Goal: Task Accomplishment & Management: Manage account settings

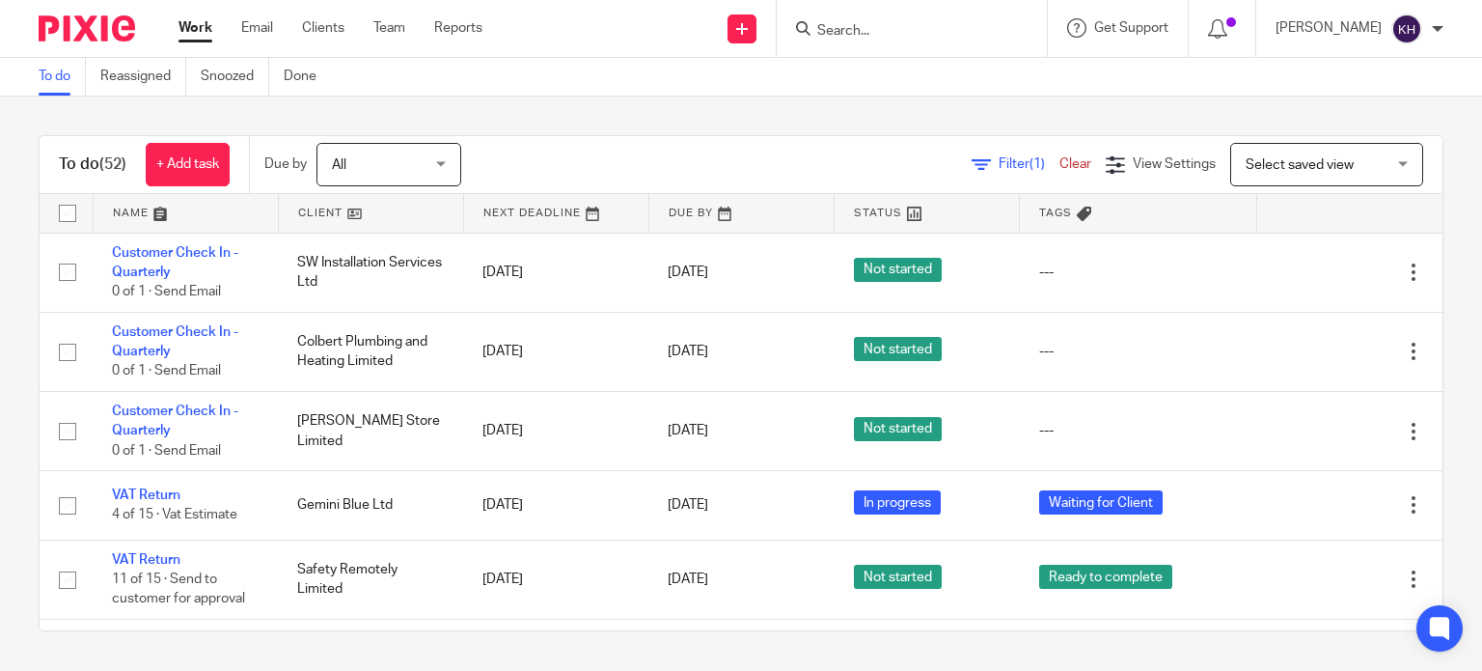
click at [946, 33] on input "Search" at bounding box center [902, 31] width 174 height 17
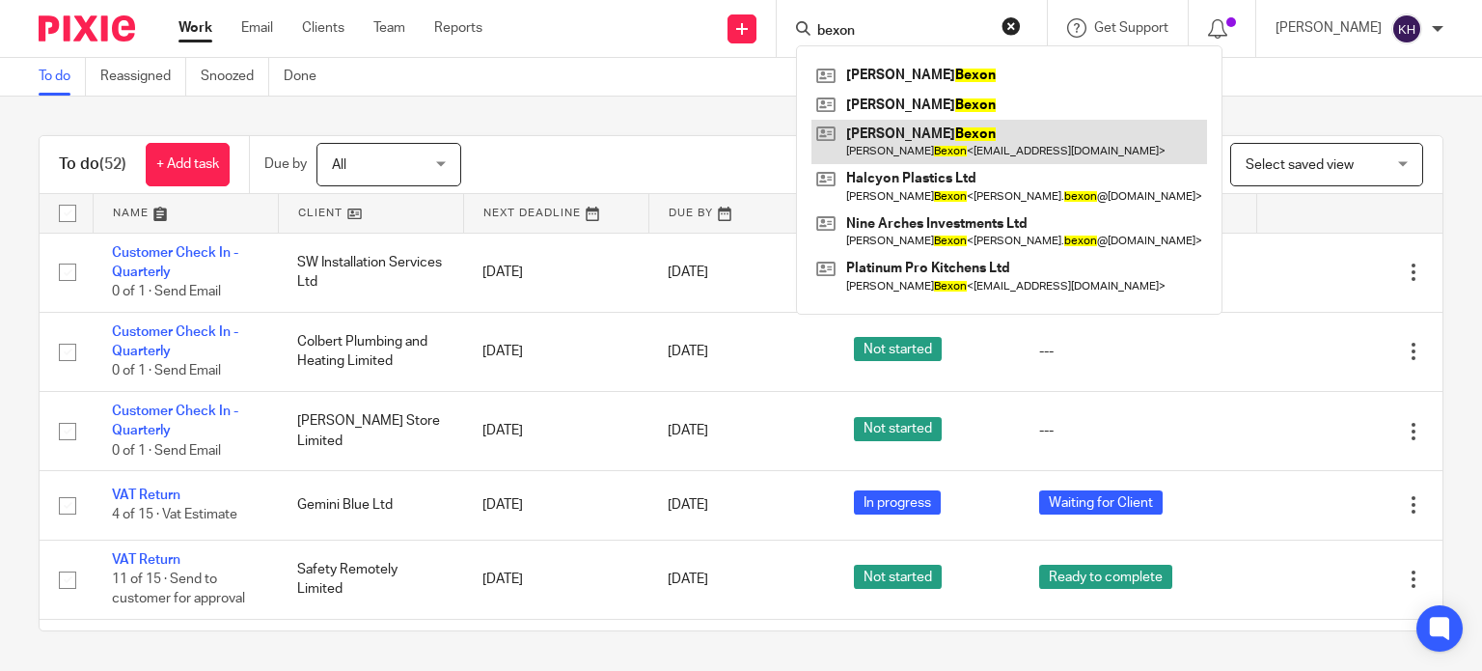
type input "bexon"
click at [980, 138] on link at bounding box center [1010, 142] width 396 height 44
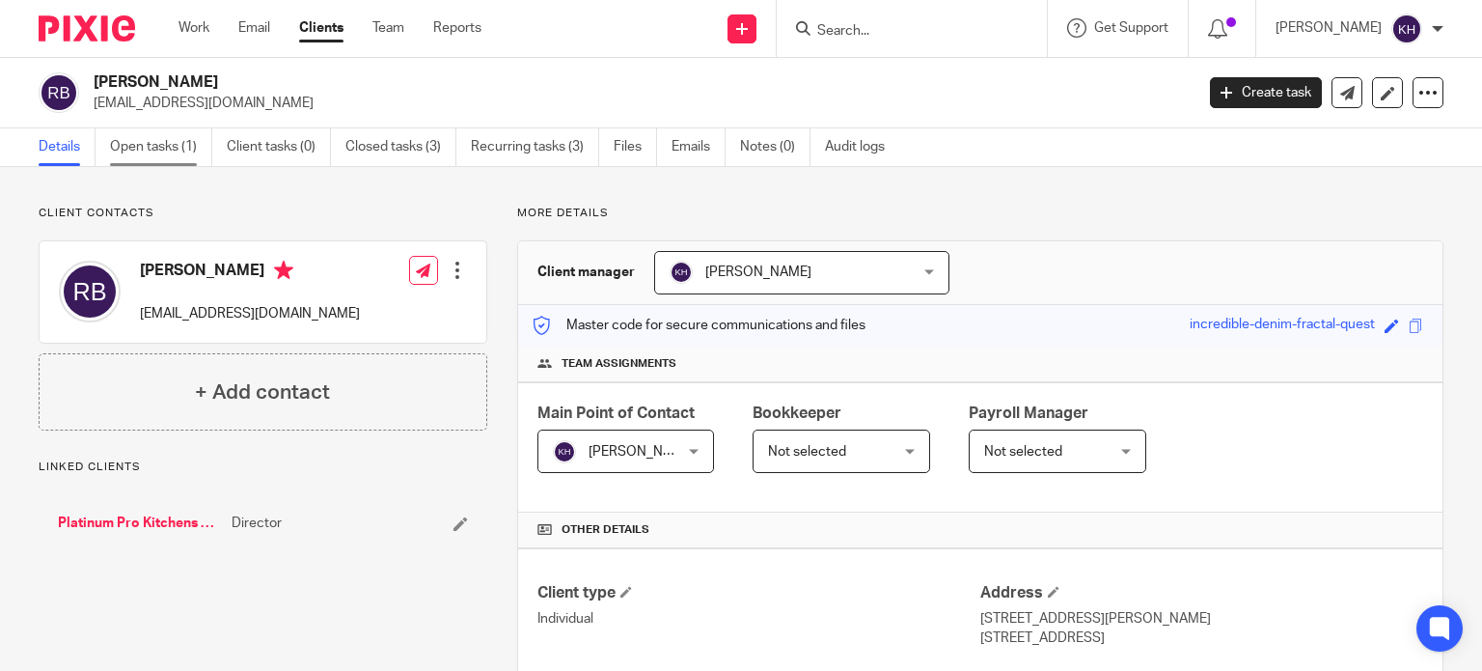
click at [151, 149] on link "Open tasks (1)" at bounding box center [161, 147] width 102 height 38
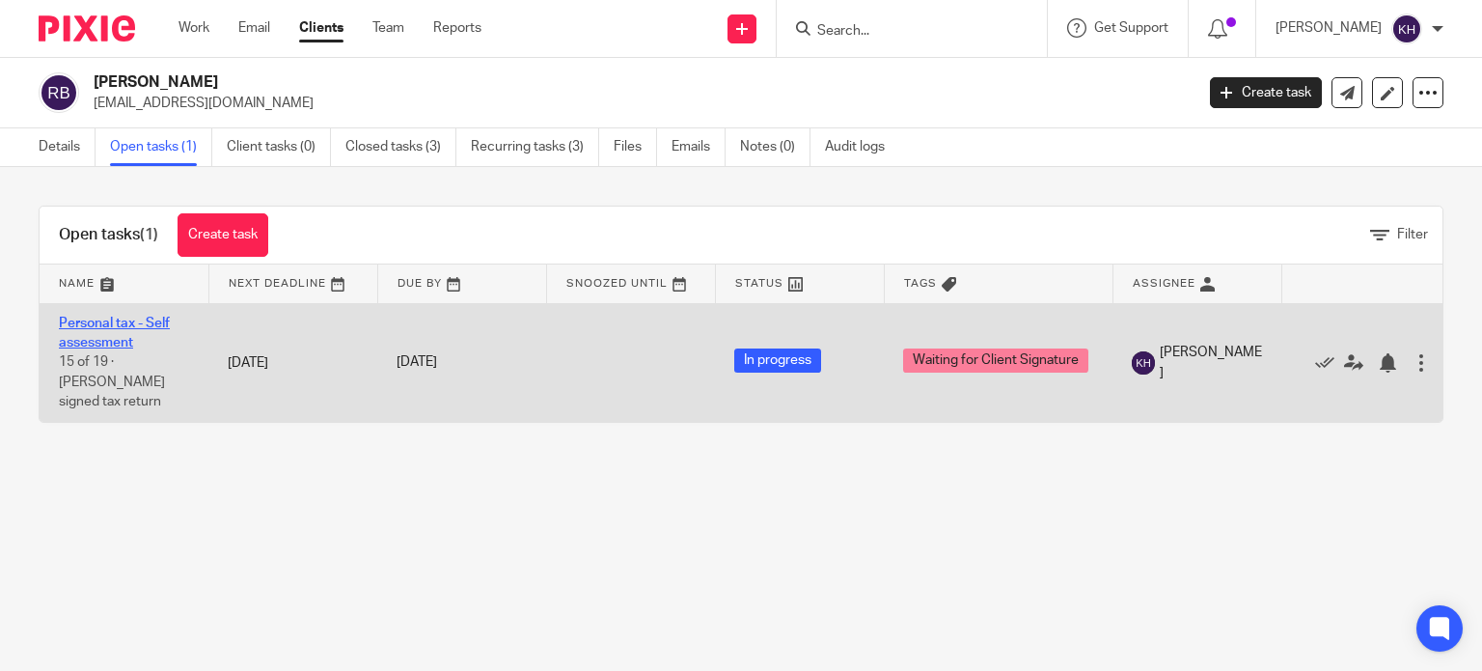
click at [77, 320] on link "Personal tax - Self assessment" at bounding box center [114, 333] width 111 height 33
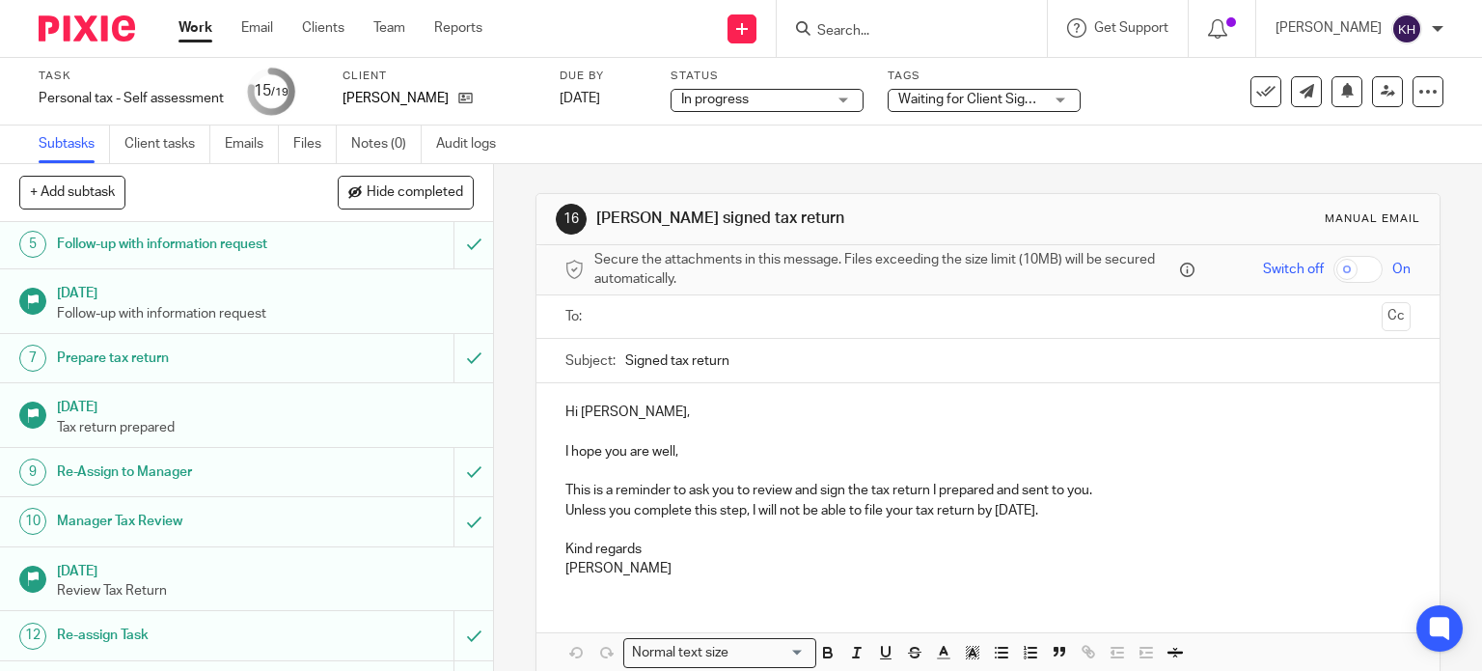
scroll to position [564, 0]
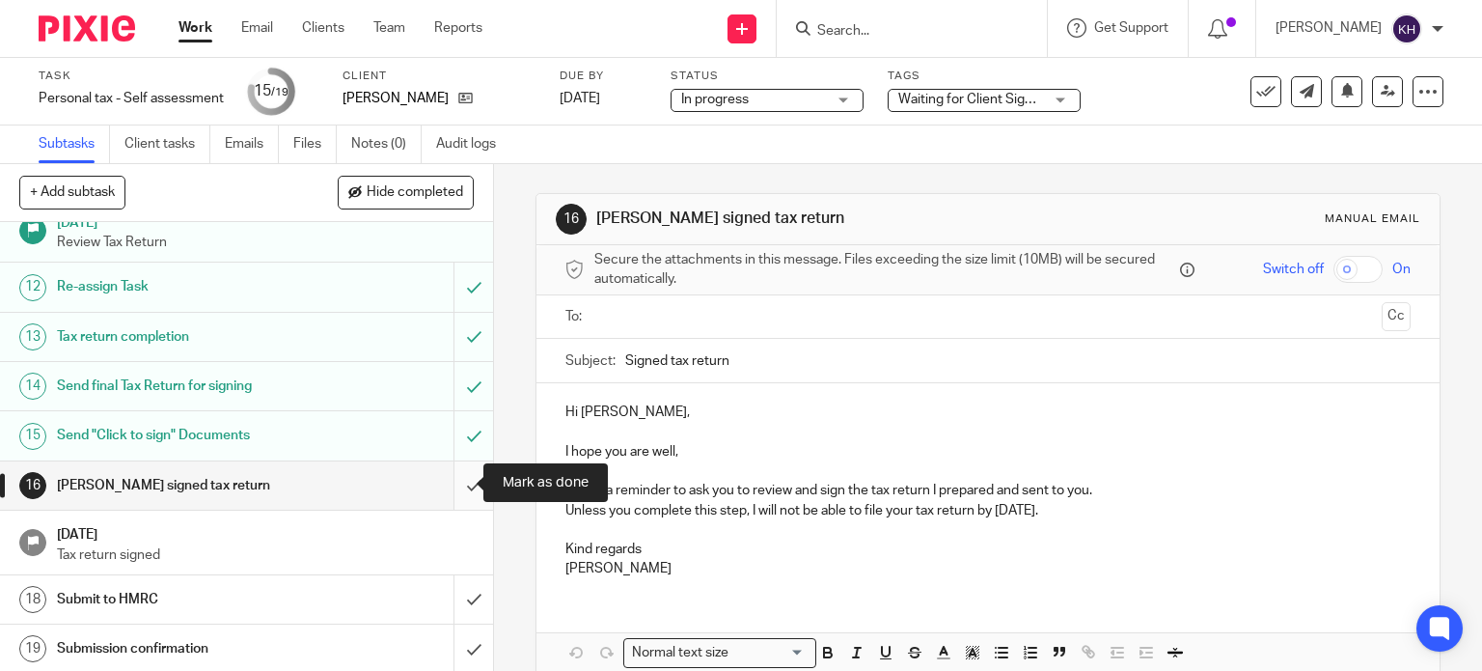
click at [454, 481] on input "submit" at bounding box center [246, 485] width 493 height 48
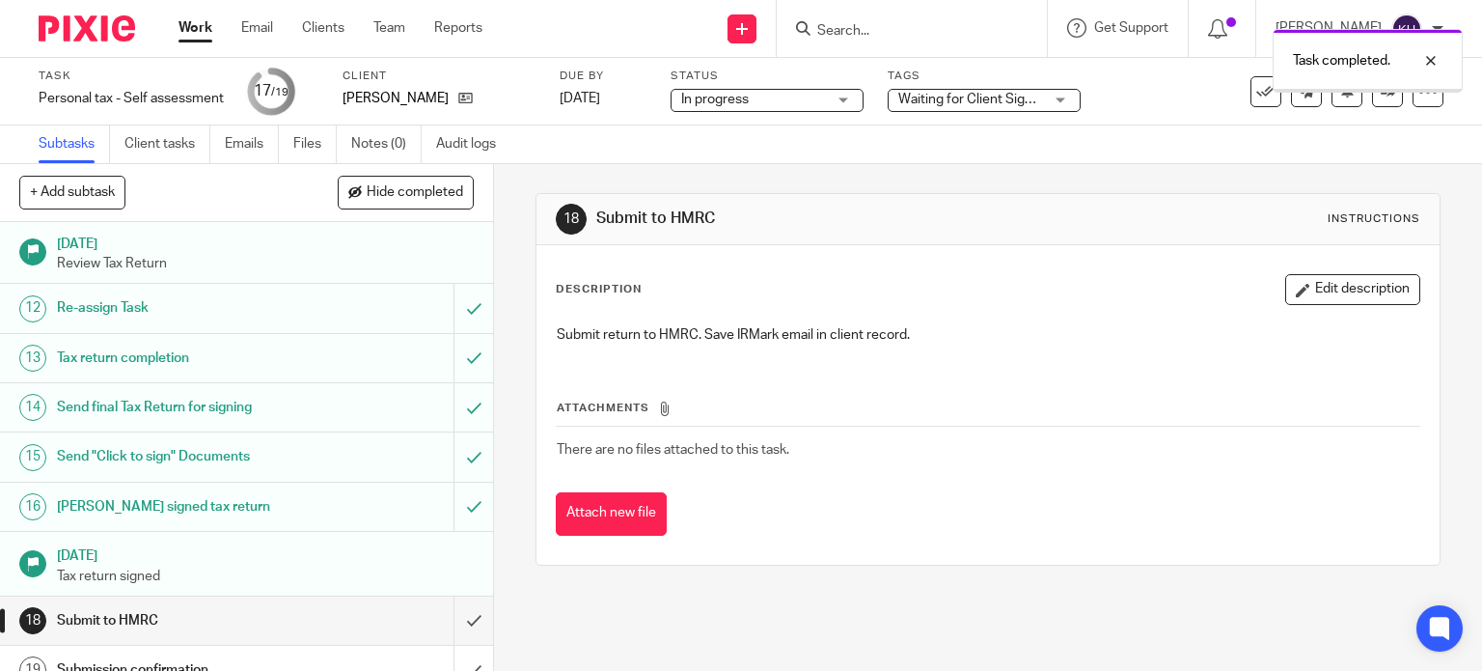
scroll to position [564, 0]
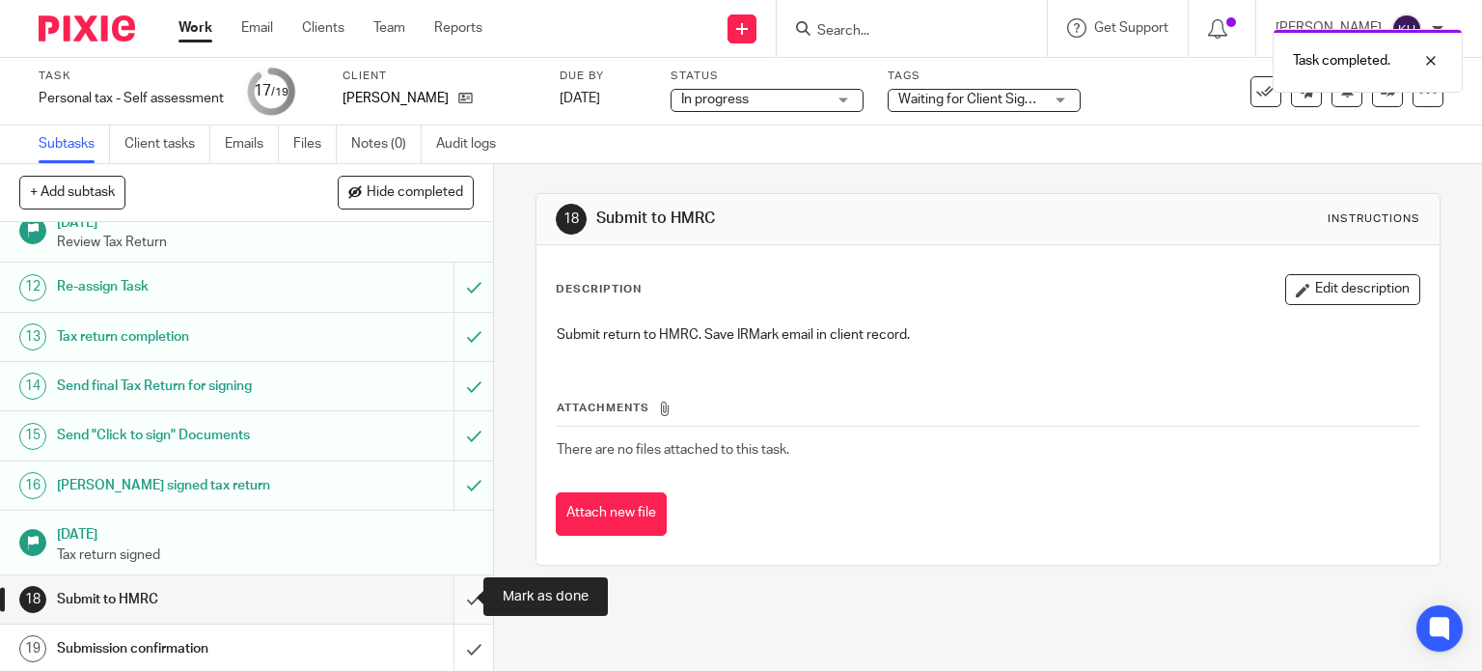
click at [462, 598] on input "submit" at bounding box center [246, 599] width 493 height 48
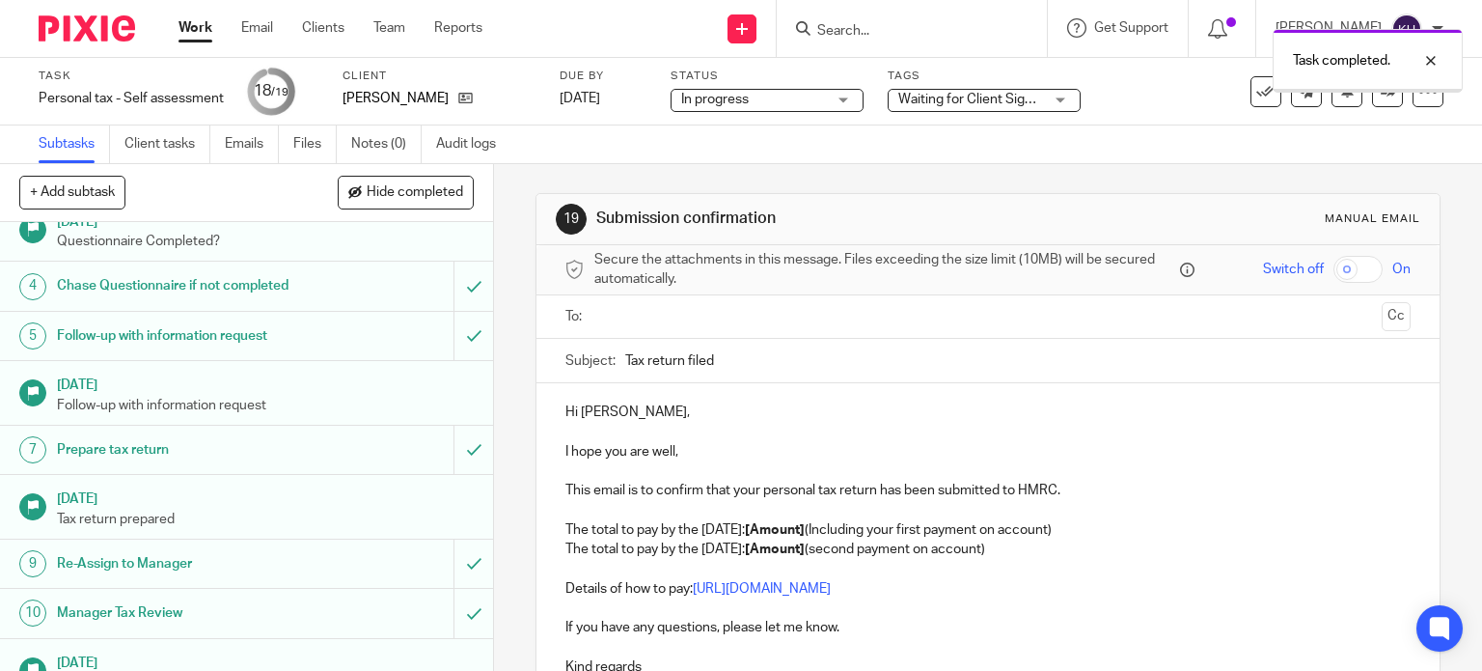
scroll to position [483, 0]
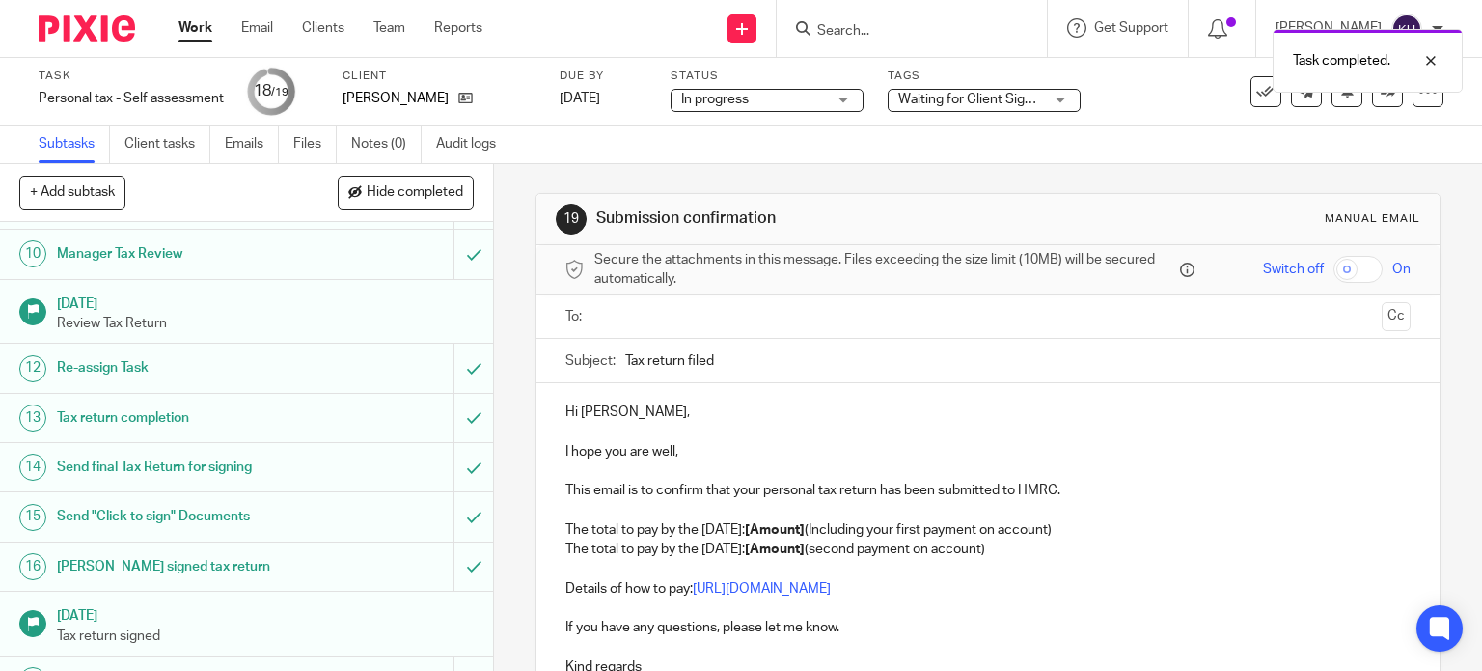
click at [679, 323] on input "text" at bounding box center [987, 317] width 773 height 22
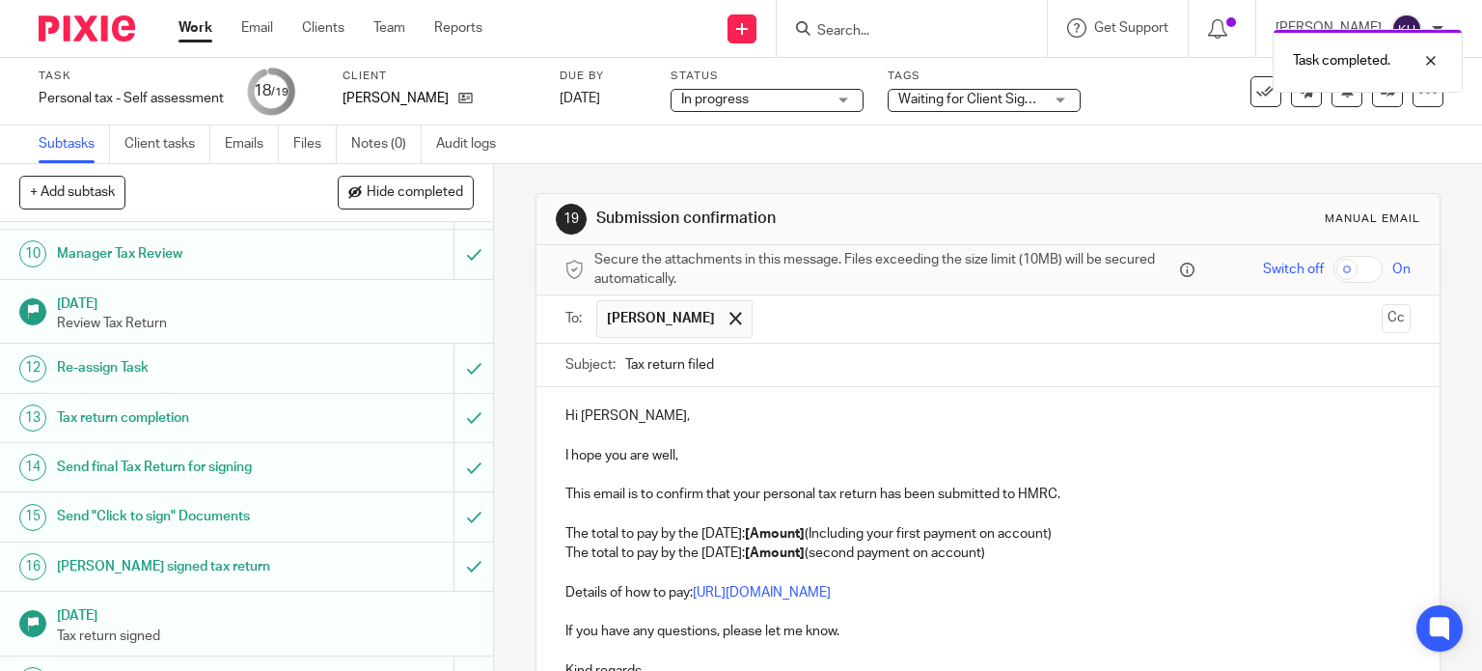
click at [684, 414] on p "Hi [PERSON_NAME]," at bounding box center [989, 415] width 846 height 19
click at [710, 449] on p "I hope you are well," at bounding box center [989, 455] width 846 height 19
drag, startPoint x: 705, startPoint y: 448, endPoint x: 539, endPoint y: 458, distance: 166.3
click at [539, 458] on div "Hi Richard, I hope you are well, This email is to confirm that your personal ta…" at bounding box center [989, 570] width 904 height 367
click at [788, 446] on p "Thank you for signing your tax return." at bounding box center [989, 455] width 846 height 19
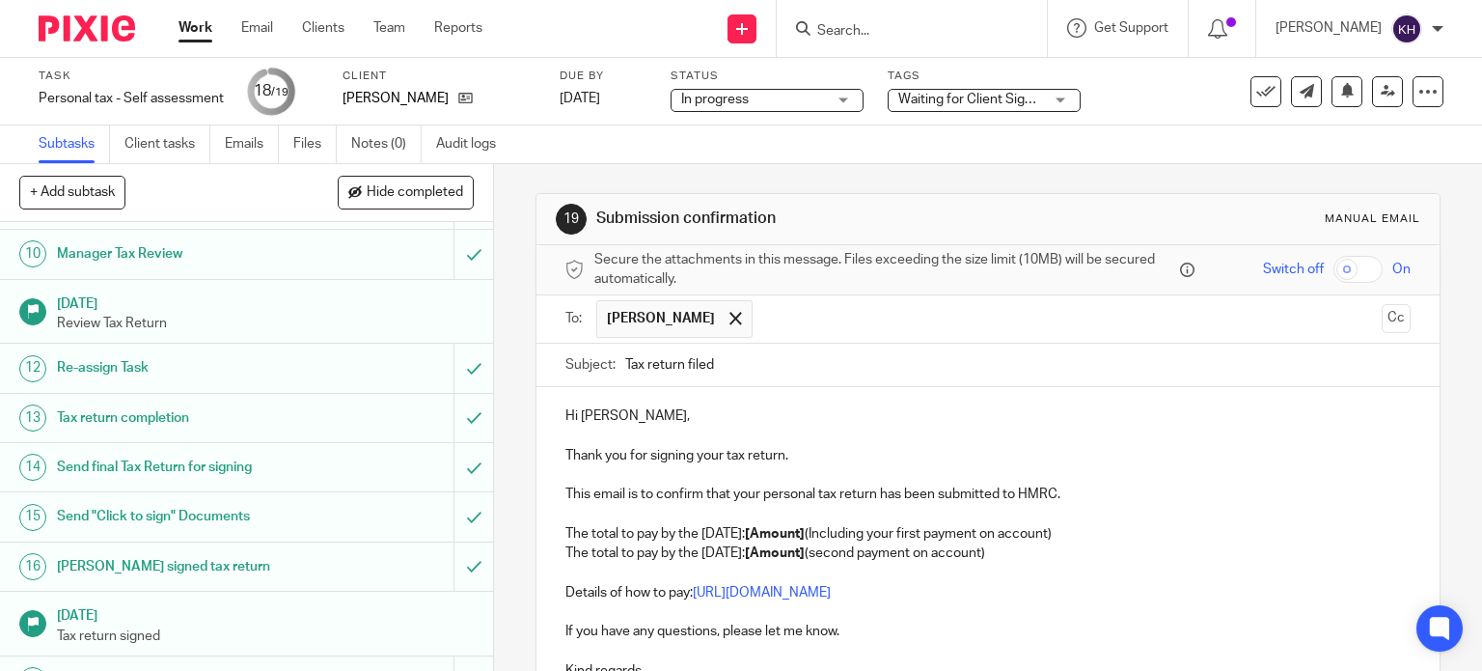
click at [813, 499] on p "This email is to confirm that your personal tax return has been submitted to HM…" at bounding box center [989, 493] width 846 height 19
click at [975, 489] on p "This email is to confirm that your personal tax return has been submitted to HM…" at bounding box center [989, 493] width 846 height 19
click at [660, 543] on p "The total to pay by the 31st July: [Amount] (second payment on account)" at bounding box center [989, 552] width 846 height 19
click at [745, 537] on p "The total to pay by the 31st January: [Amount] (Including your first payment on…" at bounding box center [989, 533] width 846 height 19
click at [787, 532] on strong "[Amount]" at bounding box center [775, 534] width 60 height 14
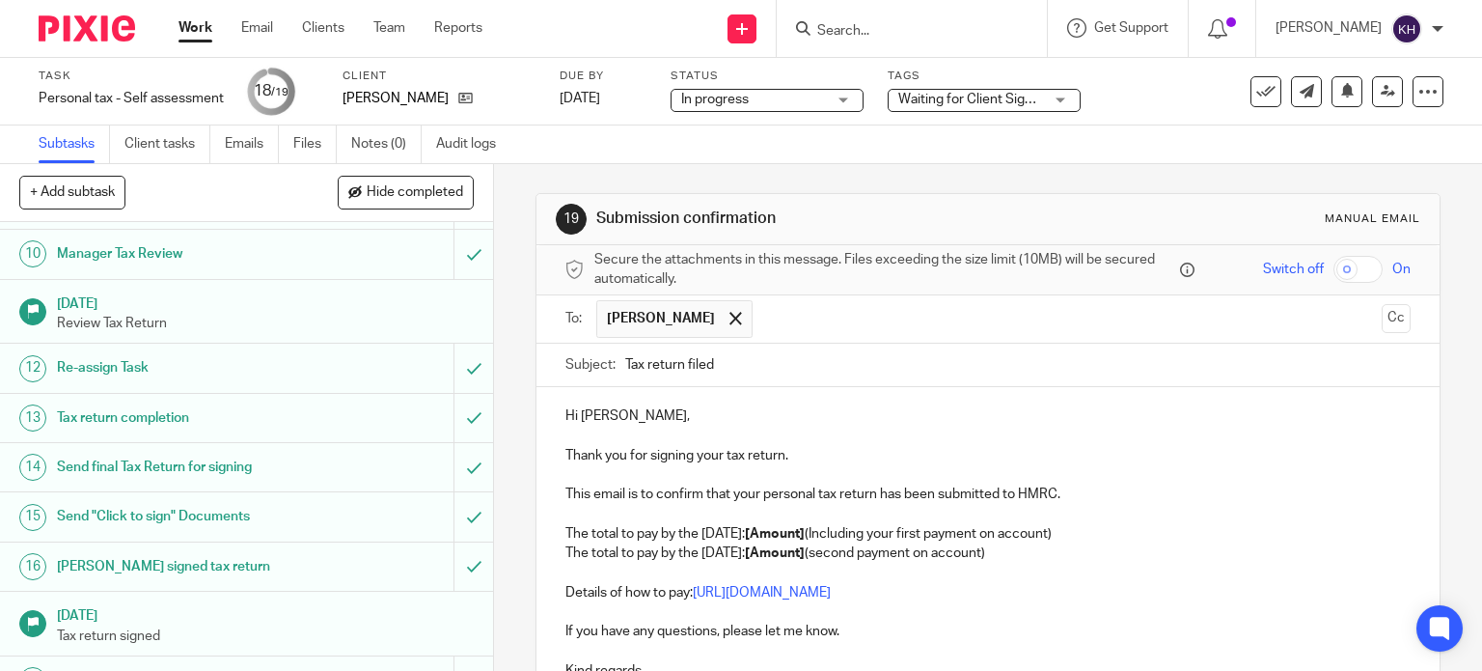
click at [783, 538] on strong "[Amount]" at bounding box center [775, 534] width 60 height 14
drag, startPoint x: 1028, startPoint y: 547, endPoint x: 511, endPoint y: 555, distance: 516.4
click at [511, 555] on div "19 Submission confirmation Manual email Secure the attachments in this message.…" at bounding box center [988, 417] width 988 height 507
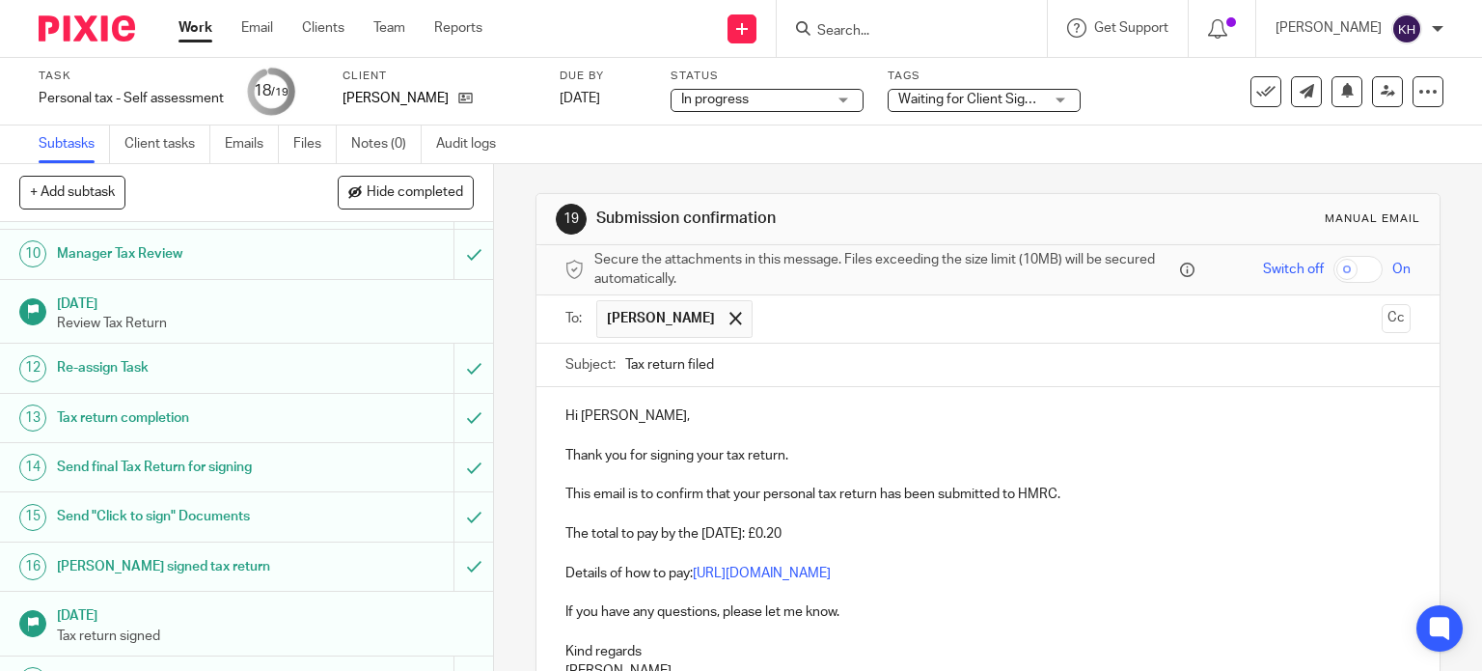
click at [871, 617] on p "If you have any questions, please let me know." at bounding box center [989, 611] width 846 height 19
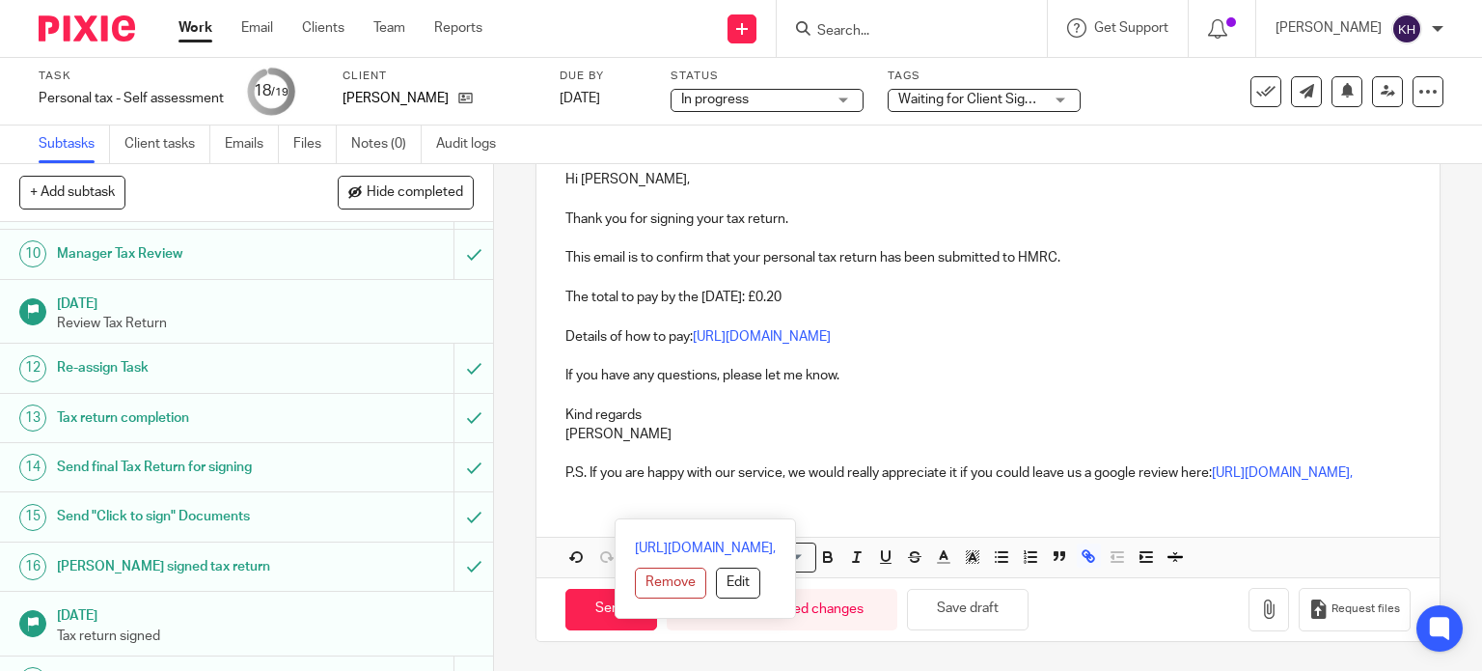
scroll to position [311, 0]
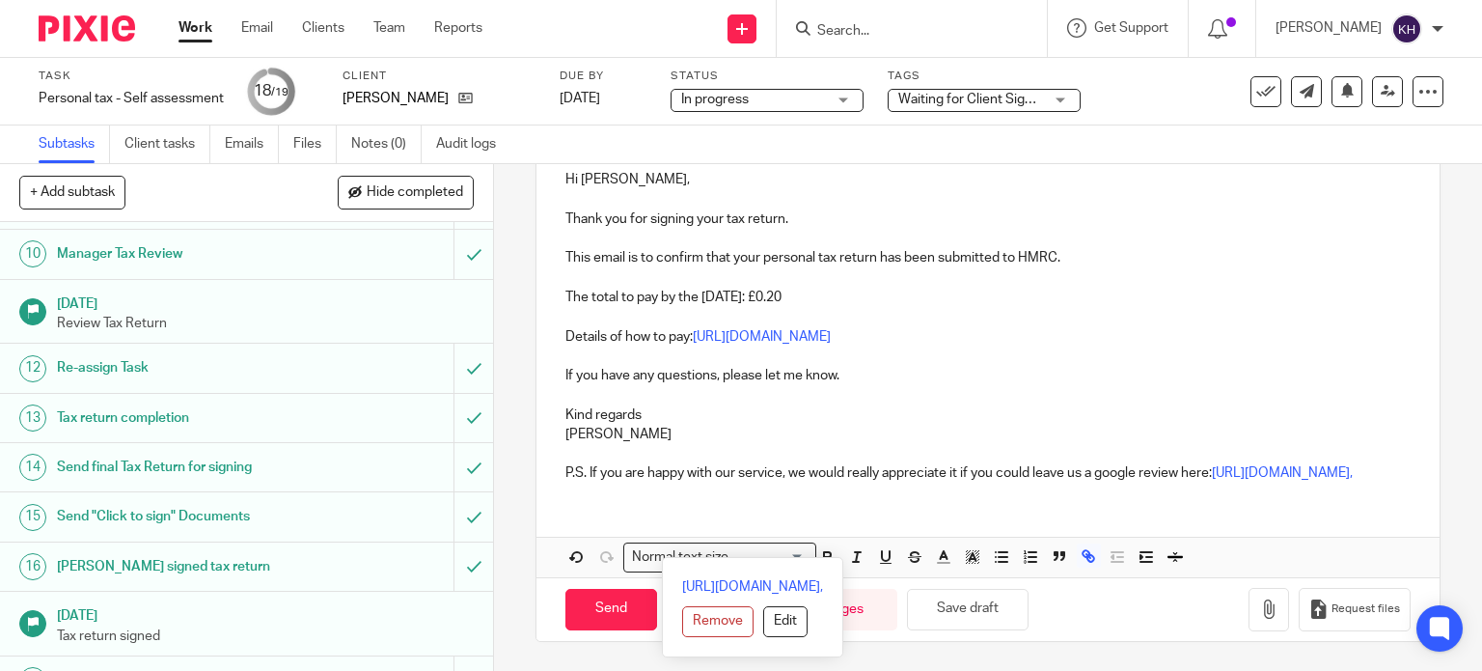
drag, startPoint x: 581, startPoint y: 584, endPoint x: 931, endPoint y: 716, distance: 374.4
click at [931, 670] on html "Work Email Clients Team Reports Work Email Clients Team Reports Settings Send n…" at bounding box center [741, 335] width 1482 height 671
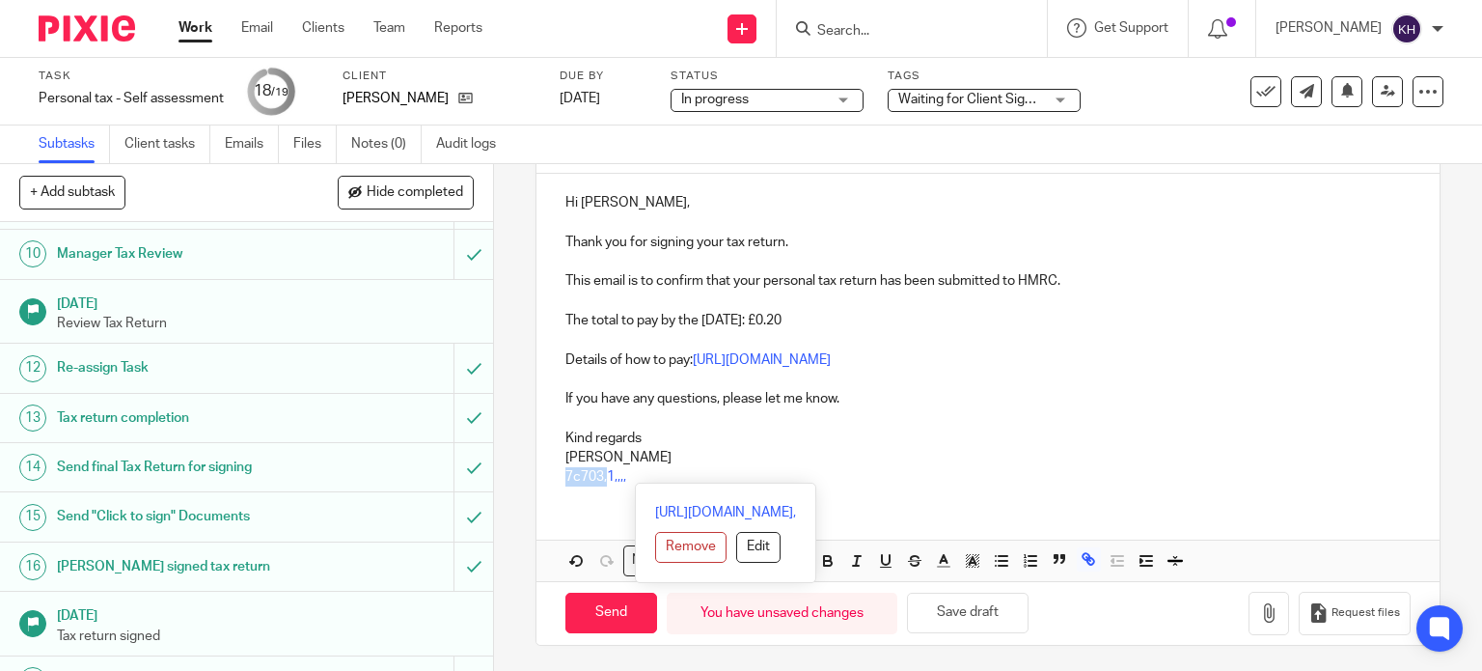
drag, startPoint x: 764, startPoint y: 494, endPoint x: 518, endPoint y: 466, distance: 247.7
click at [518, 466] on div "19 Submission confirmation Manual email Secure the attachments in this message.…" at bounding box center [988, 417] width 988 height 507
drag, startPoint x: 641, startPoint y: 478, endPoint x: 540, endPoint y: 479, distance: 100.4
click at [540, 479] on div "Hi Richard, Thank you for signing your tax return. This email is to confirm tha…" at bounding box center [989, 337] width 904 height 327
click at [782, 467] on p at bounding box center [989, 476] width 846 height 19
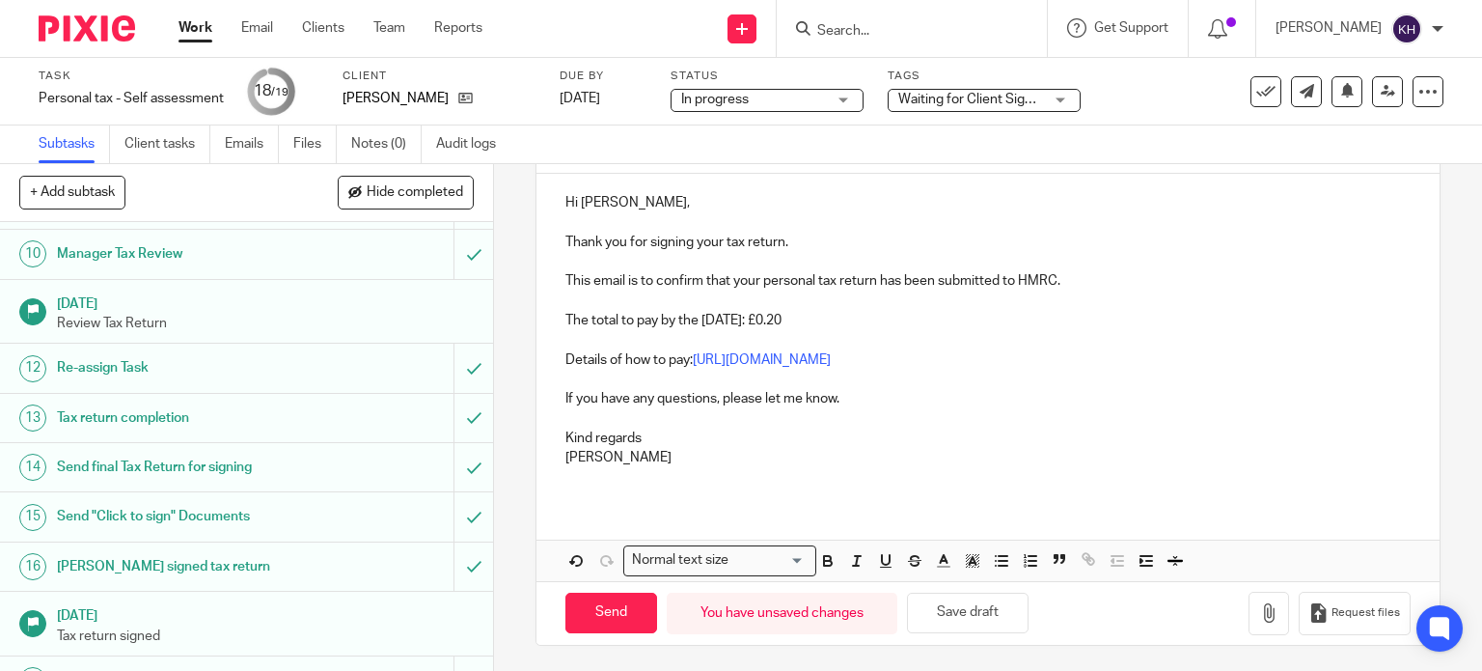
drag, startPoint x: 600, startPoint y: 612, endPoint x: 1143, endPoint y: 183, distance: 691.2
click at [1158, 235] on form "Secure the attachments in this message. Files exceeding the size limit (10MB) w…" at bounding box center [989, 338] width 904 height 613
click at [1030, 97] on span "Waiting for Client Signature" at bounding box center [981, 100] width 166 height 14
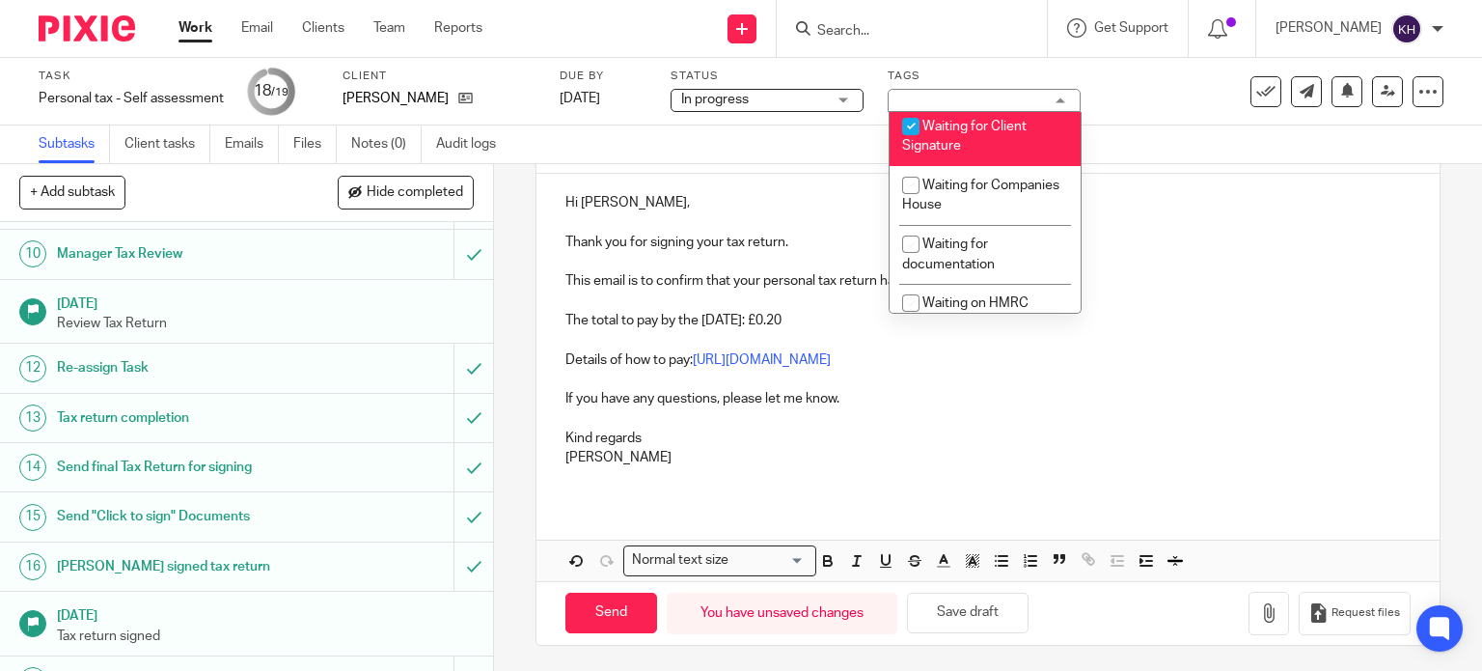
scroll to position [772, 0]
drag, startPoint x: 958, startPoint y: 130, endPoint x: 1012, endPoint y: 143, distance: 55.5
click at [958, 129] on span "Waiting for Client Signature" at bounding box center [964, 135] width 124 height 34
checkbox input "false"
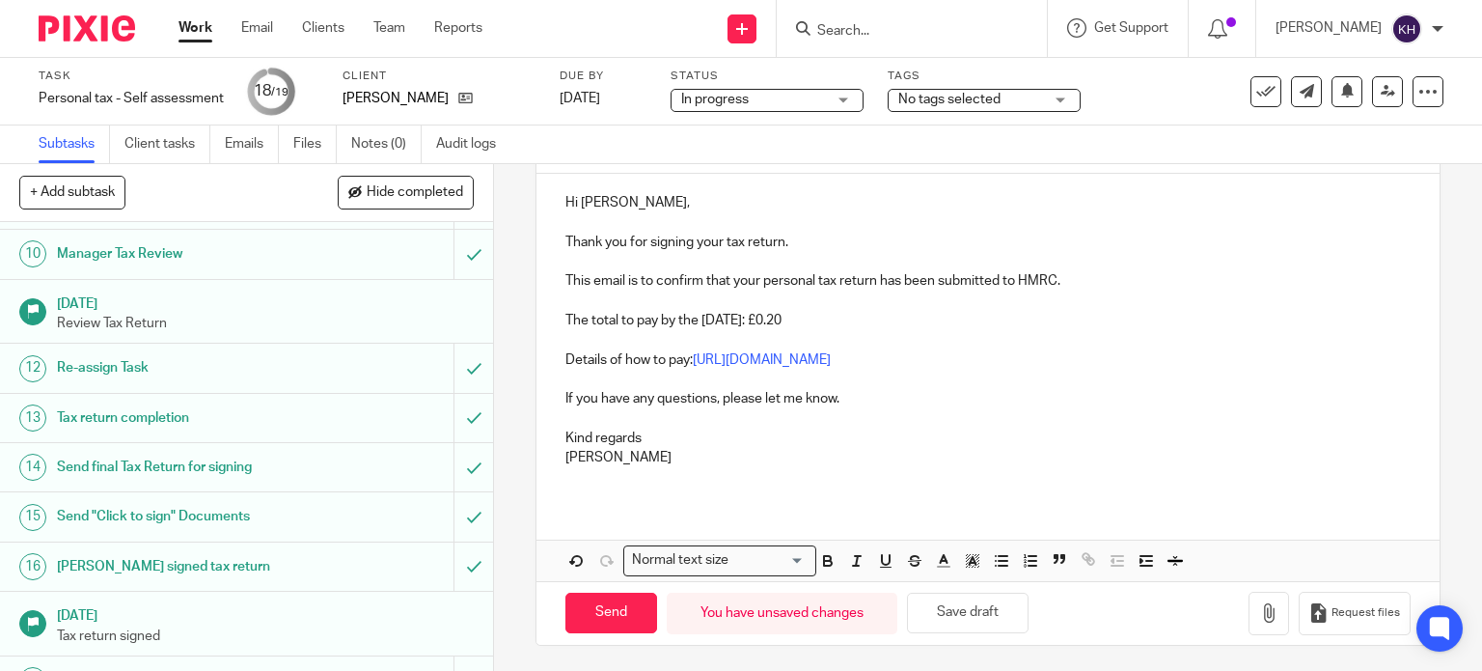
click at [1150, 256] on p at bounding box center [989, 261] width 846 height 19
click at [625, 620] on input "Send" at bounding box center [612, 613] width 92 height 41
type input "Sent"
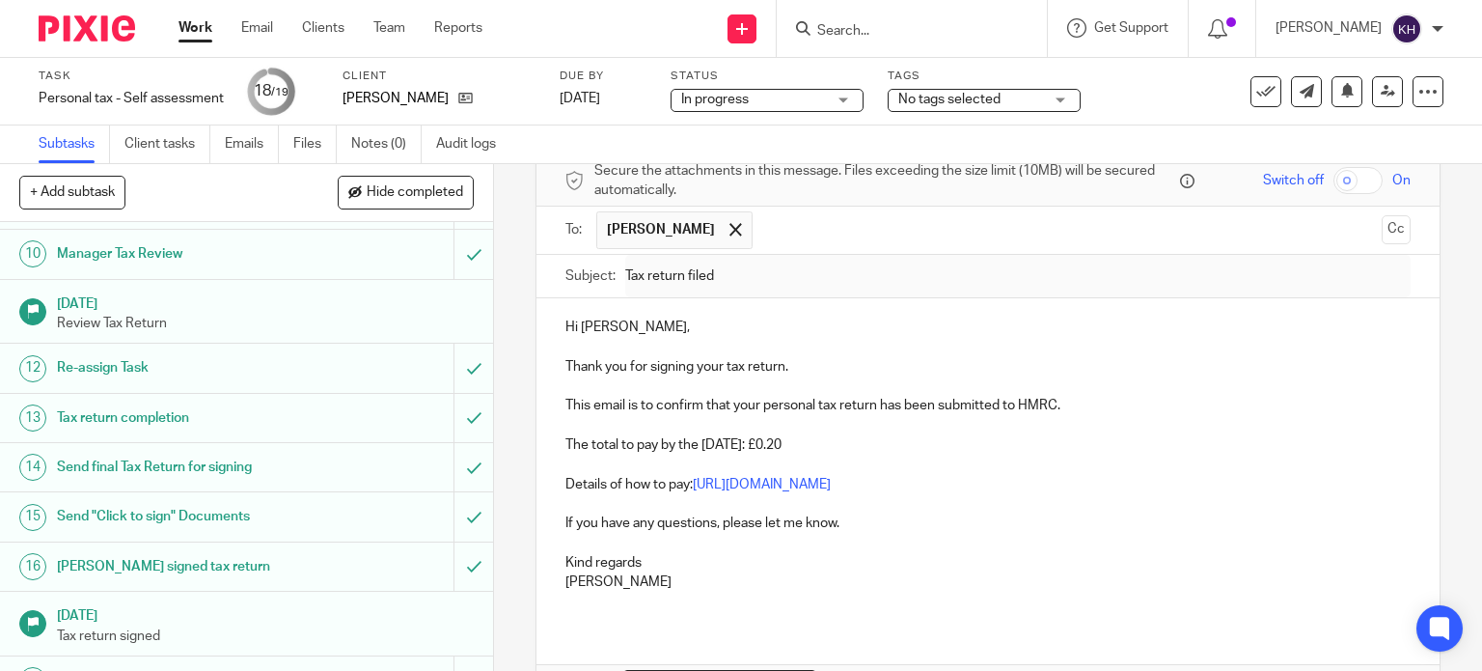
scroll to position [0, 0]
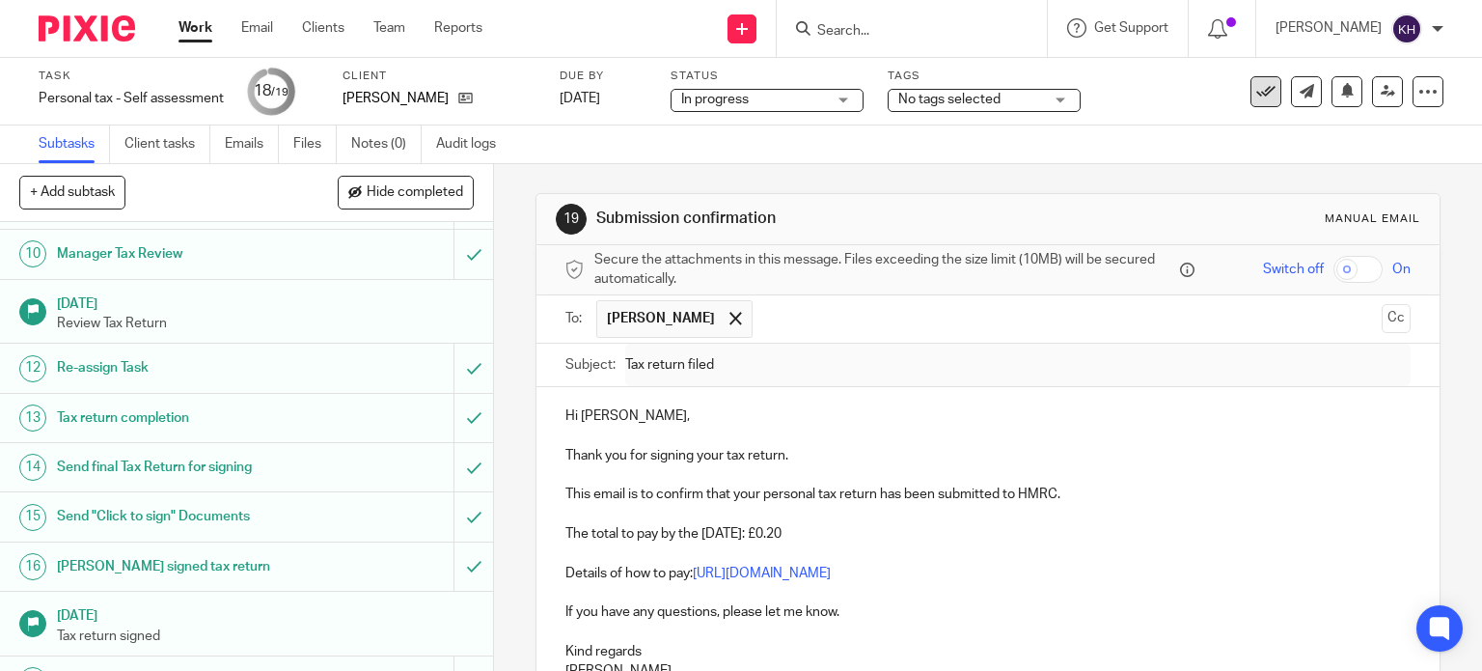
click at [1257, 89] on icon at bounding box center [1266, 91] width 19 height 19
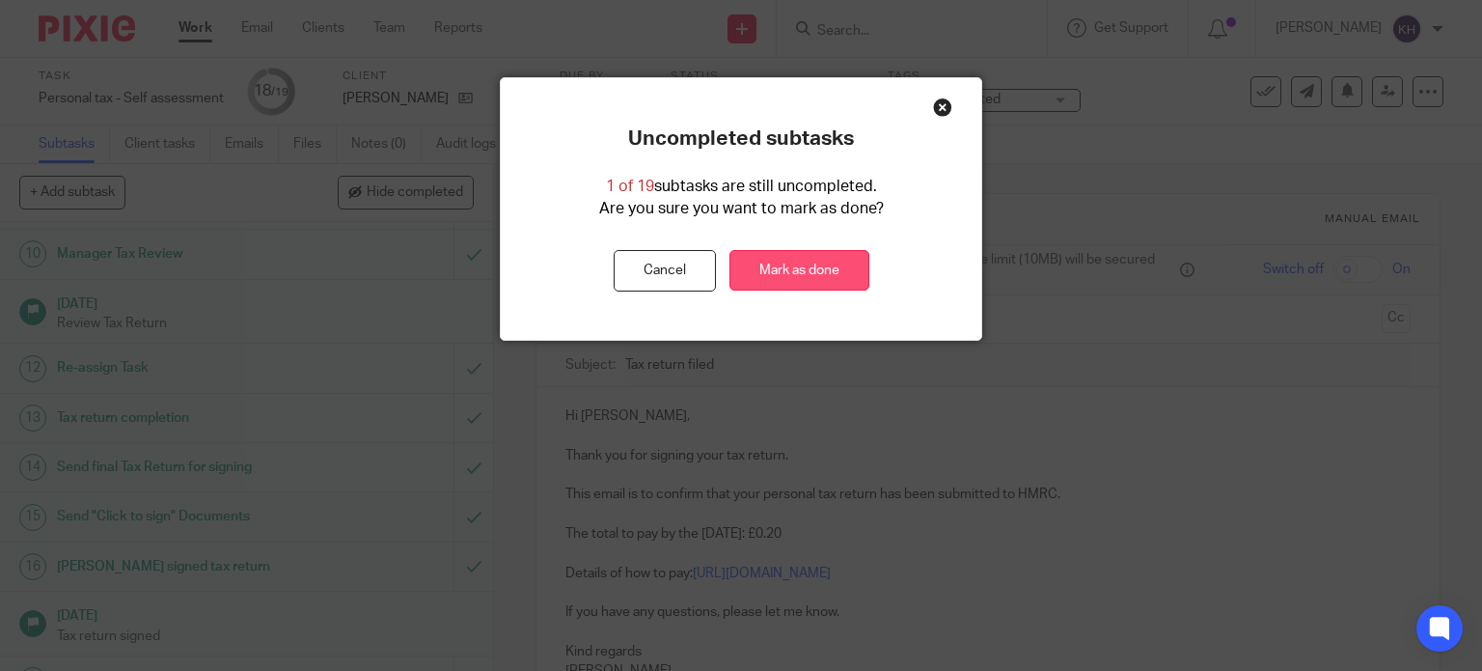
click at [807, 263] on link "Mark as done" at bounding box center [800, 270] width 140 height 41
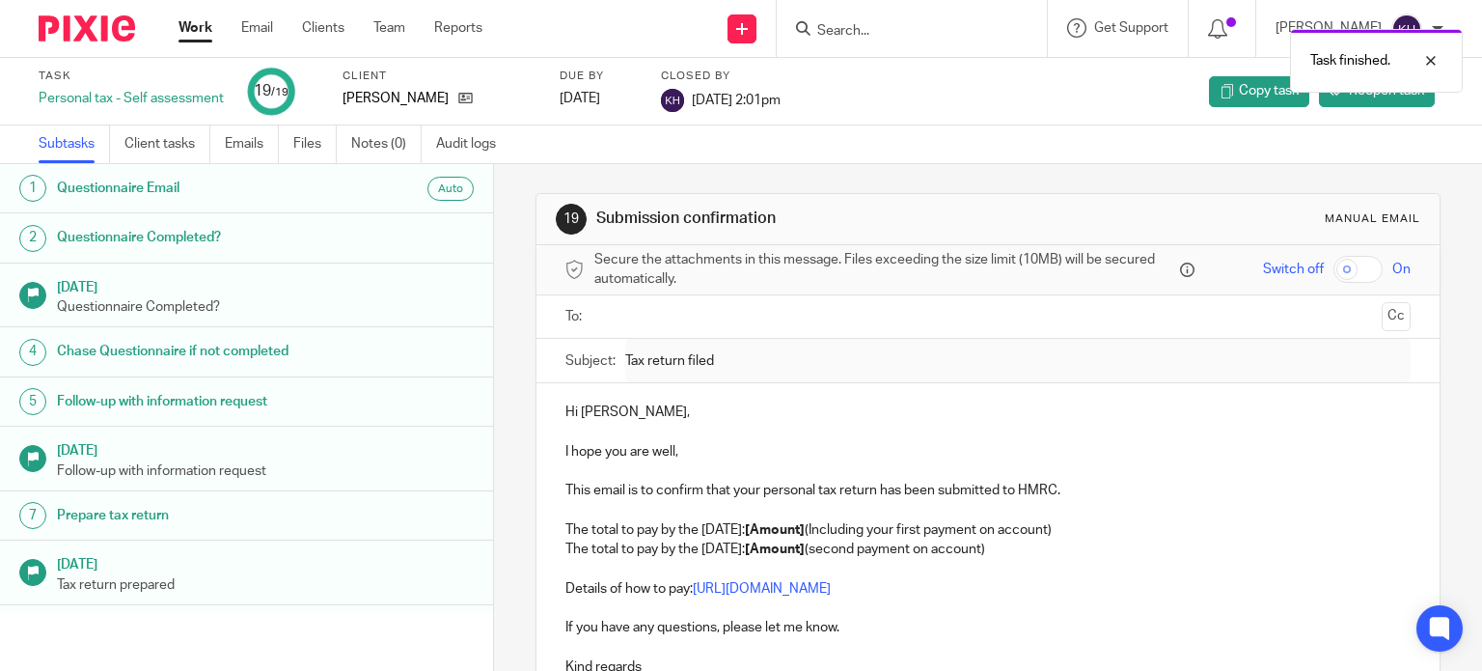
click at [348, 38] on ul "Work Email Clients Team Reports" at bounding box center [345, 27] width 333 height 19
click at [324, 23] on link "Clients" at bounding box center [323, 27] width 42 height 19
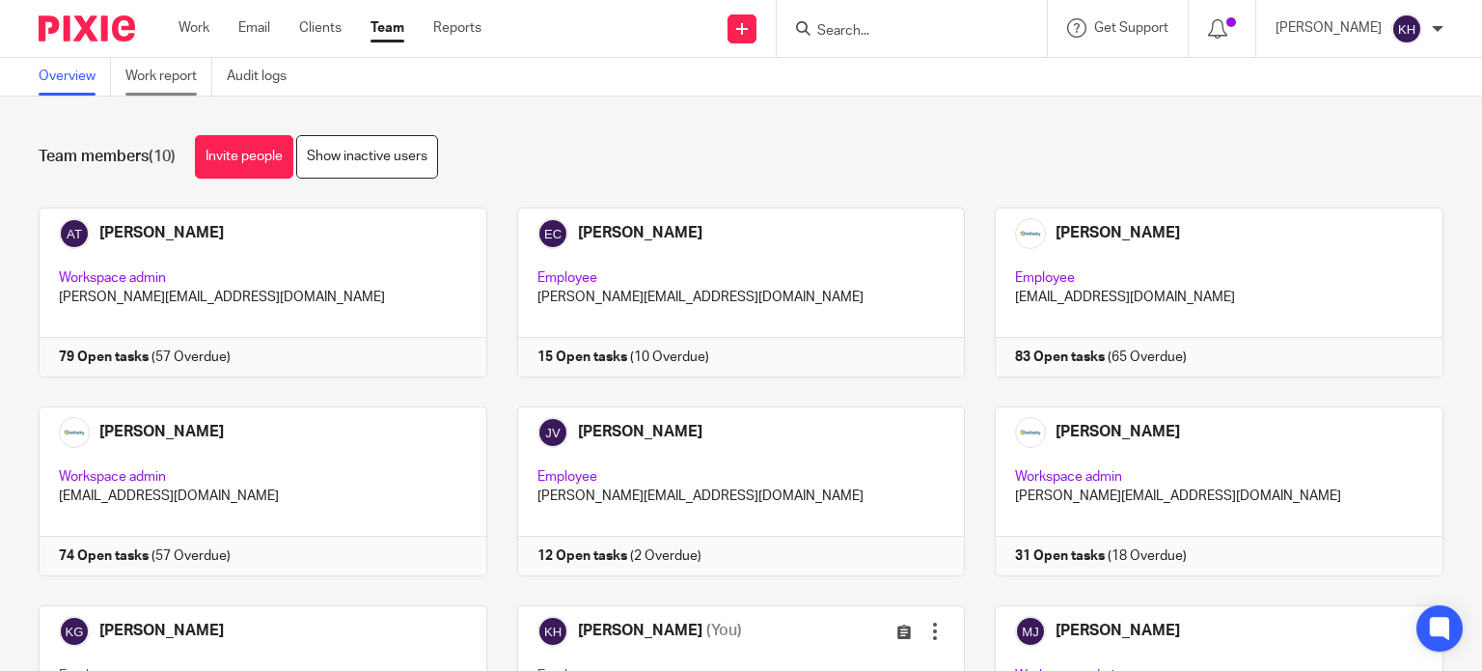
click at [170, 77] on link "Work report" at bounding box center [168, 77] width 87 height 38
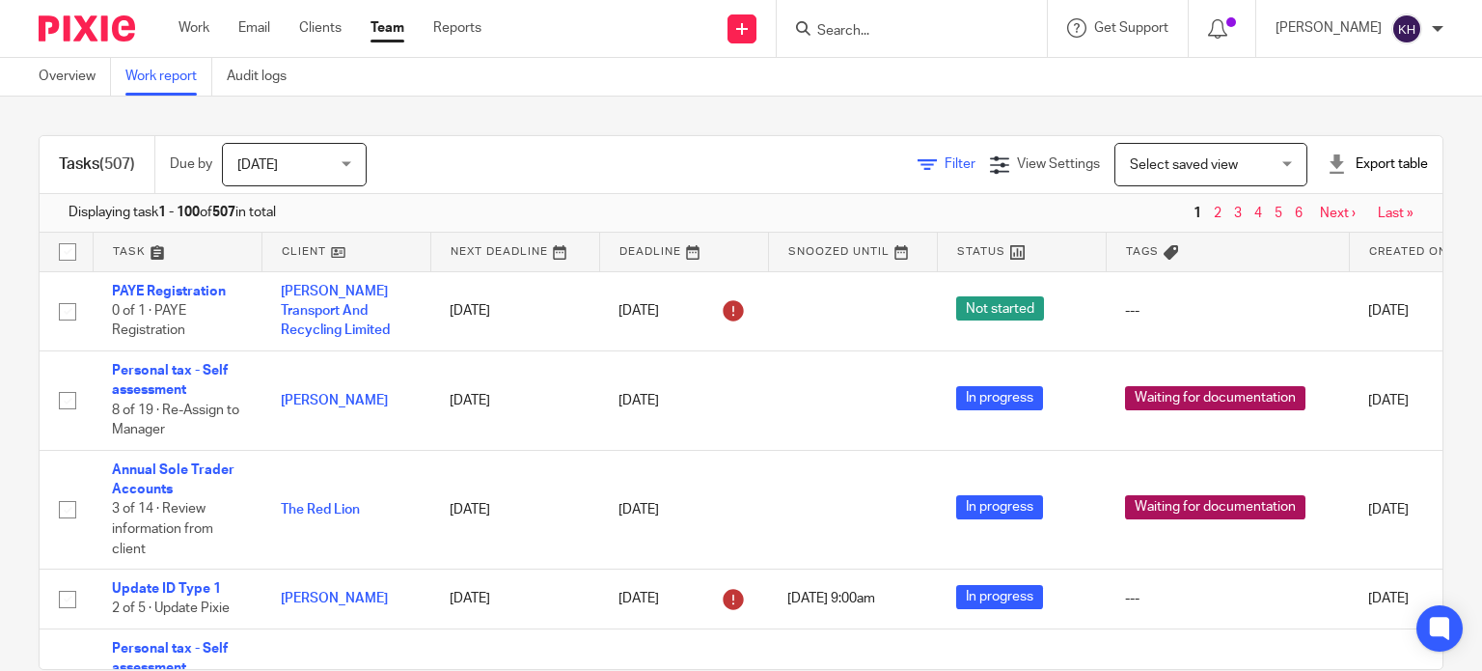
click at [918, 163] on link "Filter" at bounding box center [947, 164] width 58 height 14
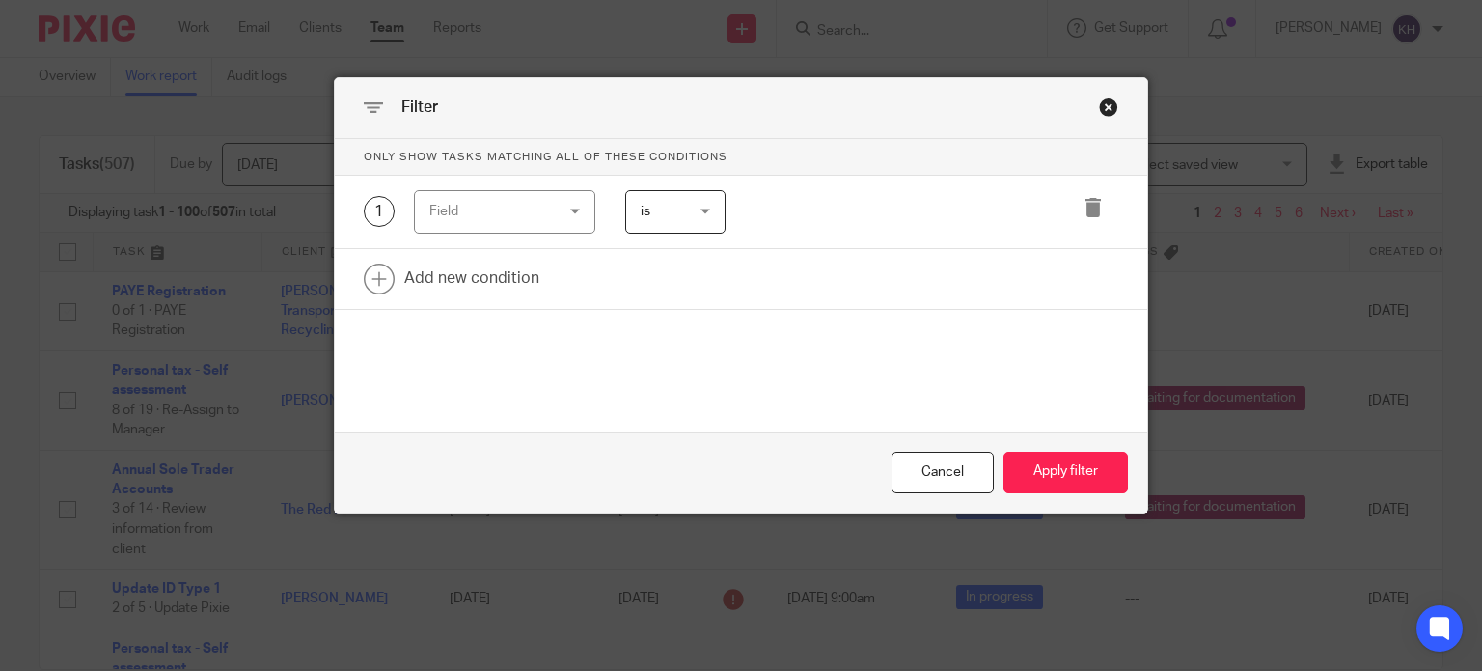
click at [506, 211] on div "Field" at bounding box center [495, 211] width 132 height 41
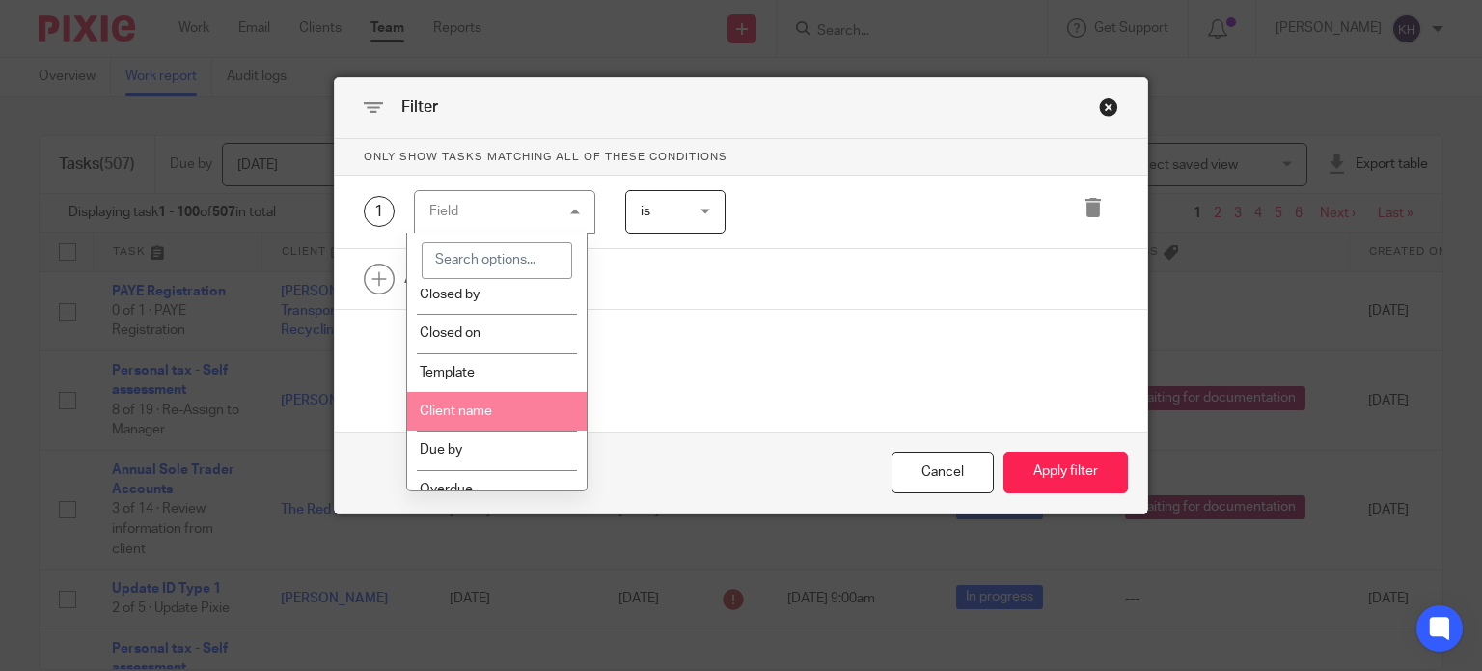
scroll to position [290, 0]
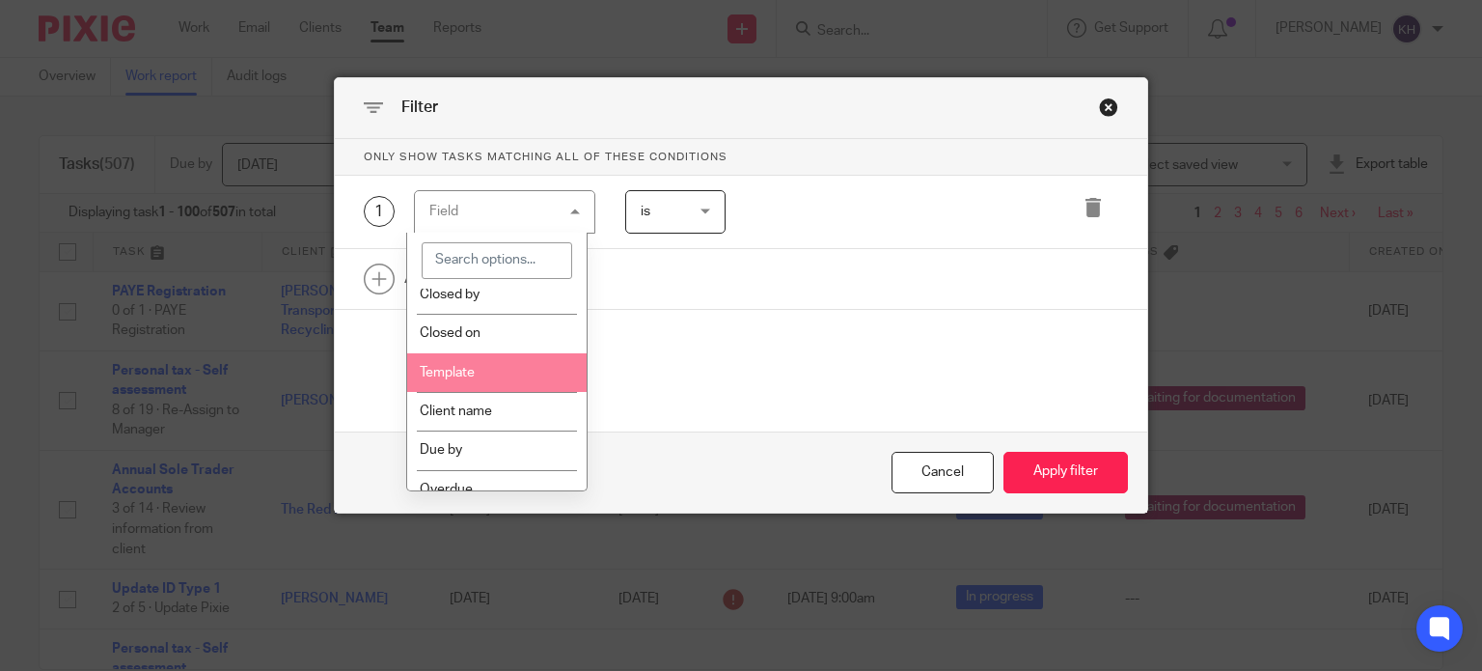
click at [484, 368] on li "Template" at bounding box center [497, 372] width 180 height 39
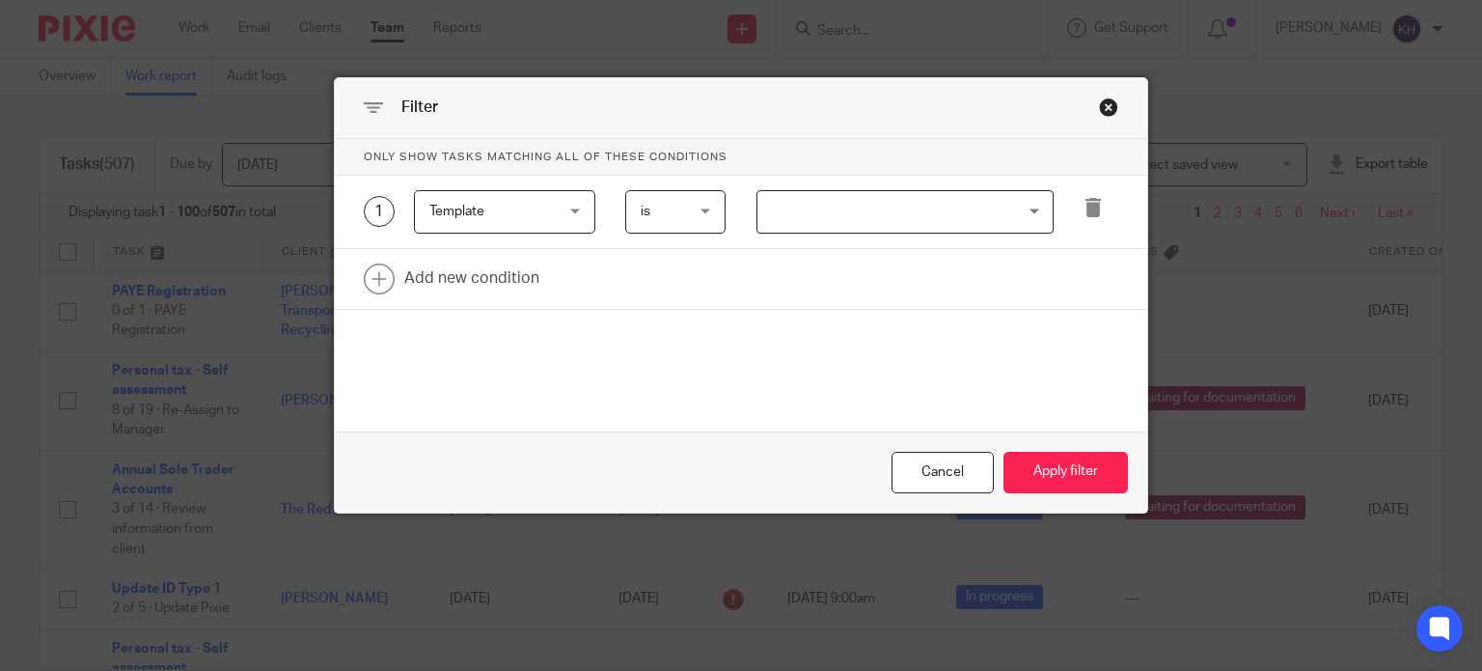
click at [942, 207] on input "Search for option" at bounding box center [901, 212] width 283 height 34
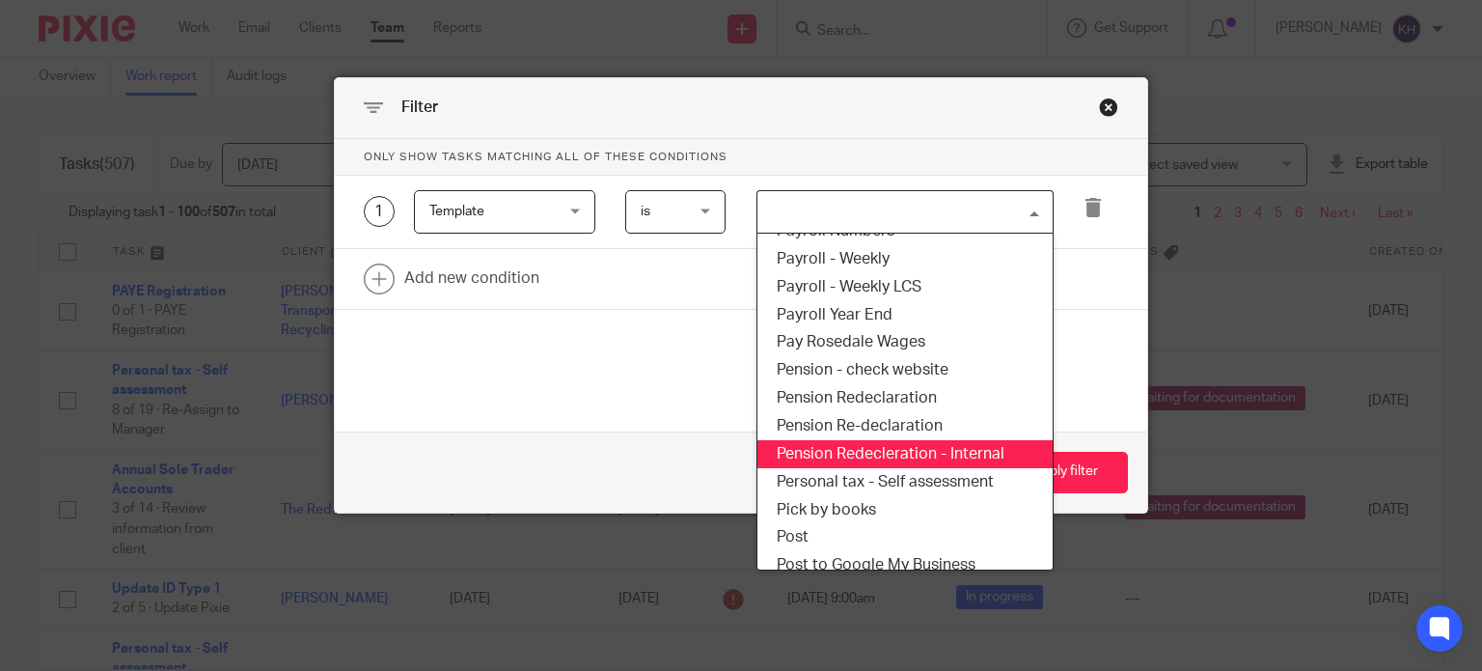
scroll to position [3185, 0]
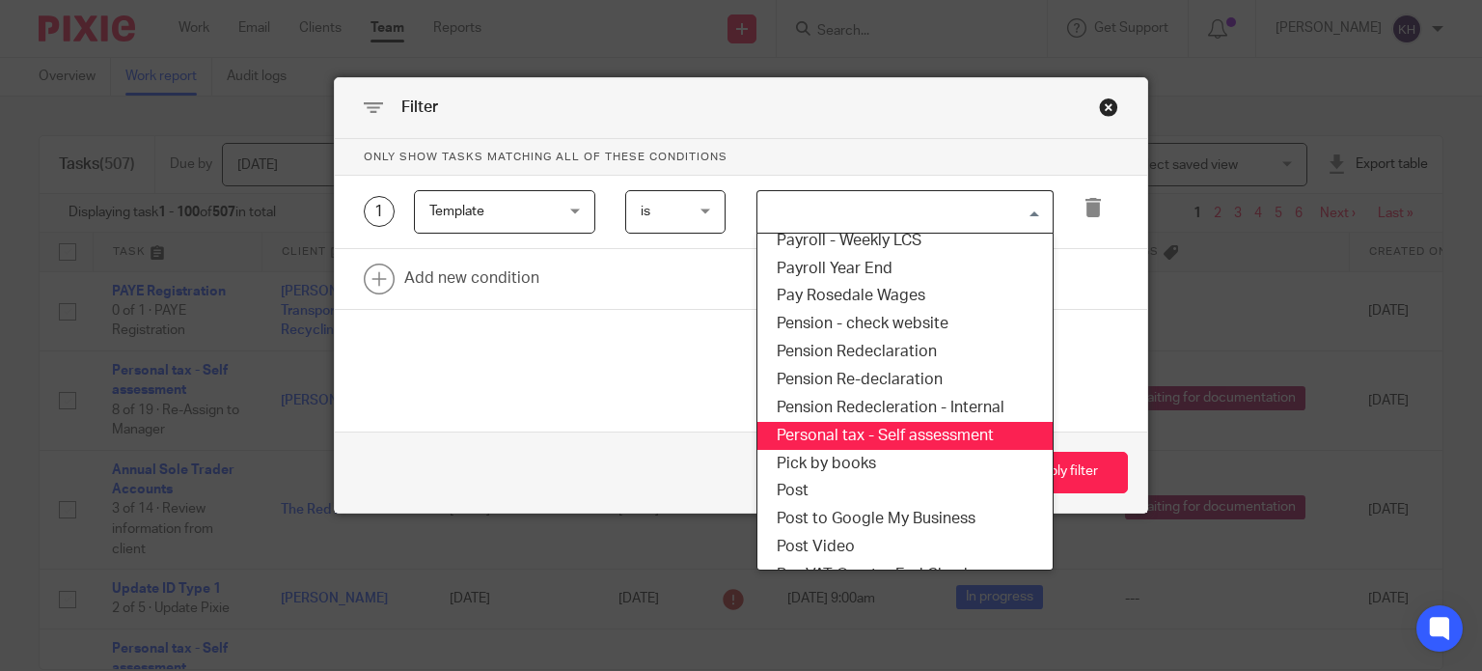
click at [907, 447] on li "Personal tax - Self assessment" at bounding box center [905, 436] width 295 height 28
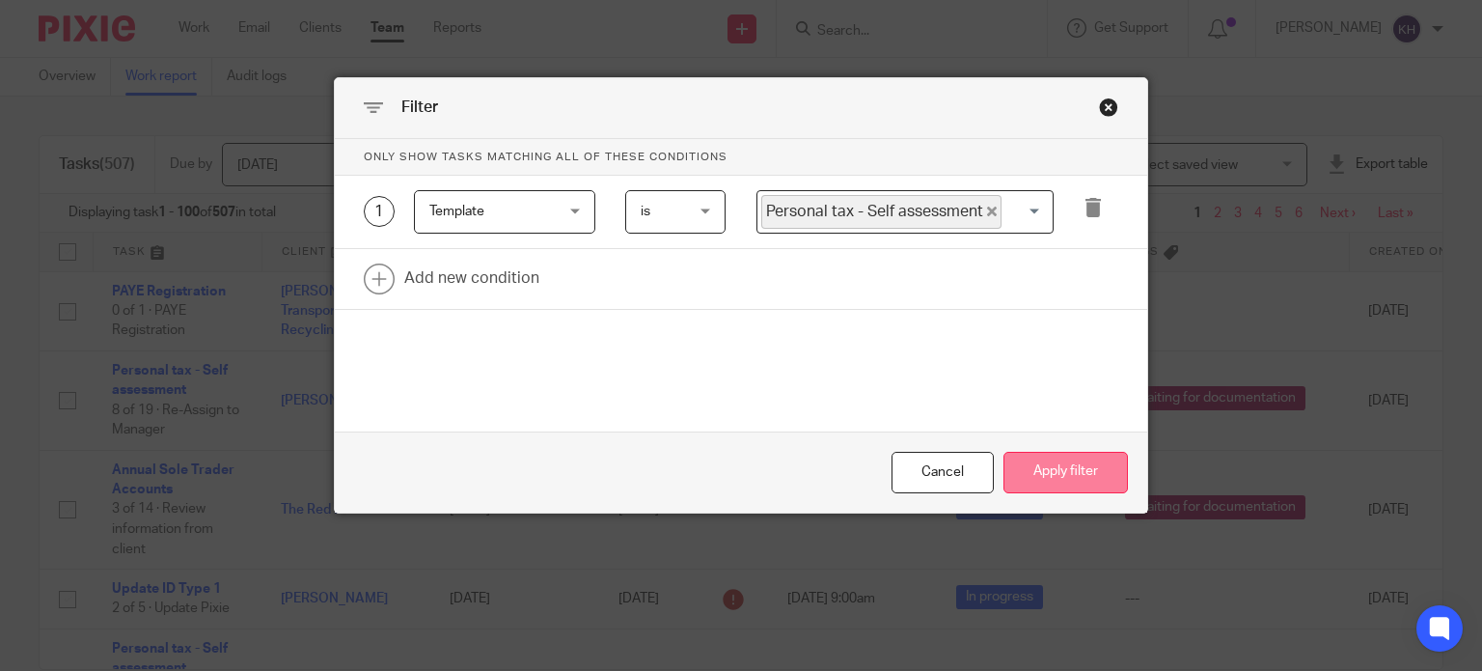
click at [1057, 474] on button "Apply filter" at bounding box center [1066, 472] width 124 height 41
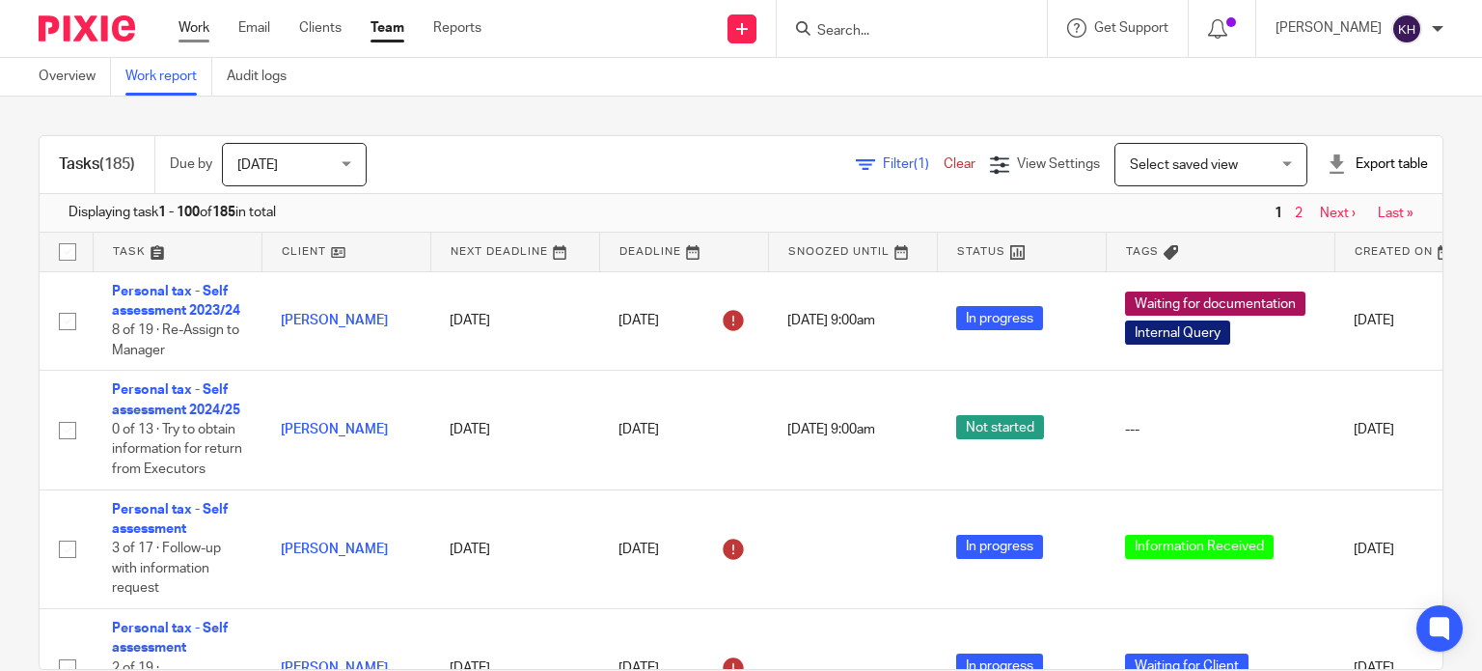
click at [198, 32] on link "Work" at bounding box center [194, 27] width 31 height 19
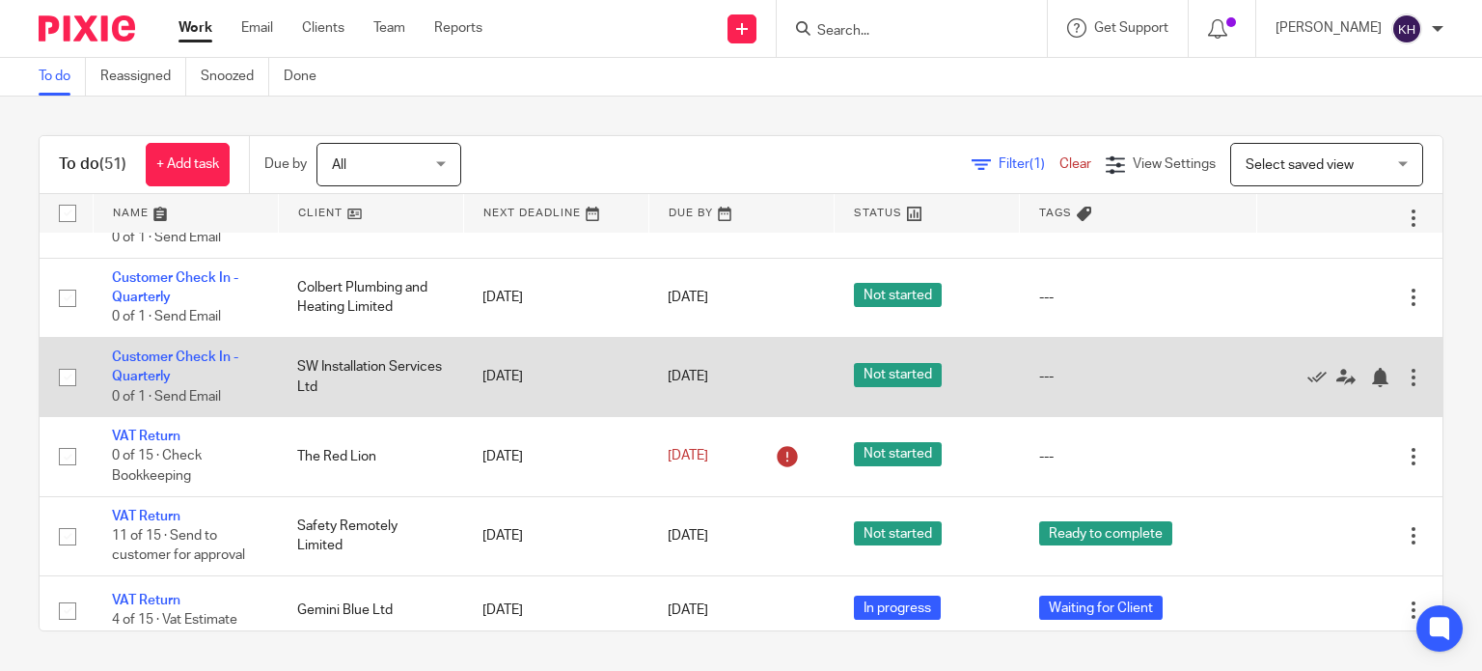
scroll to position [97, 0]
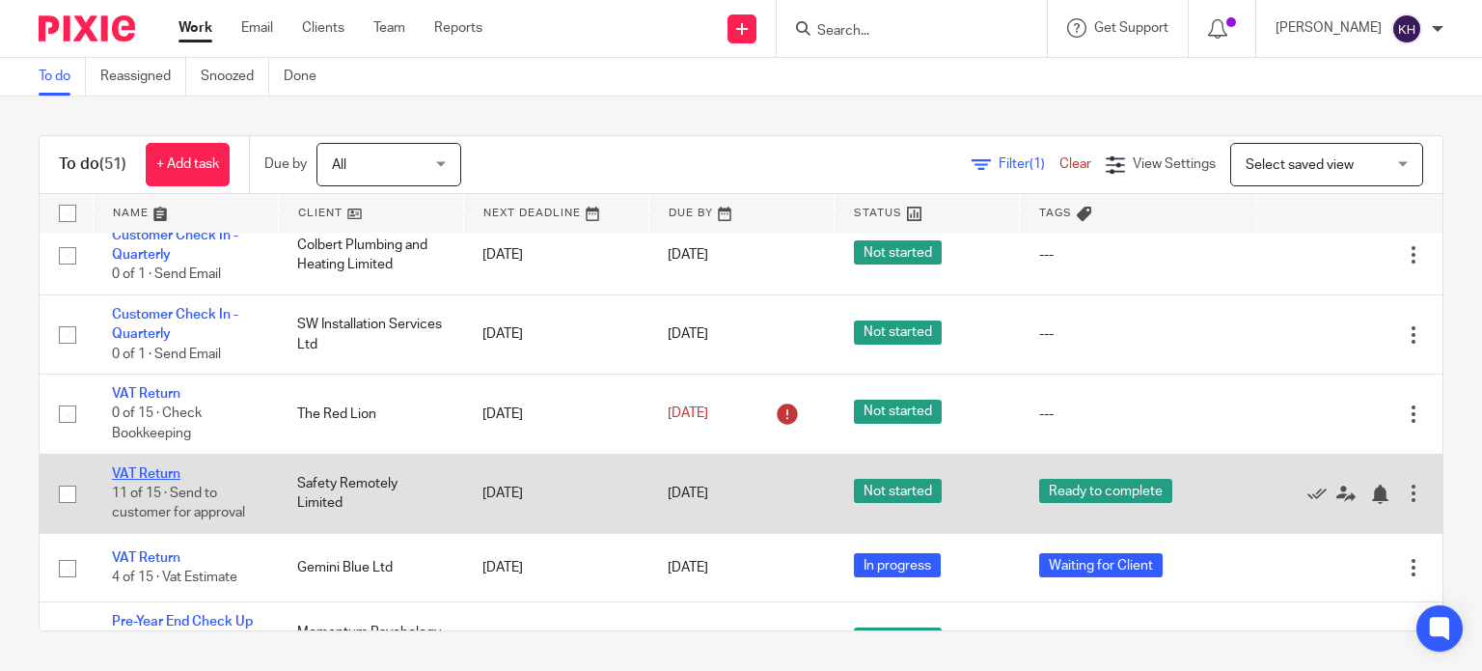
click at [147, 474] on link "VAT Return" at bounding box center [146, 474] width 69 height 14
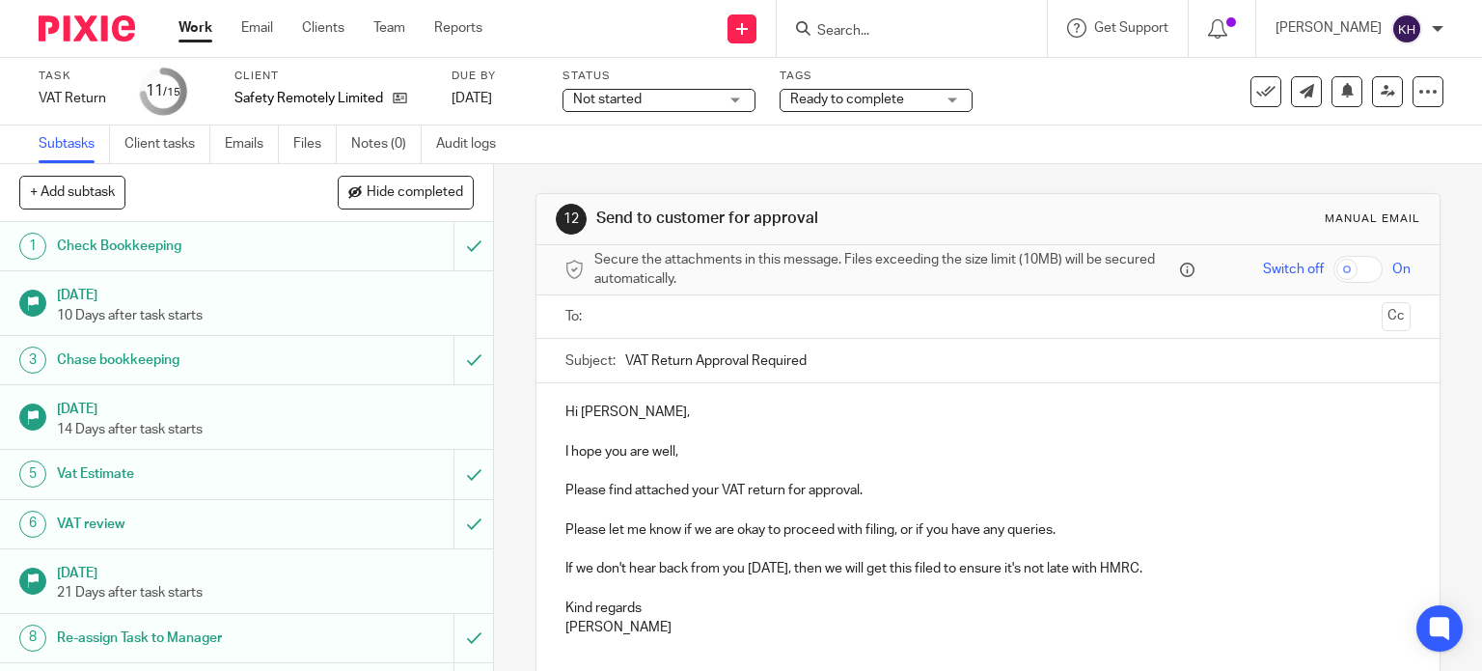
click at [878, 429] on p at bounding box center [989, 431] width 846 height 19
click at [842, 425] on p at bounding box center [989, 431] width 846 height 19
click at [680, 308] on input "text" at bounding box center [987, 317] width 773 height 22
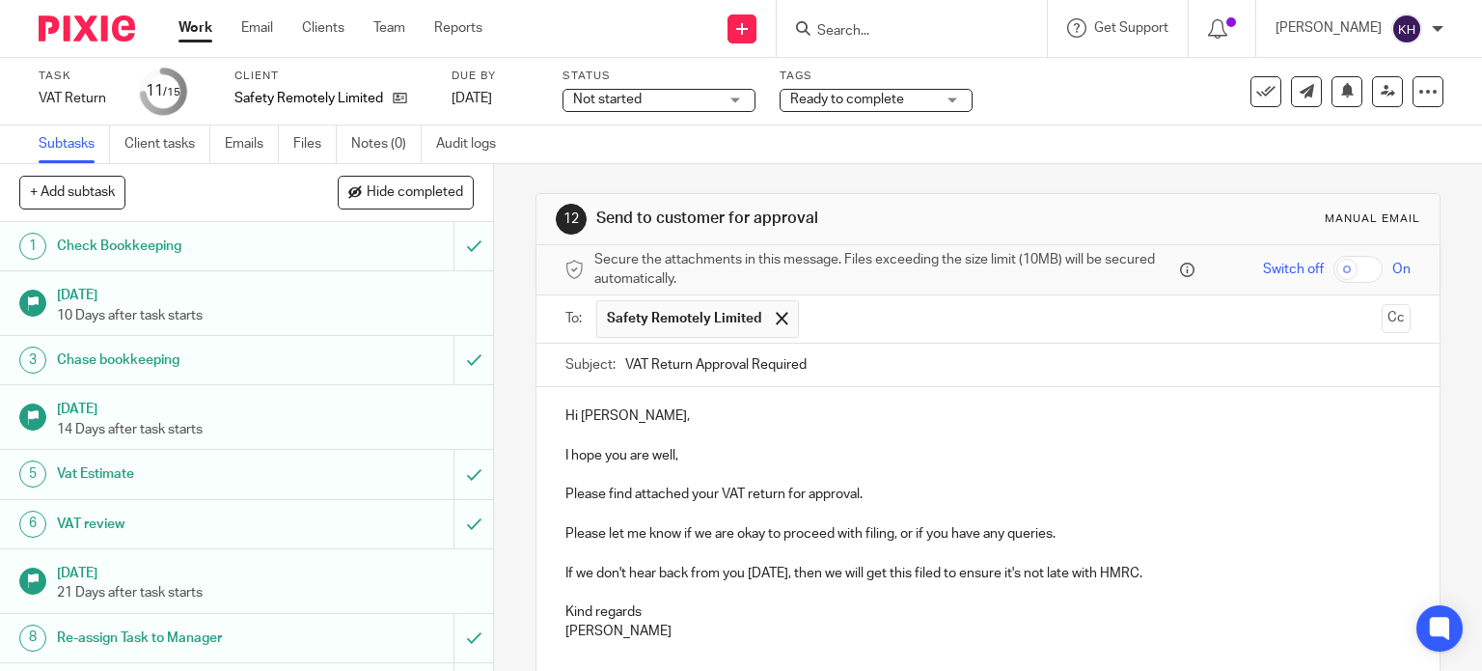
scroll to position [366, 0]
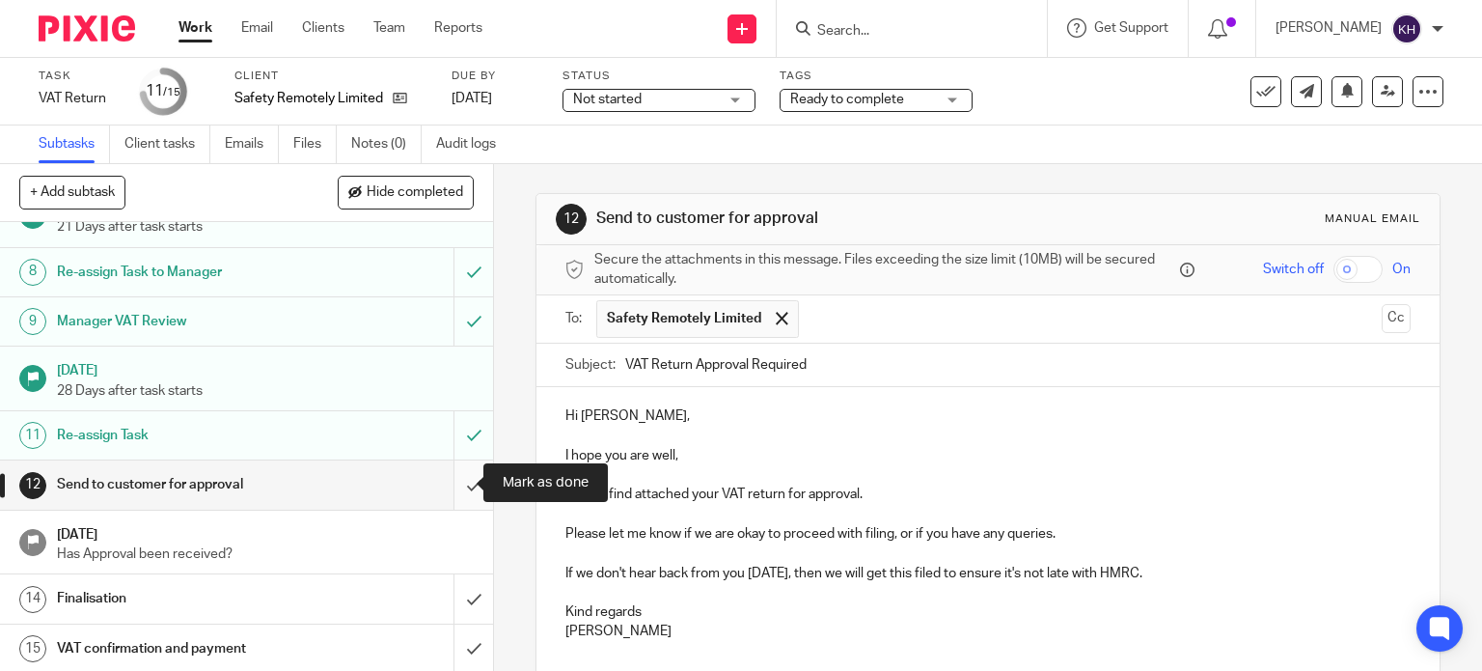
click at [456, 489] on input "submit" at bounding box center [246, 484] width 493 height 48
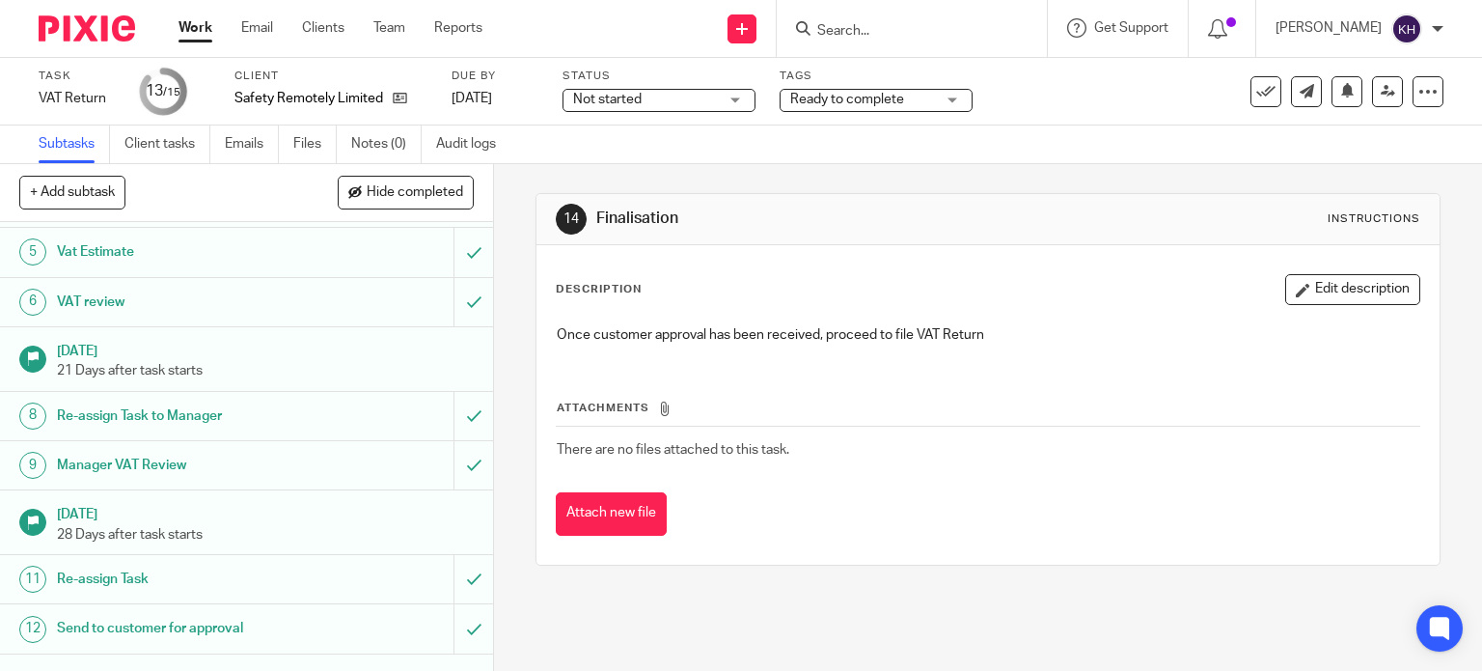
scroll to position [366, 0]
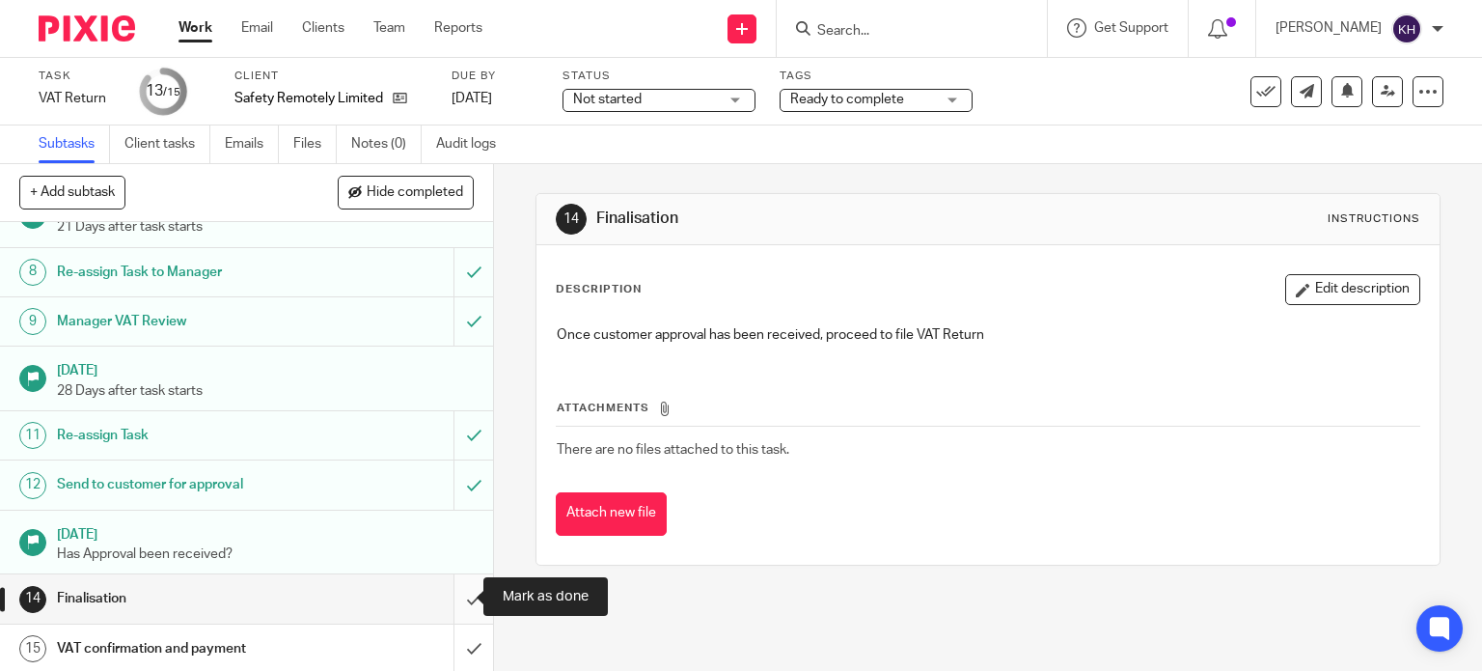
click at [451, 596] on input "submit" at bounding box center [246, 598] width 493 height 48
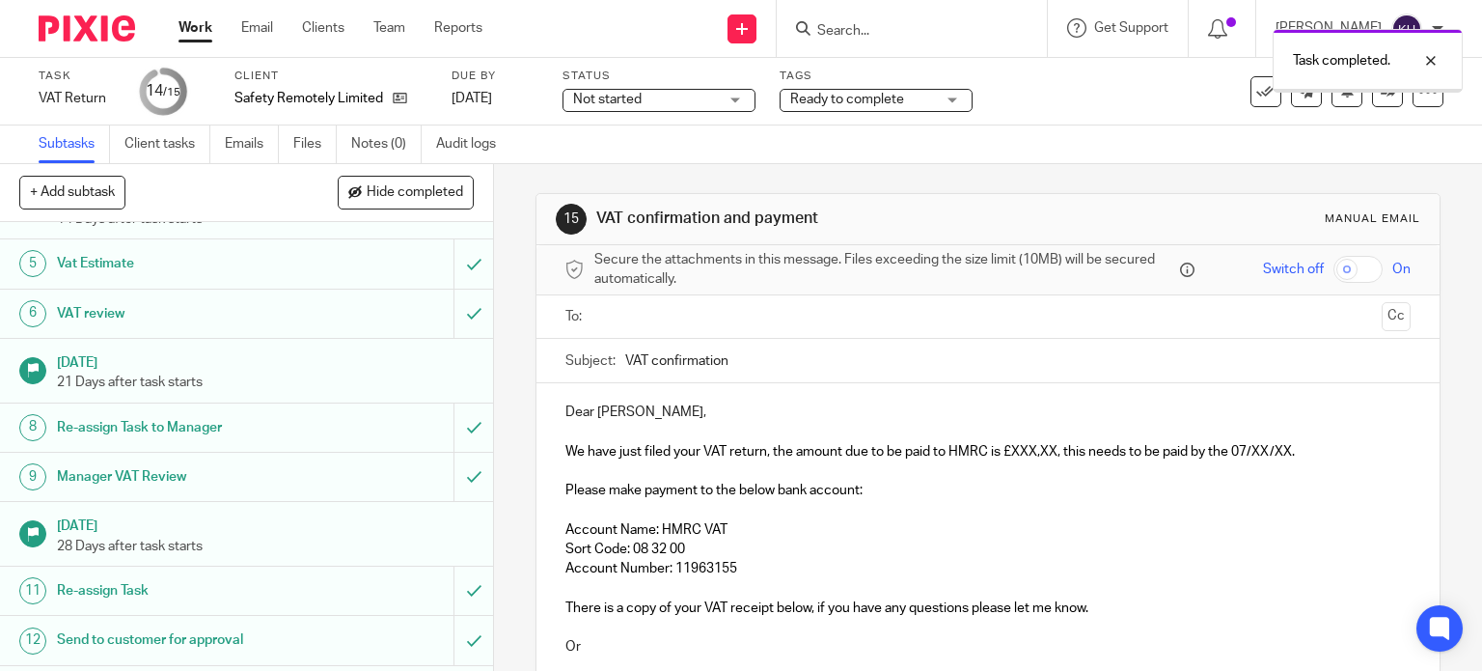
scroll to position [366, 0]
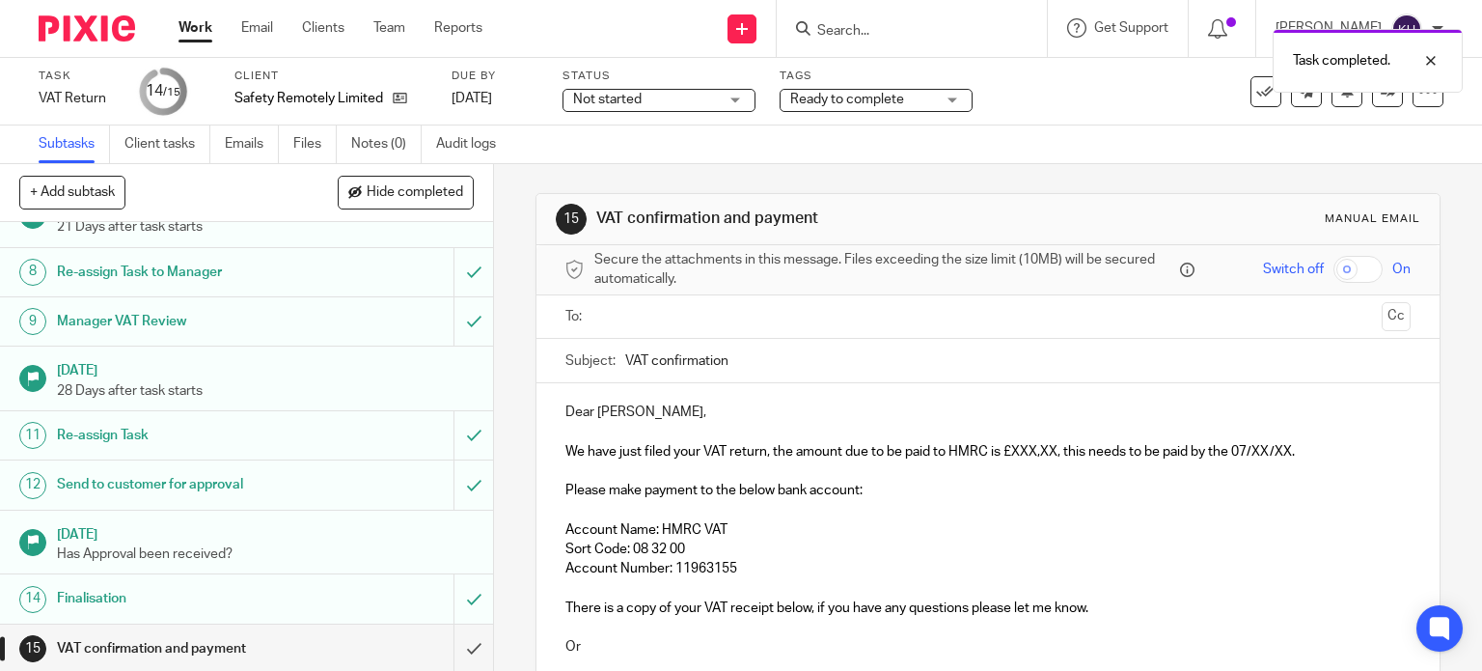
click at [605, 307] on input "text" at bounding box center [987, 317] width 773 height 22
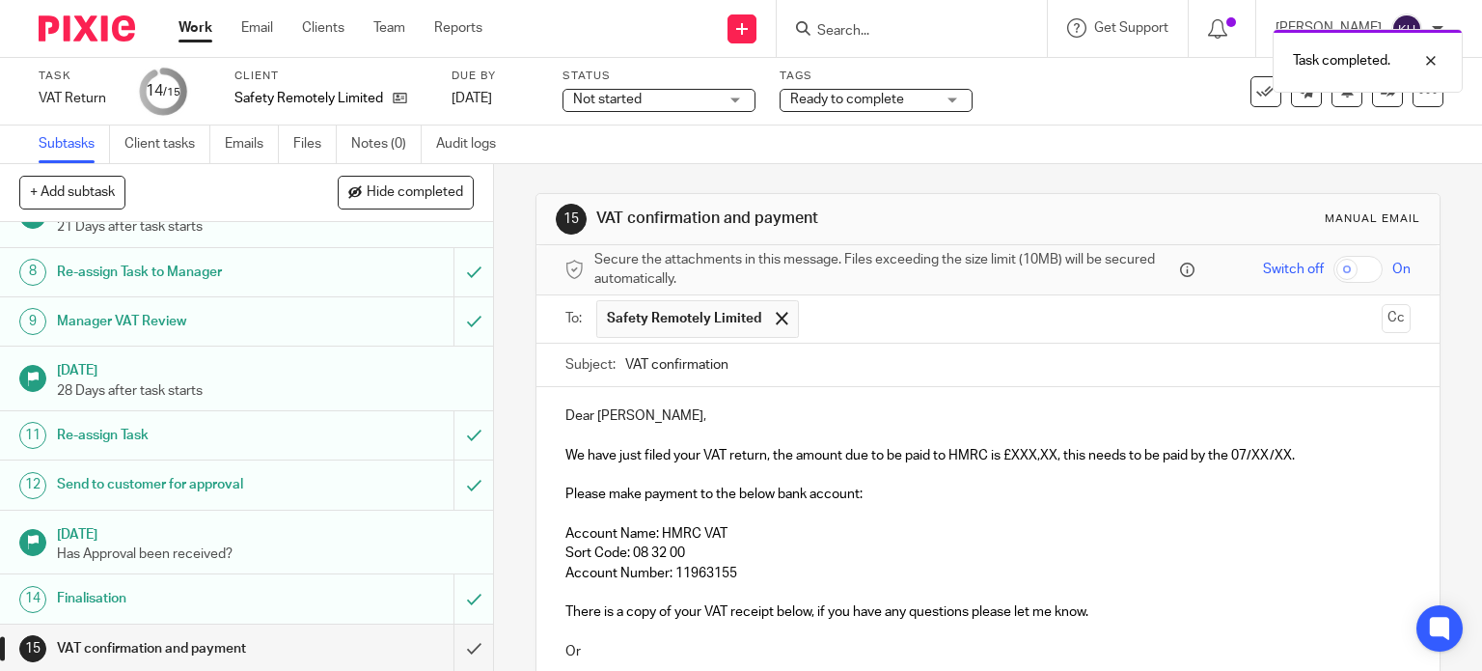
click at [760, 401] on div "Dear Colin, We have just filed your VAT return, the amount due to be paid to HM…" at bounding box center [989, 599] width 904 height 425
click at [752, 451] on span "We have just filed your VAT return, the amount due to be paid to HMRC is £XXX,X…" at bounding box center [931, 456] width 730 height 14
click at [651, 465] on p at bounding box center [989, 474] width 846 height 19
drag, startPoint x: 886, startPoint y: 456, endPoint x: 991, endPoint y: 453, distance: 105.2
click at [888, 456] on span "We have just filed your VAT return, the amount due to be paid to HMRC is £XXX,X…" at bounding box center [931, 456] width 730 height 14
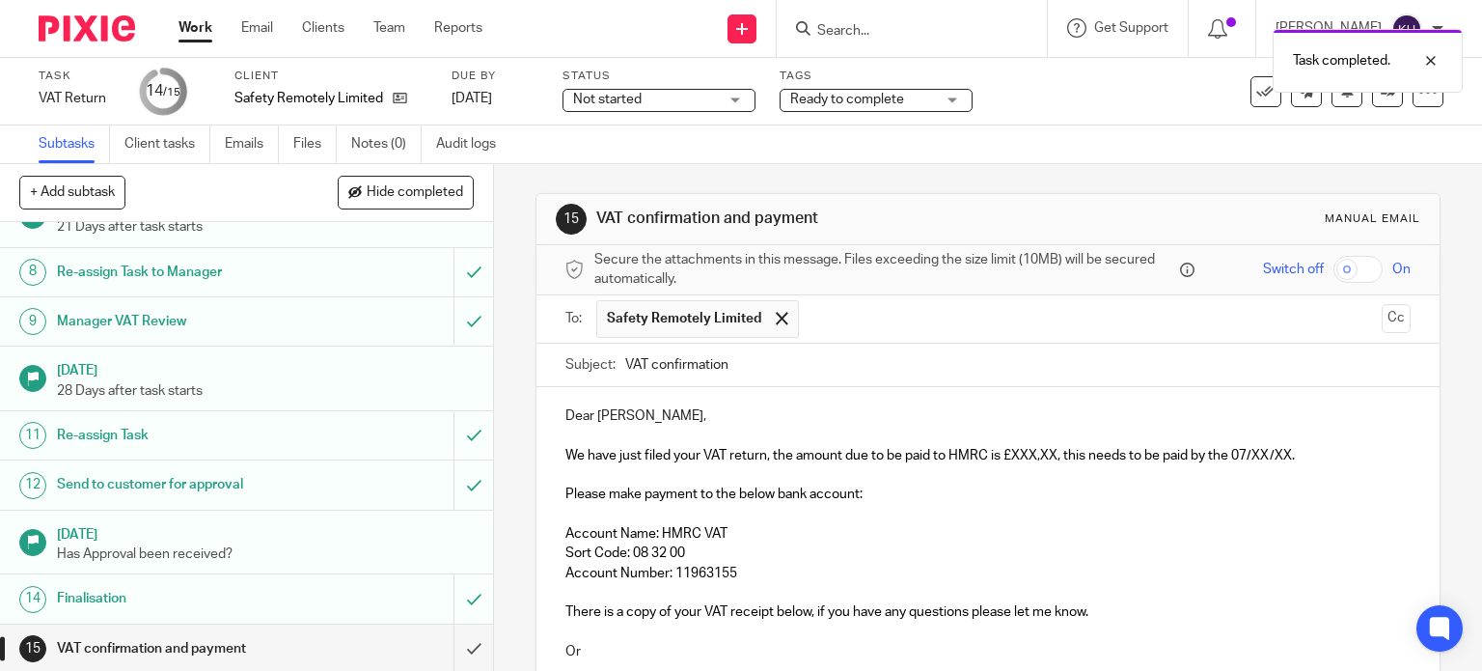
click at [1000, 458] on span "We have just filed your VAT return, the amount due to be paid to HMRC is £XXX,X…" at bounding box center [931, 456] width 730 height 14
click at [1010, 456] on span "We have just filed your VAT return, the amount due to be paid to HMRC is £XXX,X…" at bounding box center [931, 456] width 730 height 14
click at [789, 368] on input "VAT confirmation" at bounding box center [1018, 365] width 787 height 43
click at [809, 441] on p at bounding box center [989, 436] width 846 height 19
click at [951, 459] on span "We have just filed your VAT return, the amount due to be paid to HMRC is £XXX,X…" at bounding box center [931, 456] width 730 height 14
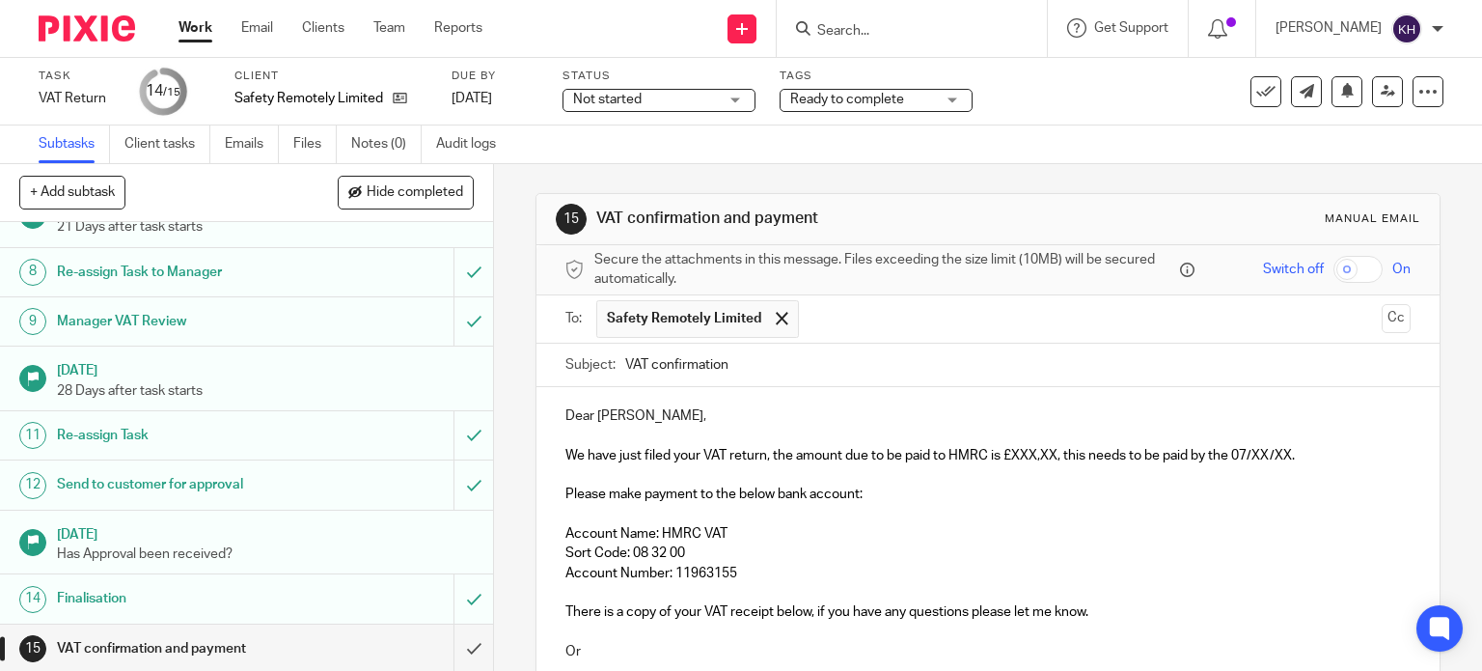
click at [1008, 459] on span "We have just filed your VAT return, the amount due to be paid to HMRC is £XXX,X…" at bounding box center [931, 456] width 730 height 14
drag, startPoint x: 1004, startPoint y: 456, endPoint x: 1053, endPoint y: 458, distance: 49.3
click at [1053, 458] on span "We have just filed your VAT return, the amount due to be paid to HMRC is £XXX,X…" at bounding box center [931, 456] width 730 height 14
drag, startPoint x: 1237, startPoint y: 470, endPoint x: 1247, endPoint y: 455, distance: 18.2
click at [1238, 470] on p at bounding box center [989, 474] width 846 height 19
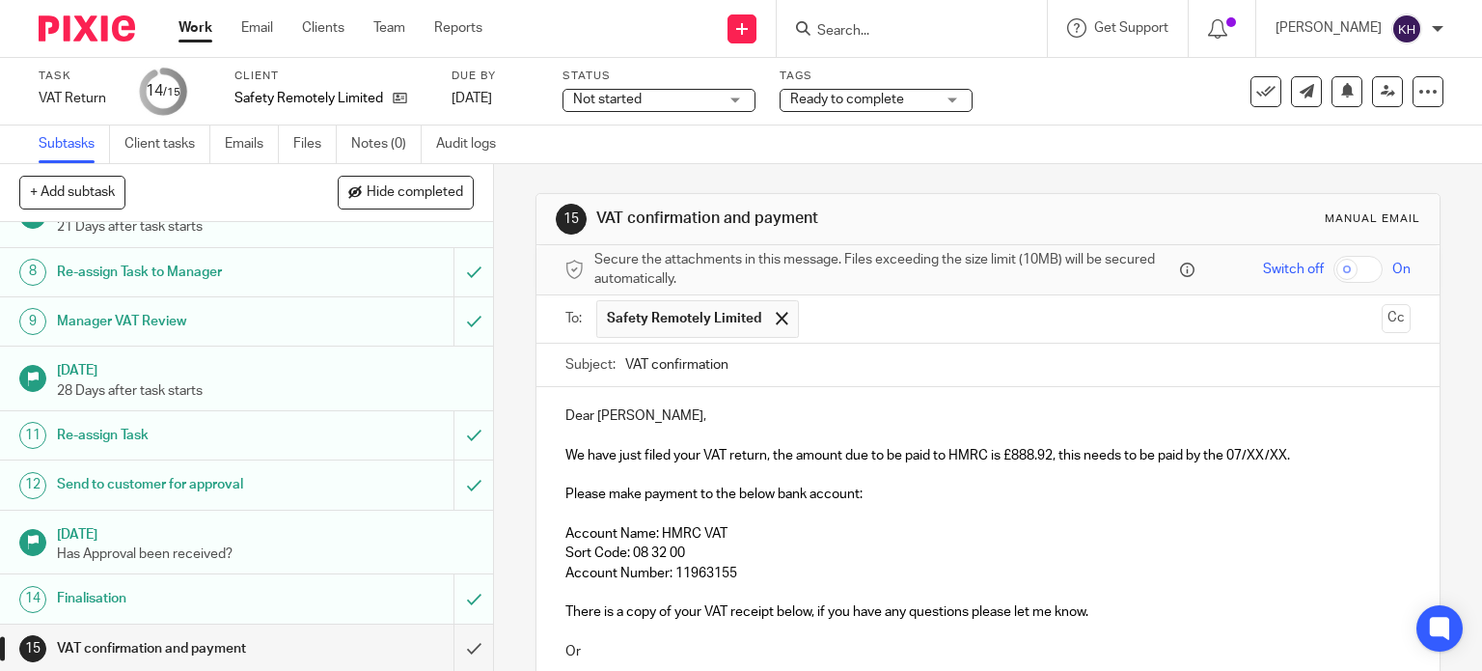
click at [1246, 455] on span "We have just filed your VAT return, the amount due to be paid to HMRC is £888.9…" at bounding box center [928, 456] width 725 height 14
click at [1150, 508] on p at bounding box center [989, 514] width 846 height 19
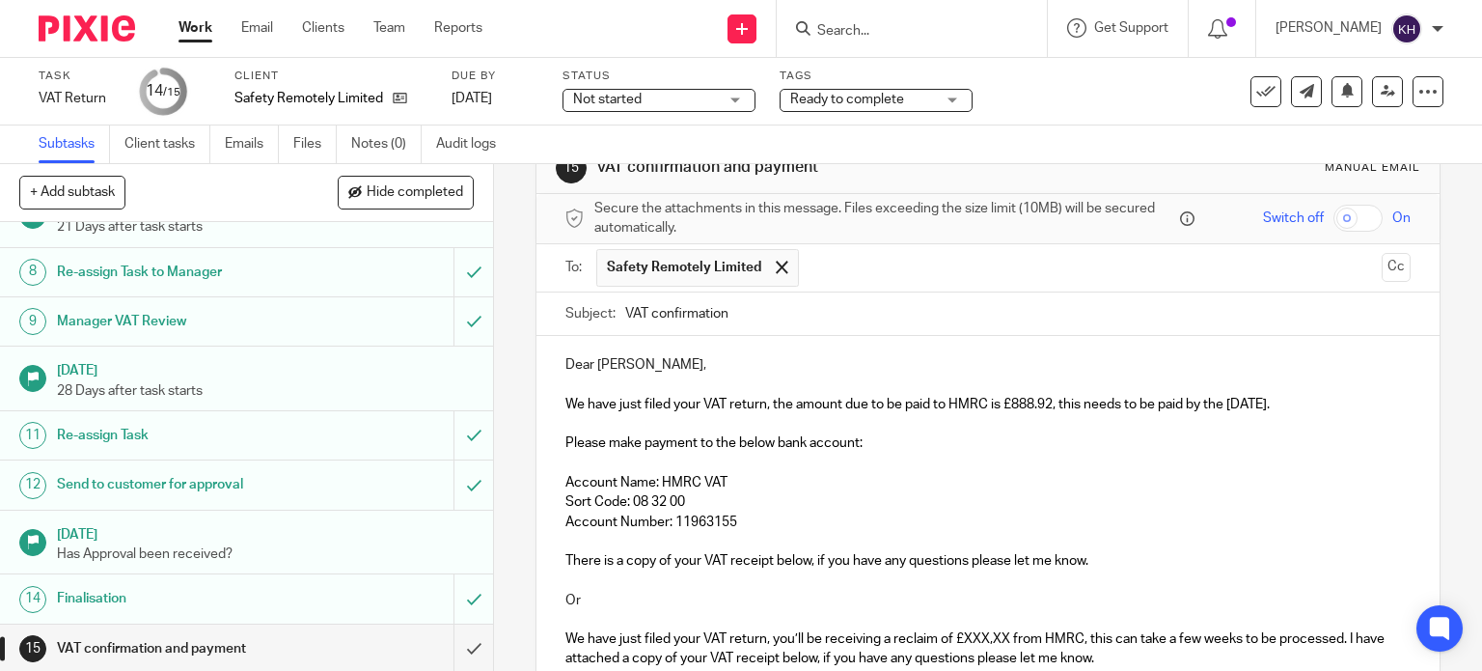
scroll to position [97, 0]
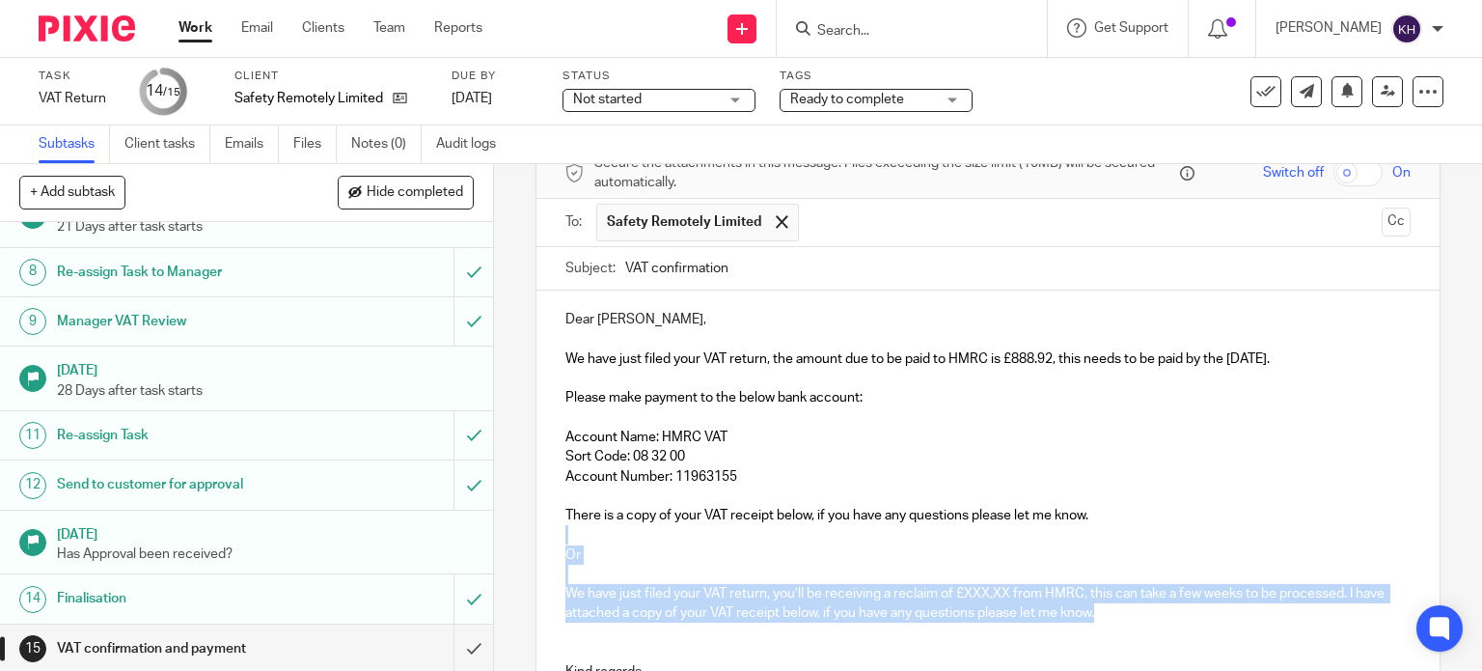
drag, startPoint x: 597, startPoint y: 536, endPoint x: 1239, endPoint y: 621, distance: 647.4
click at [1239, 621] on div "Dear Colin, We have just filed your VAT return, the amount due to be paid to HM…" at bounding box center [989, 502] width 904 height 425
drag, startPoint x: 1126, startPoint y: 624, endPoint x: 556, endPoint y: 545, distance: 575.8
click at [556, 545] on div "Dear Colin, We have just filed your VAT return, the amount due to be paid to HM…" at bounding box center [989, 502] width 904 height 425
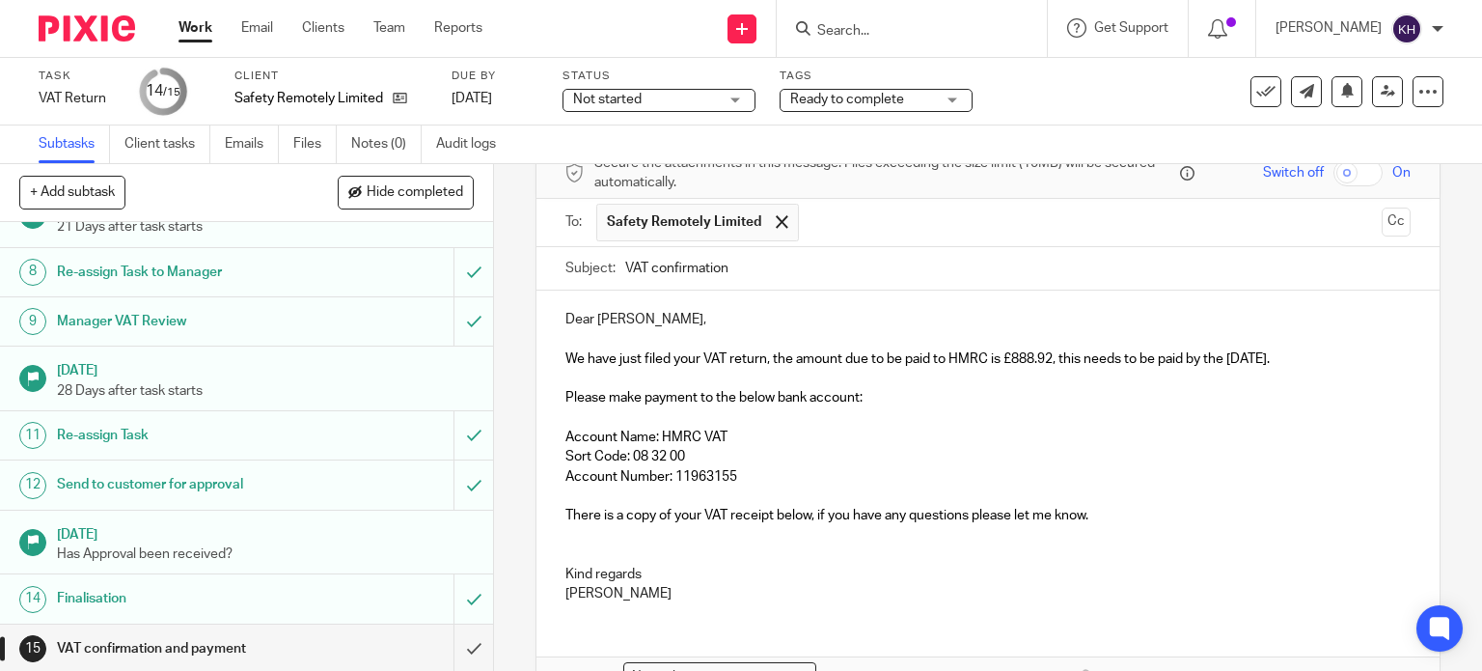
click at [1179, 470] on p "Account Number: 11963155" at bounding box center [989, 476] width 846 height 19
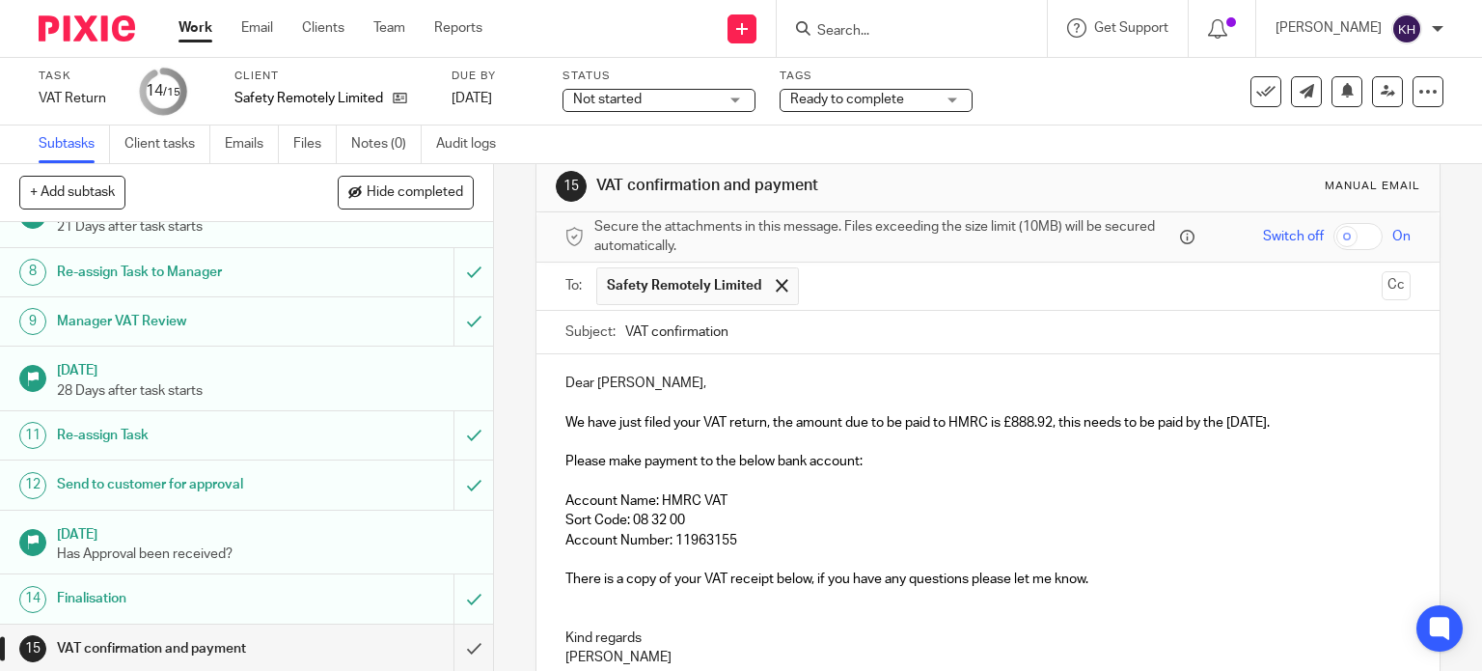
scroll to position [0, 0]
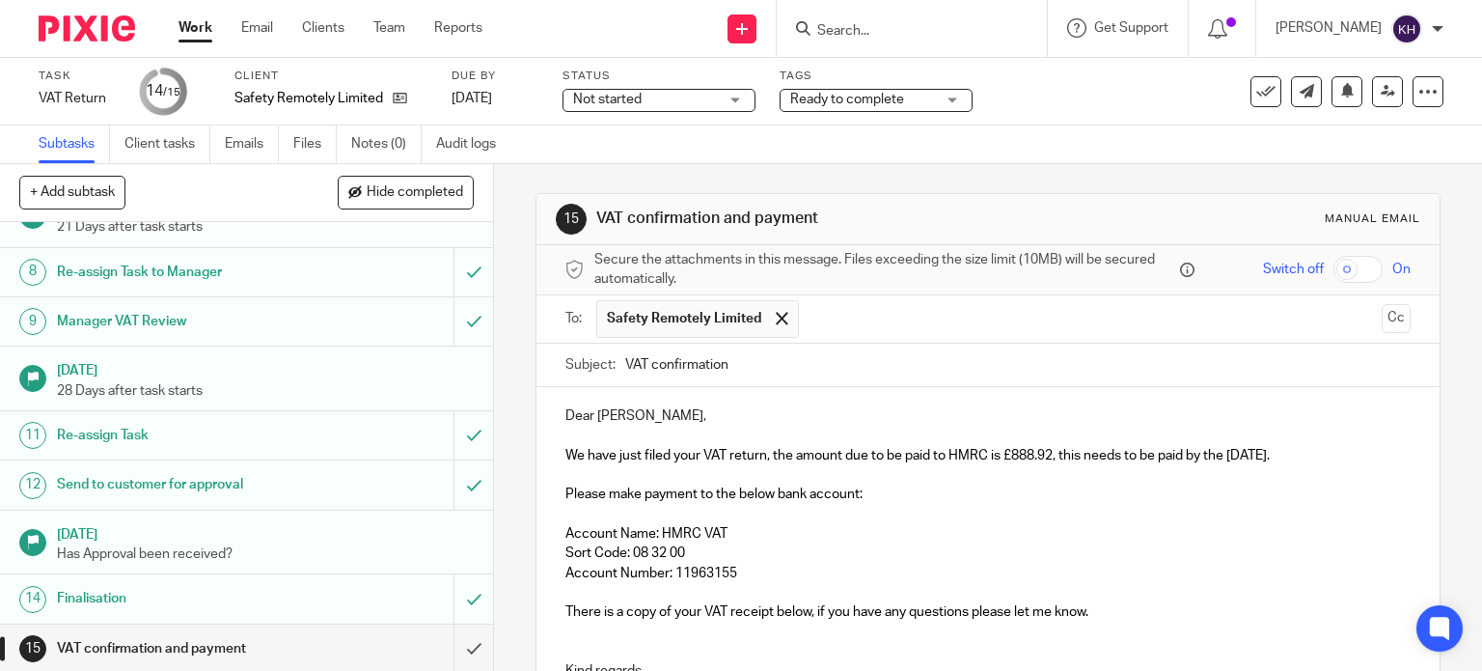
click at [607, 455] on span "We have just filed your VAT return, the amount due to be paid to HMRC is £888.9…" at bounding box center [918, 456] width 705 height 14
click at [740, 455] on span "We have just filed your VAT return, the amount due to be paid to HMRC is £888.9…" at bounding box center [918, 456] width 705 height 14
click at [783, 456] on span "We have just filed your VAT return, the amount due to be paid to HMRC is £888.9…" at bounding box center [918, 456] width 705 height 14
click at [767, 456] on span "We have just filed your VAT return, the amount due to be paid to HMRC is £888.9…" at bounding box center [918, 456] width 705 height 14
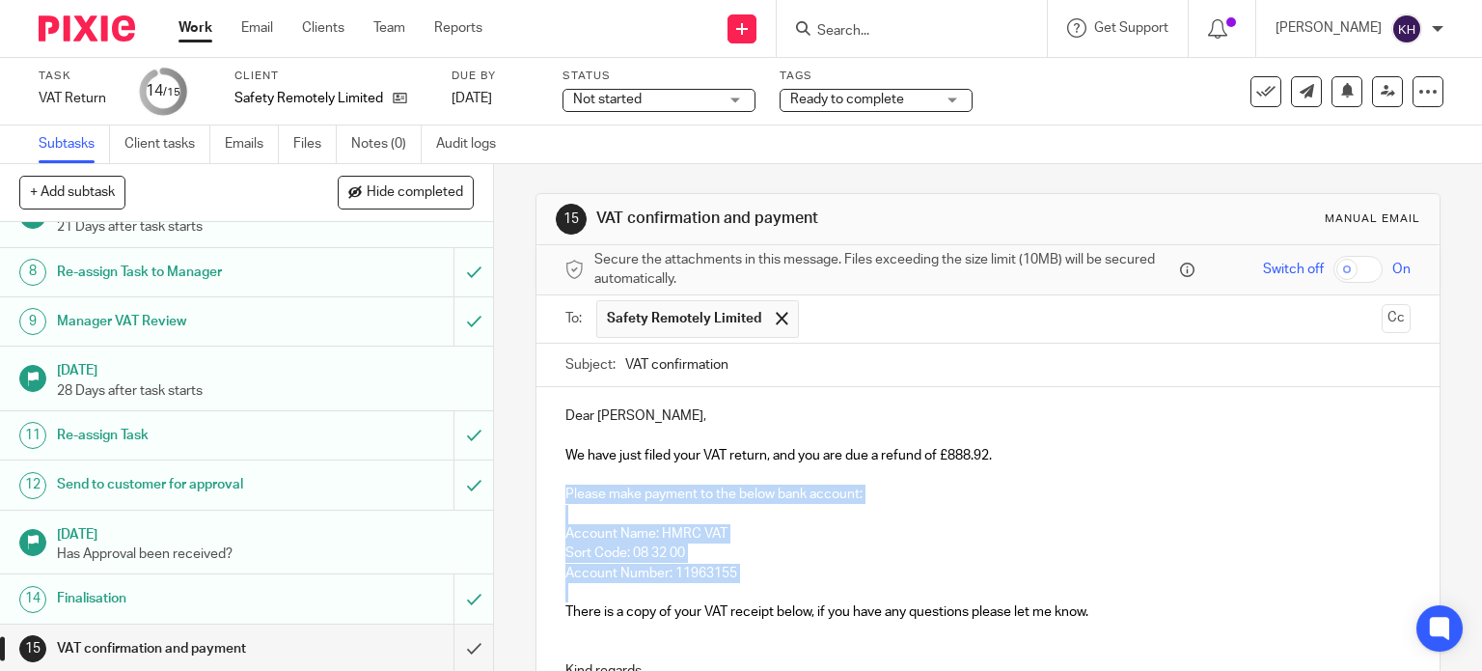
drag, startPoint x: 749, startPoint y: 574, endPoint x: 528, endPoint y: 497, distance: 234.1
click at [528, 497] on div "15 VAT confirmation and payment Manual email Secure the attachments in this mes…" at bounding box center [988, 417] width 988 height 507
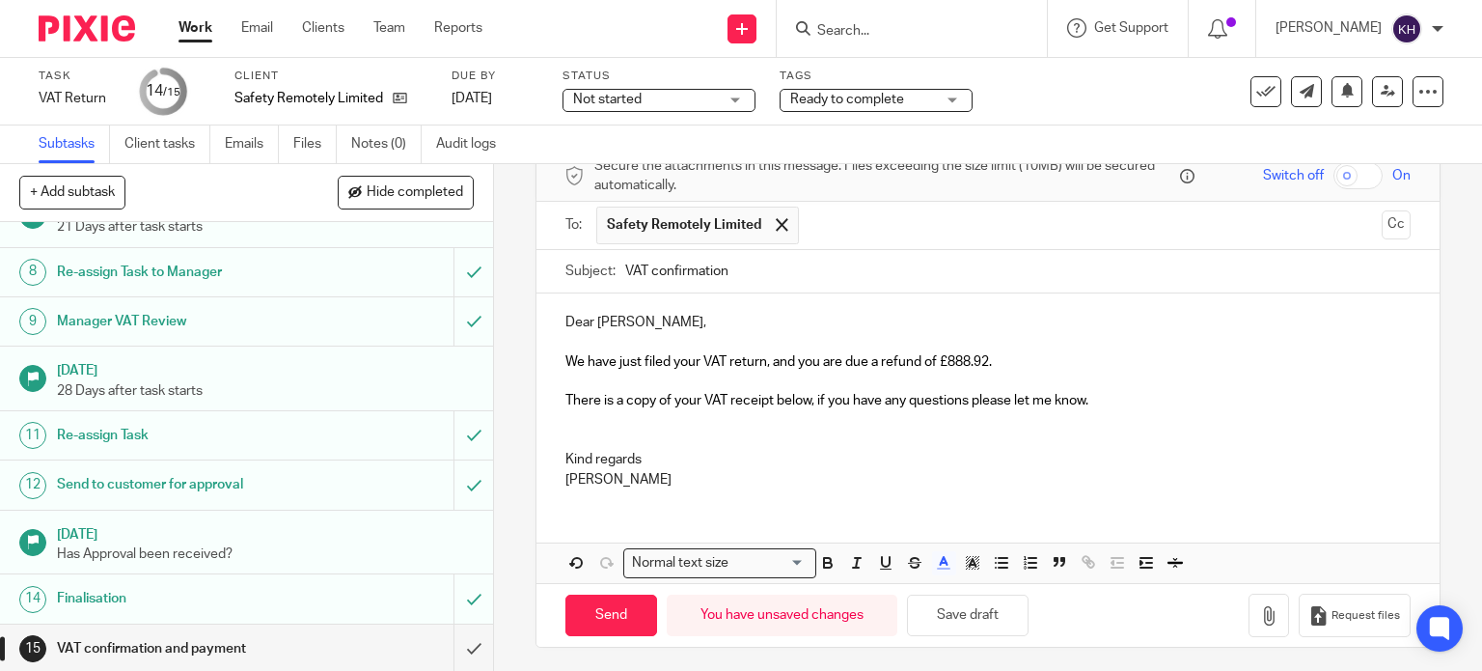
scroll to position [97, 0]
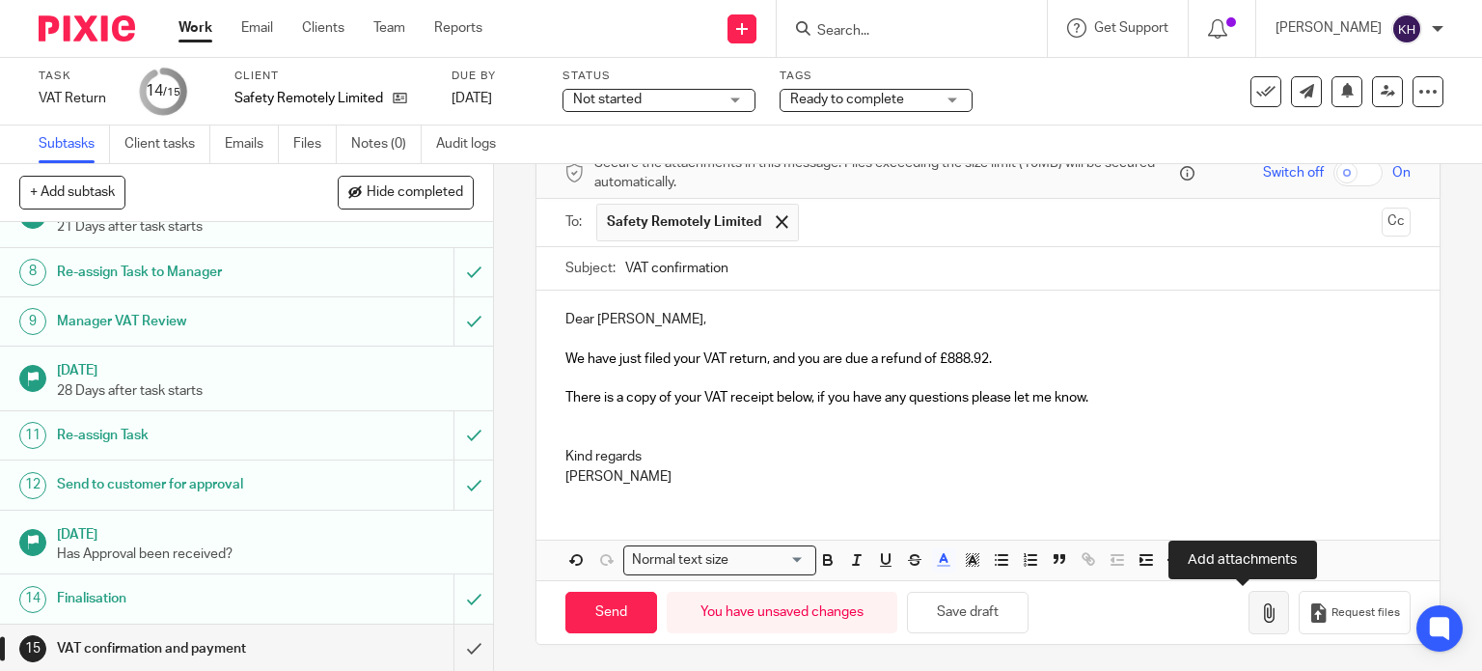
click at [1259, 609] on icon "button" at bounding box center [1268, 612] width 19 height 19
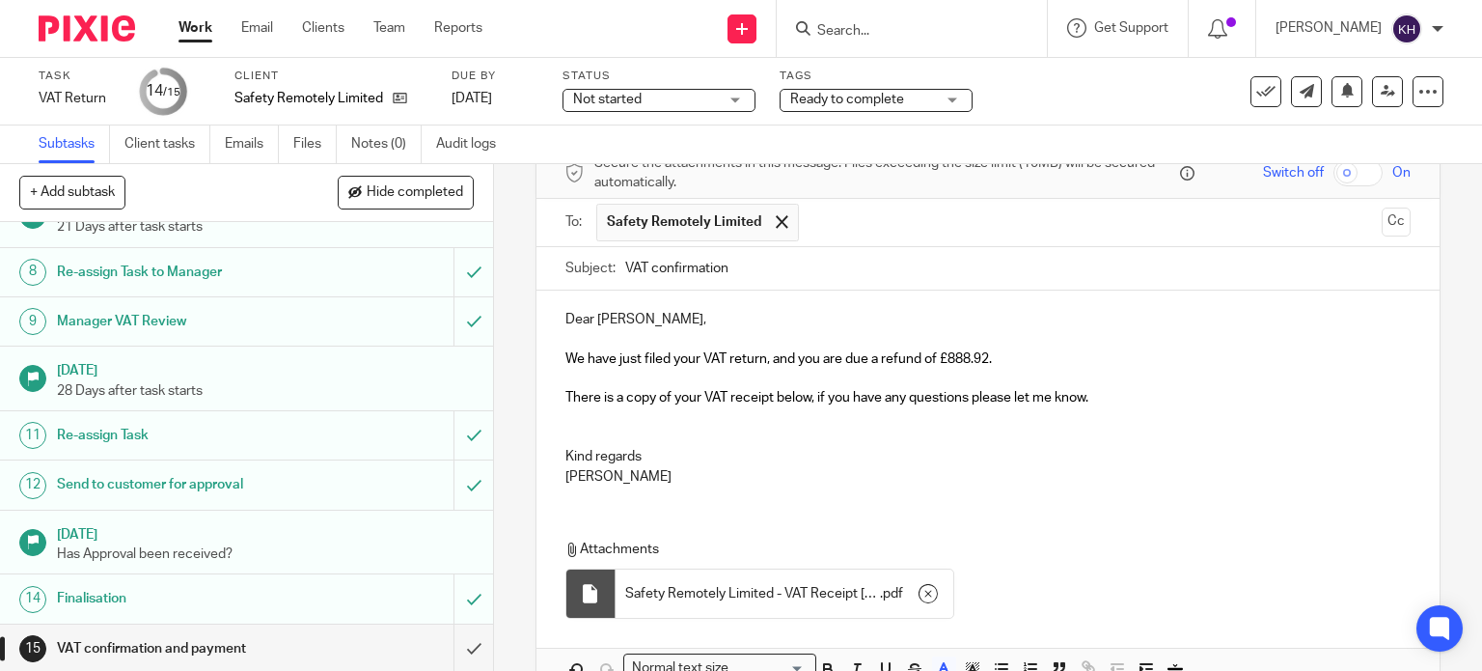
click at [983, 429] on p at bounding box center [989, 437] width 846 height 19
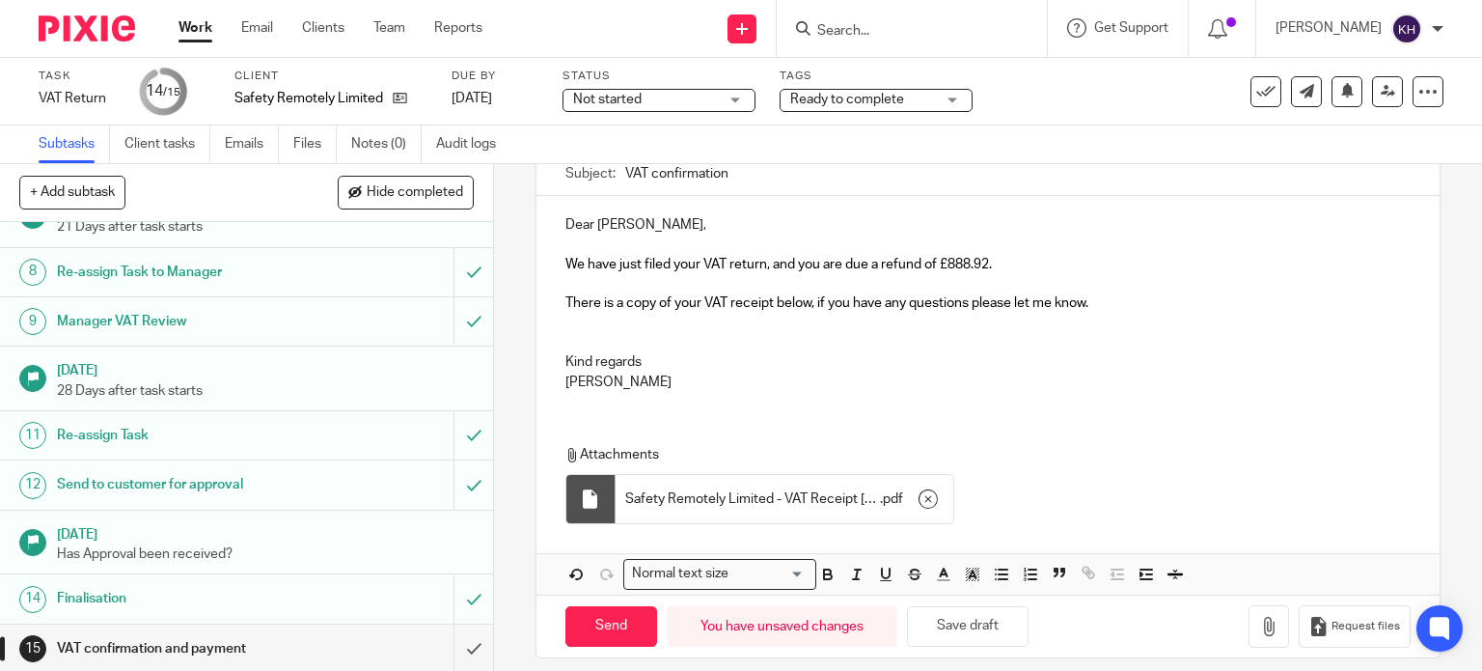
scroll to position [205, 0]
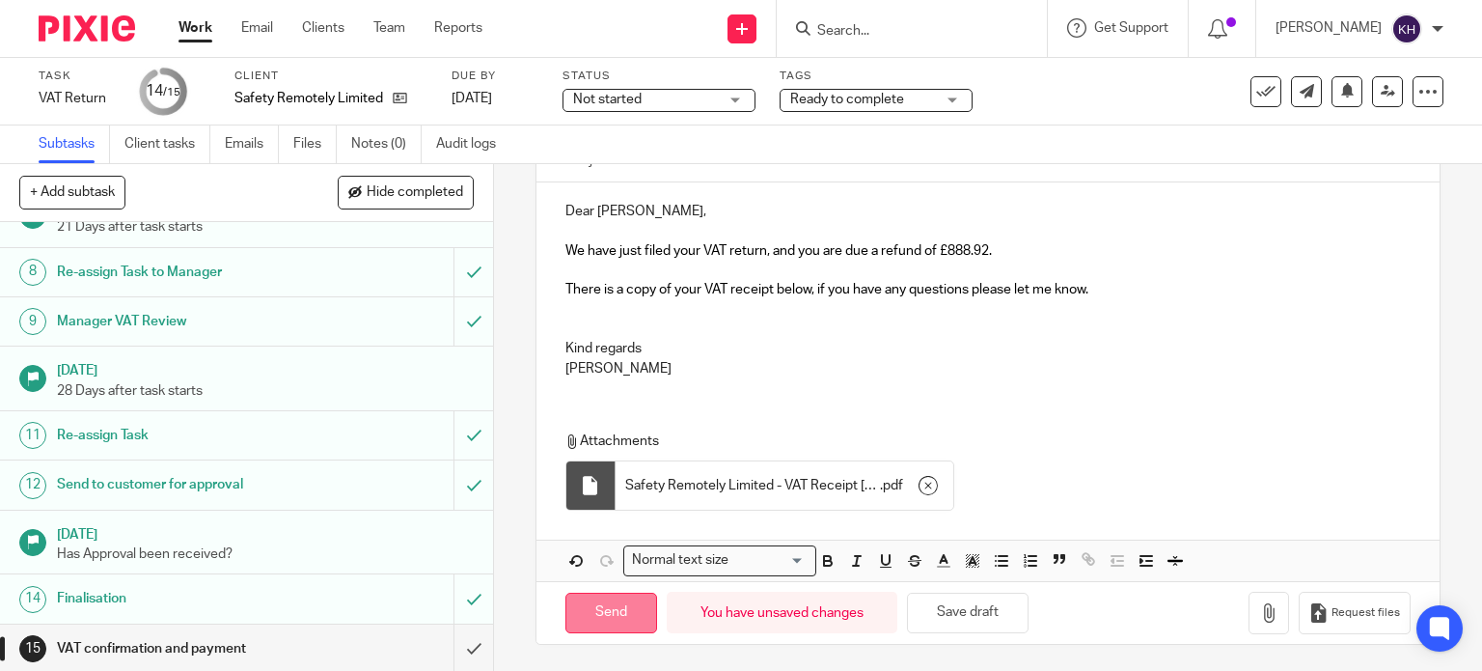
click at [614, 609] on input "Send" at bounding box center [612, 613] width 92 height 41
type input "Sent"
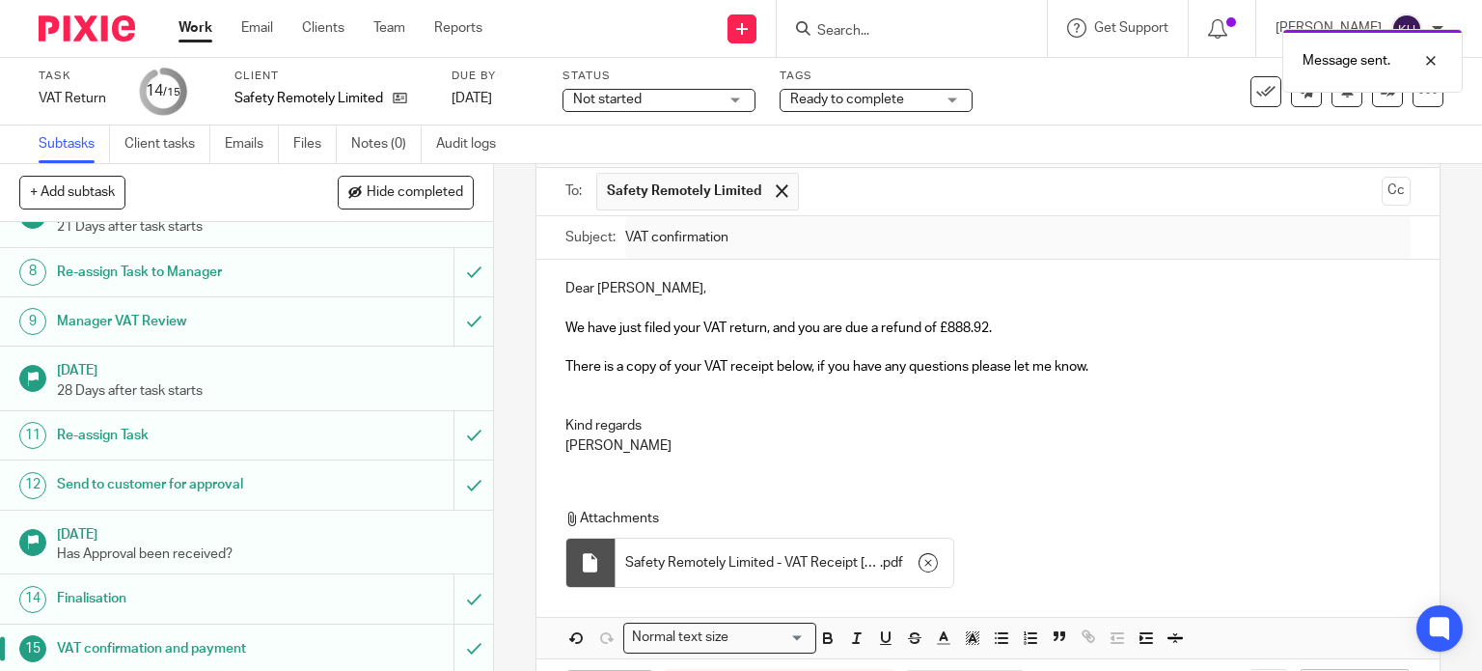
scroll to position [0, 0]
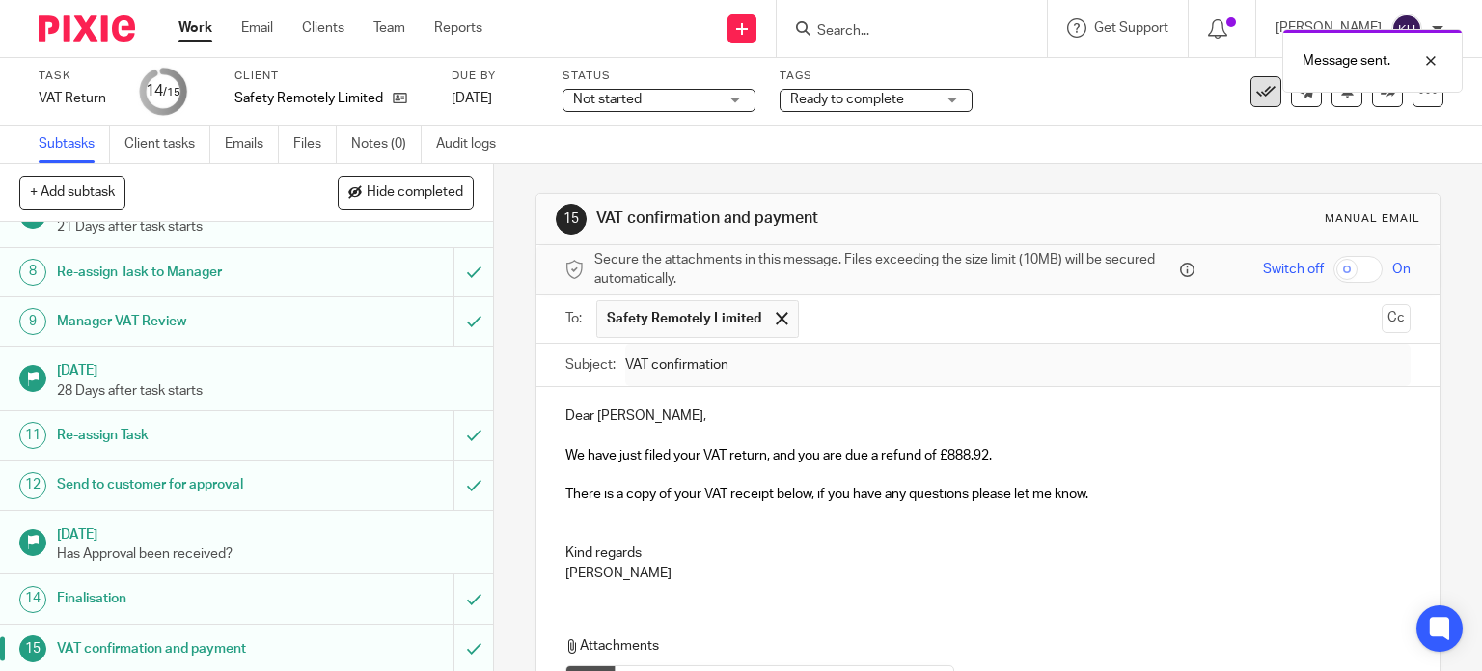
click at [1257, 99] on icon at bounding box center [1266, 91] width 19 height 19
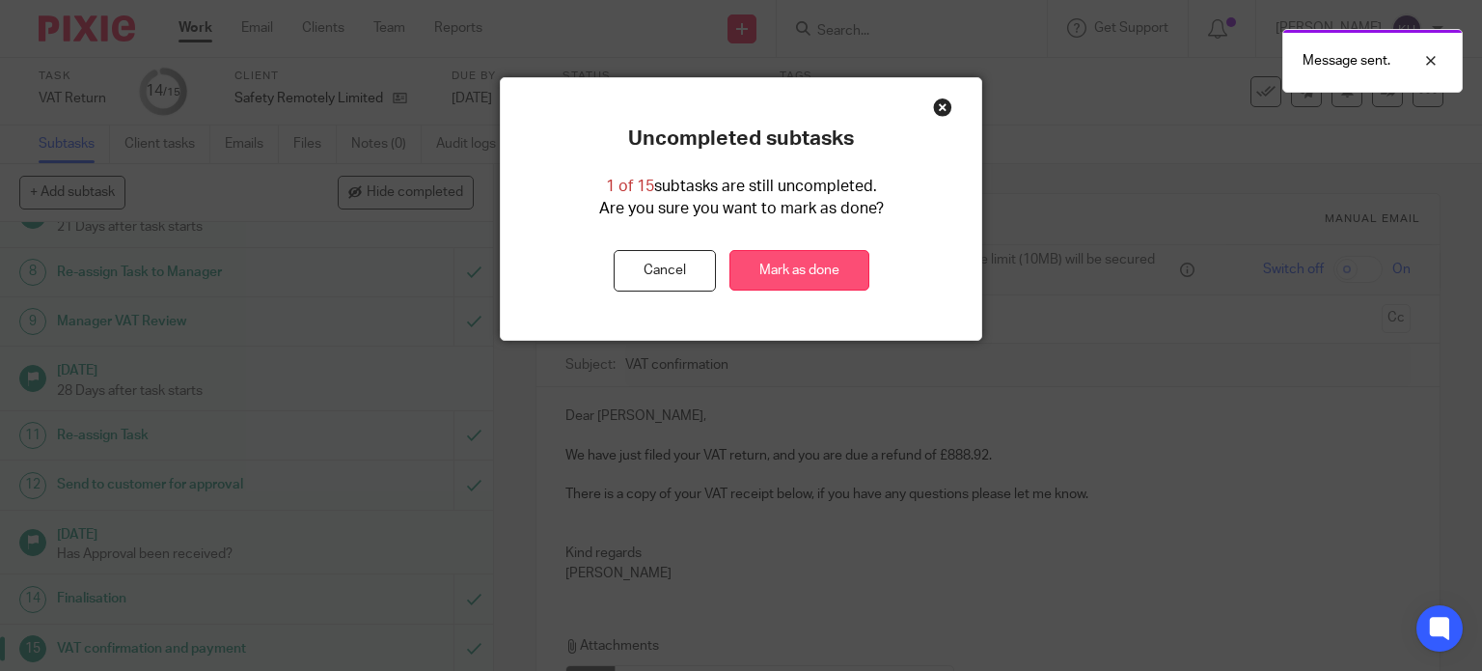
click at [814, 258] on link "Mark as done" at bounding box center [800, 270] width 140 height 41
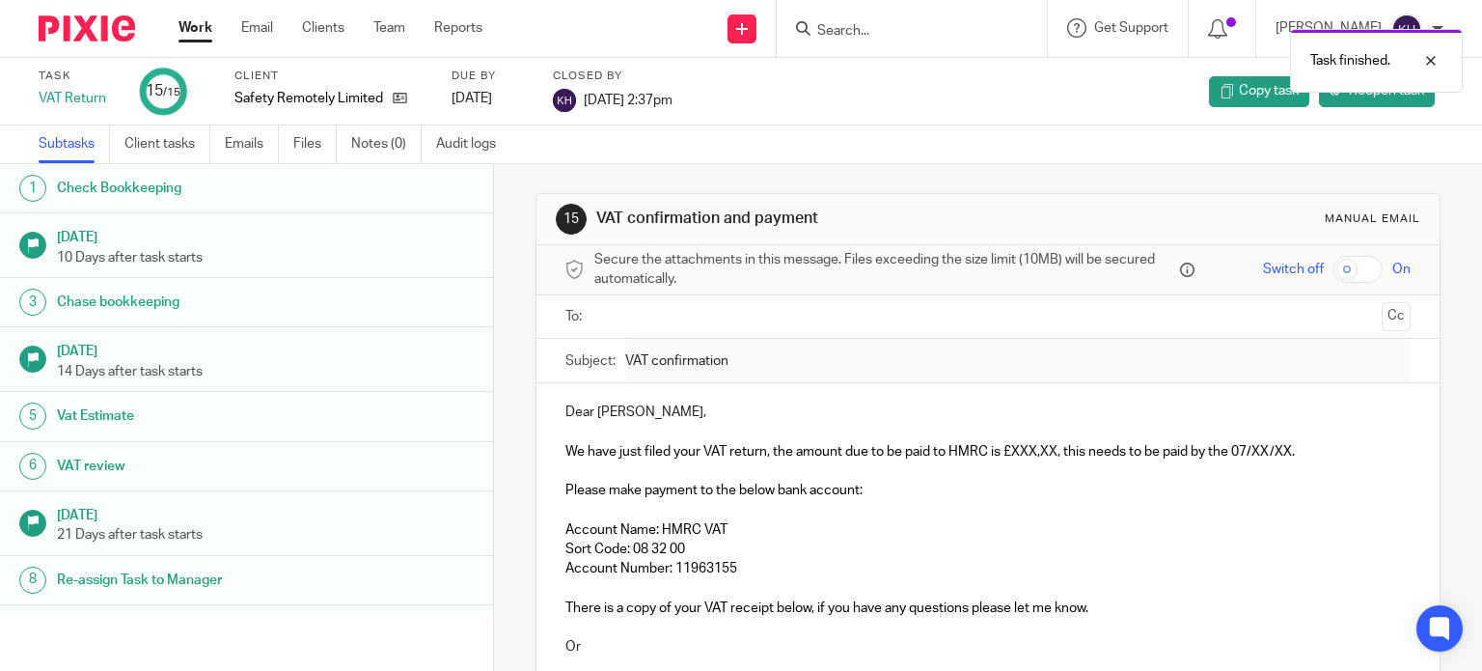
click at [182, 26] on link "Work" at bounding box center [196, 27] width 34 height 19
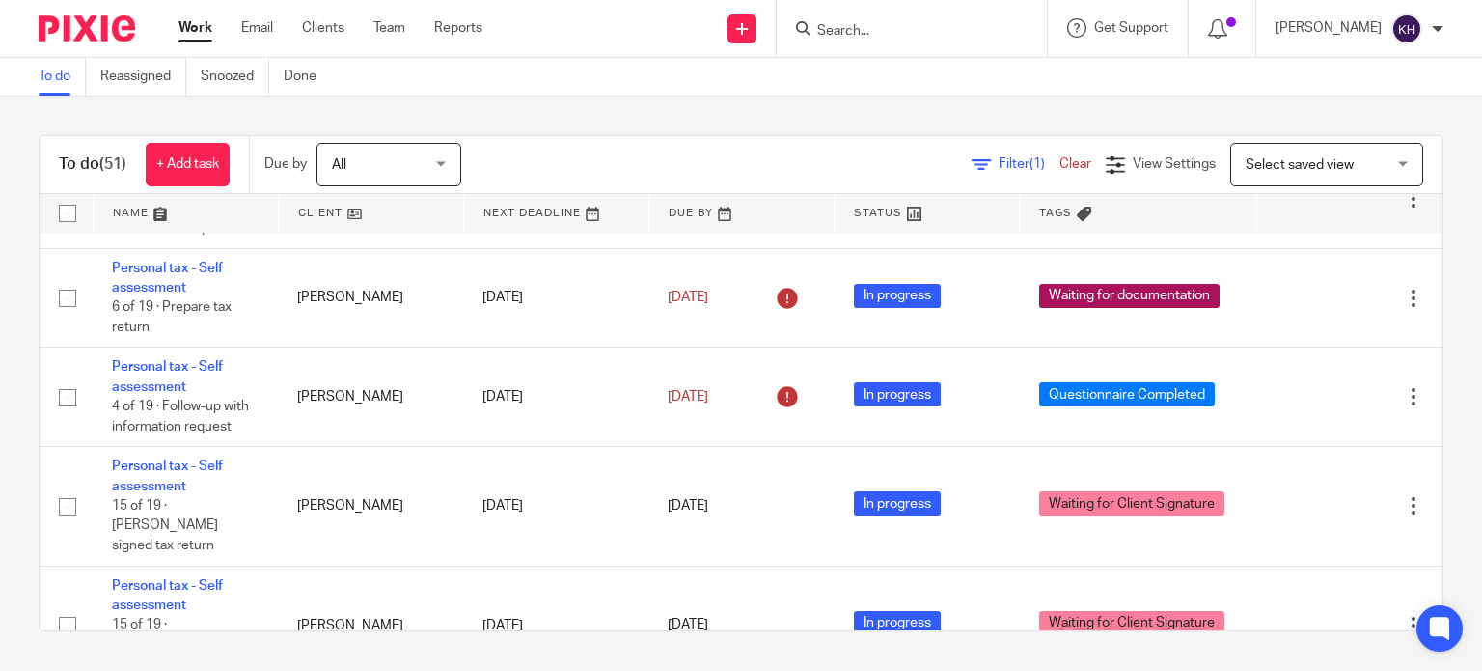
scroll to position [2220, 0]
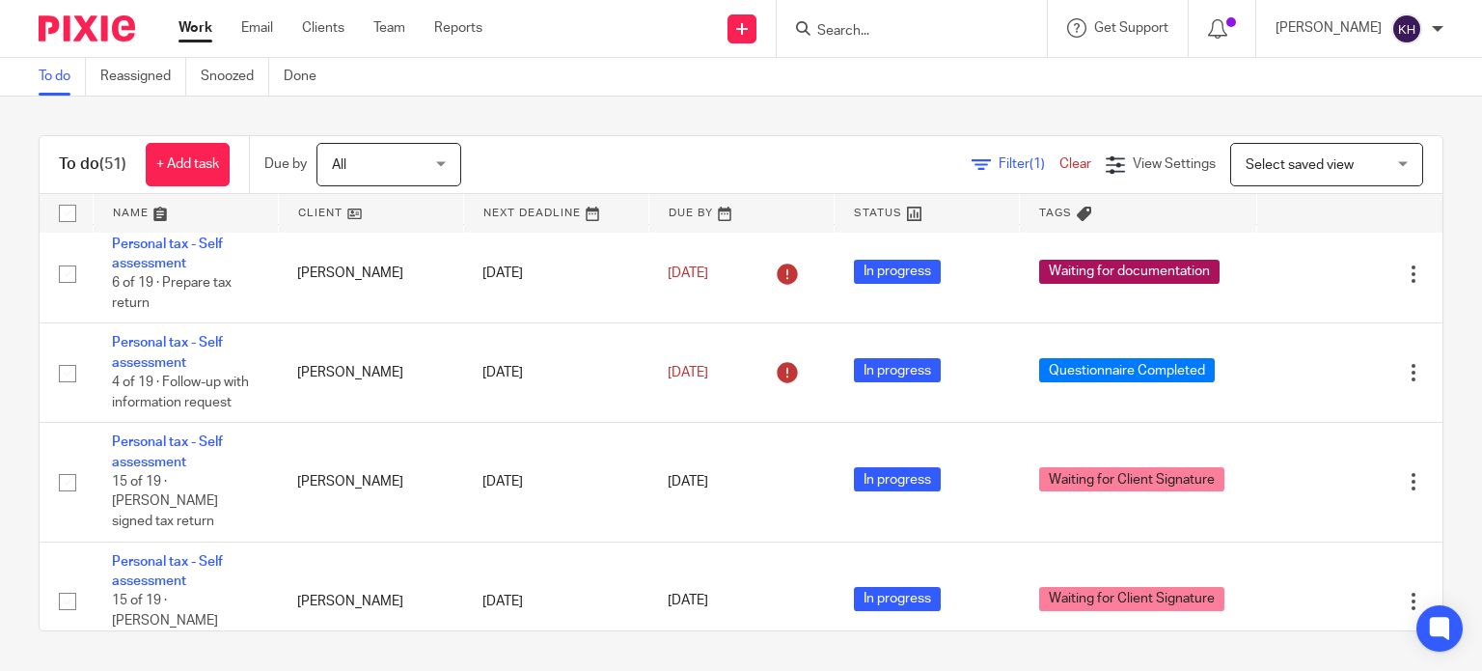
click at [1355, 212] on th at bounding box center [1350, 213] width 185 height 39
click at [653, 131] on div "To do (51) + Add task Due by All All [DATE] [DATE] This week Next week This mon…" at bounding box center [741, 383] width 1482 height 573
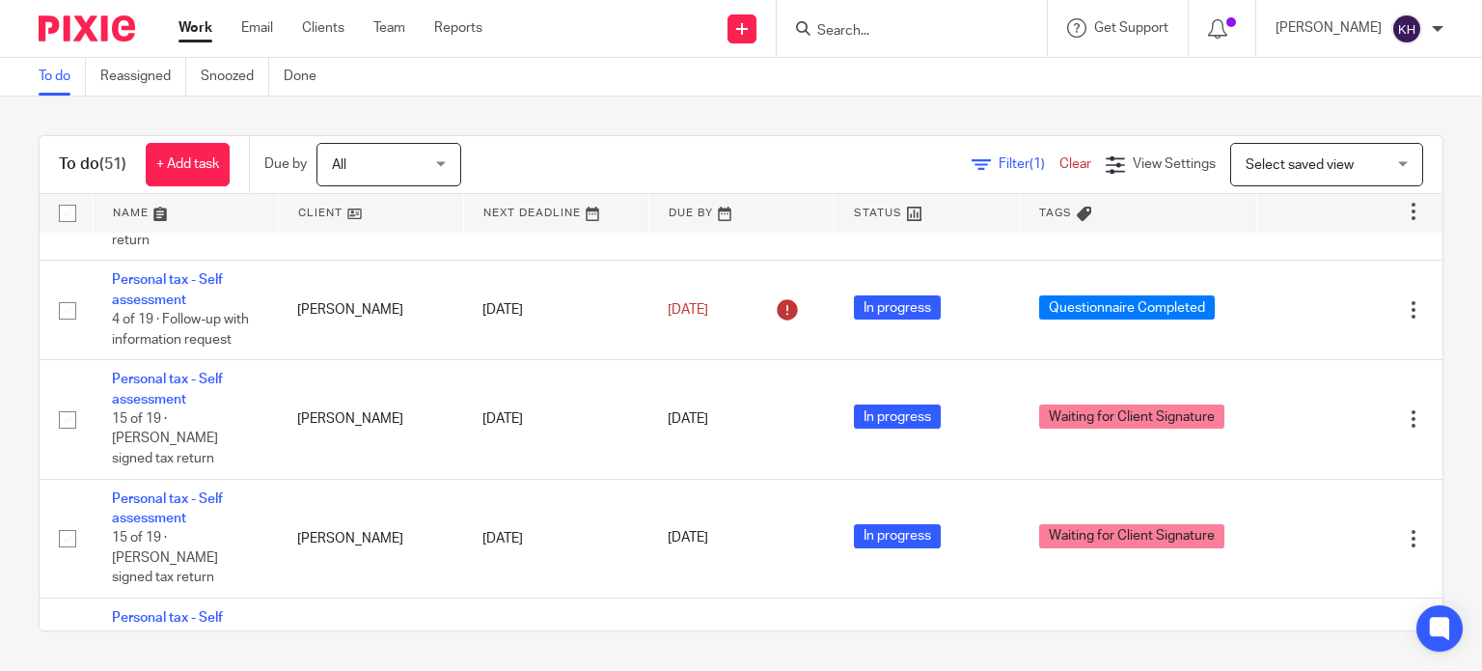
scroll to position [2316, 0]
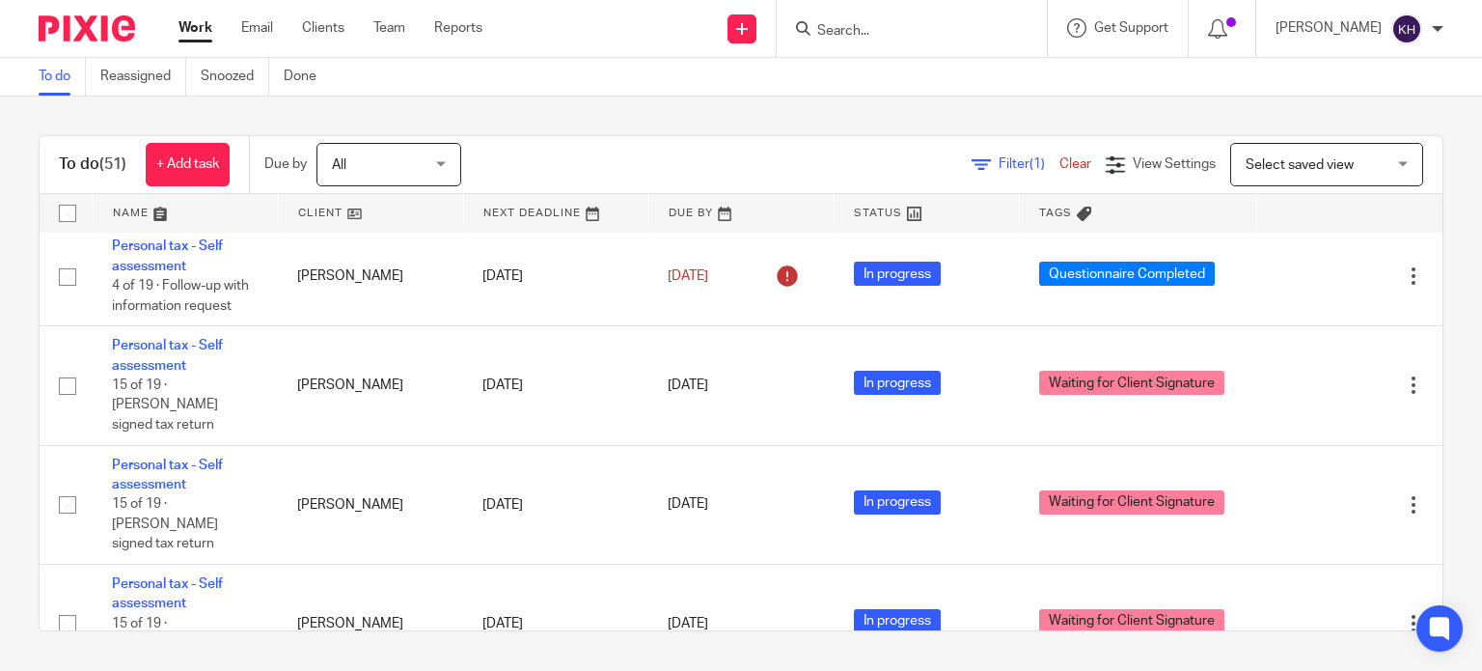
click at [943, 18] on form at bounding box center [918, 28] width 206 height 24
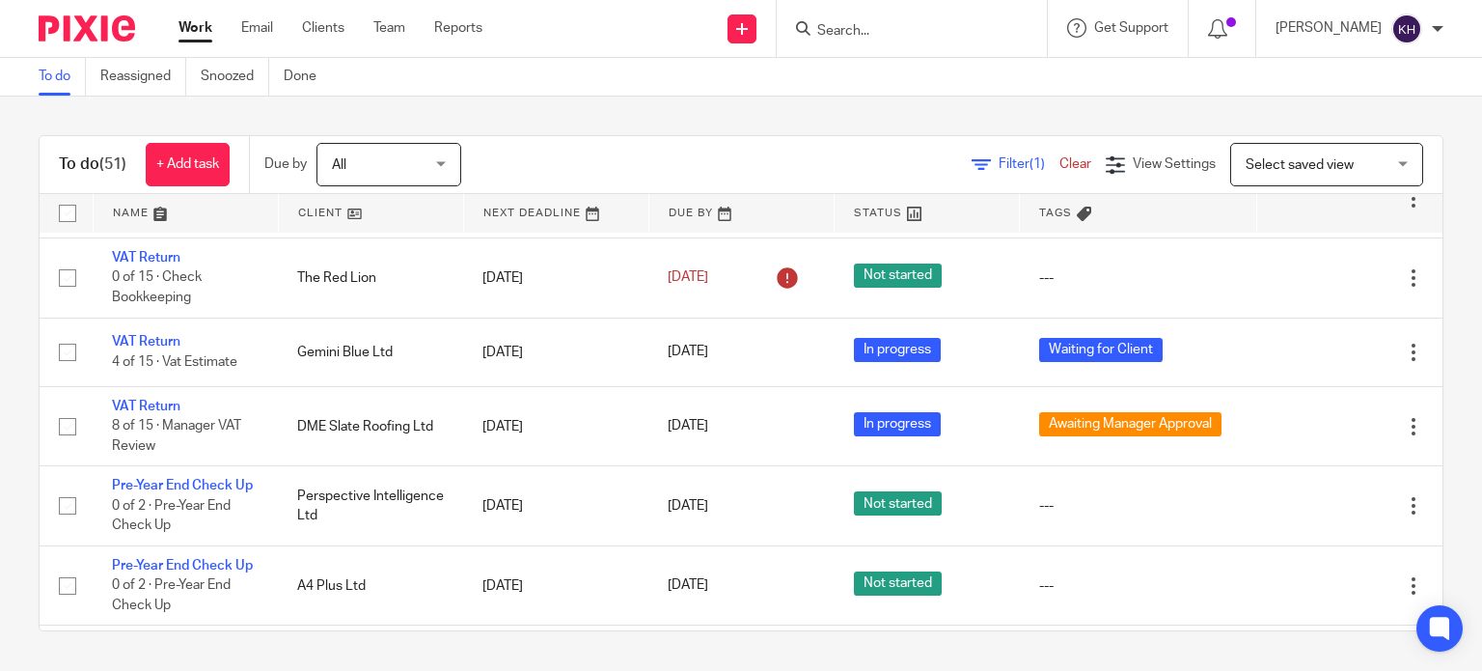
scroll to position [290, 0]
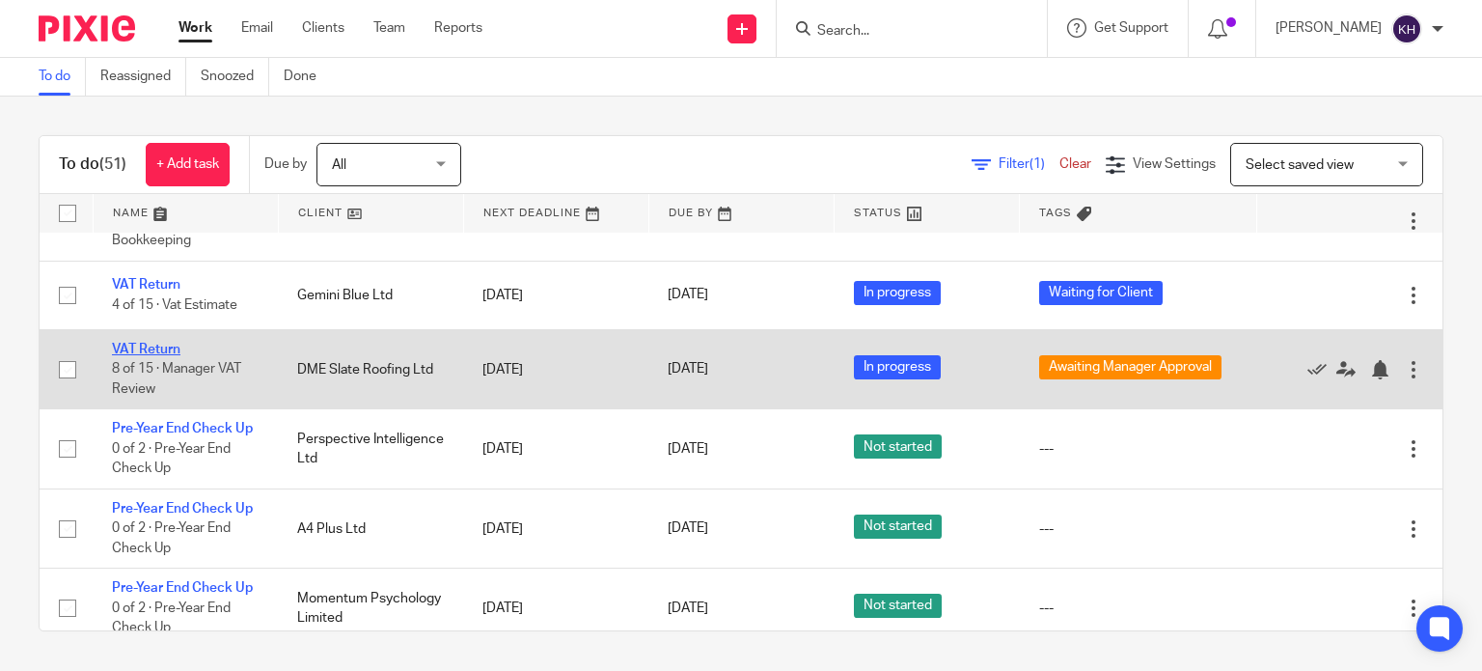
click at [160, 345] on link "VAT Return" at bounding box center [146, 350] width 69 height 14
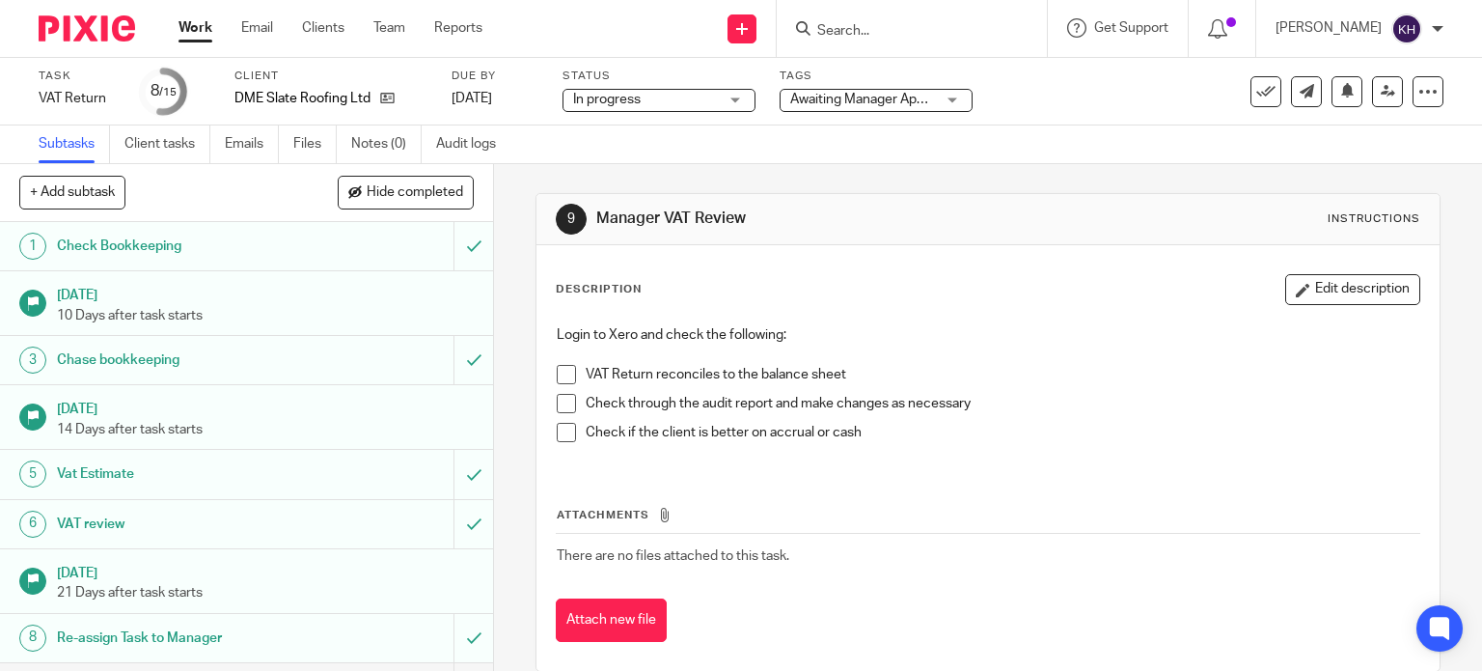
click at [869, 102] on span "Awaiting Manager Approval" at bounding box center [871, 100] width 163 height 14
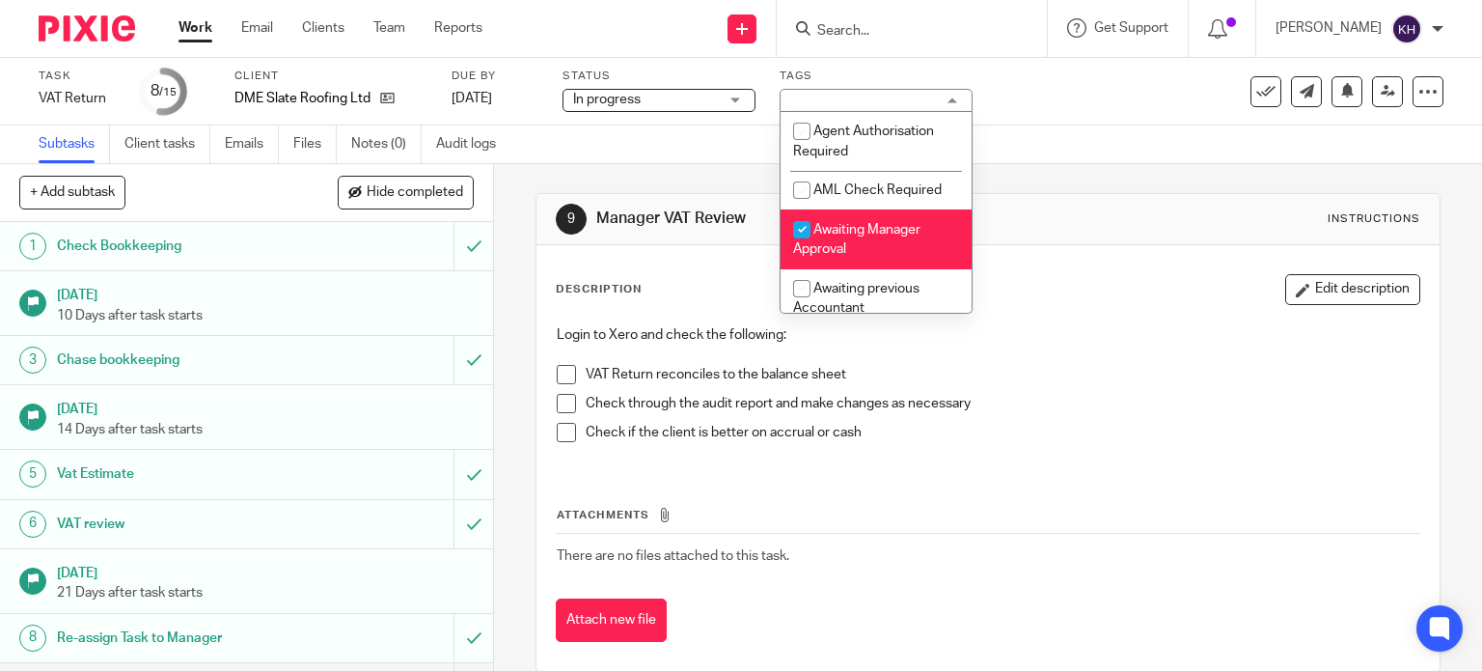
click at [849, 227] on span "Awaiting Manager Approval" at bounding box center [856, 240] width 127 height 34
checkbox input "false"
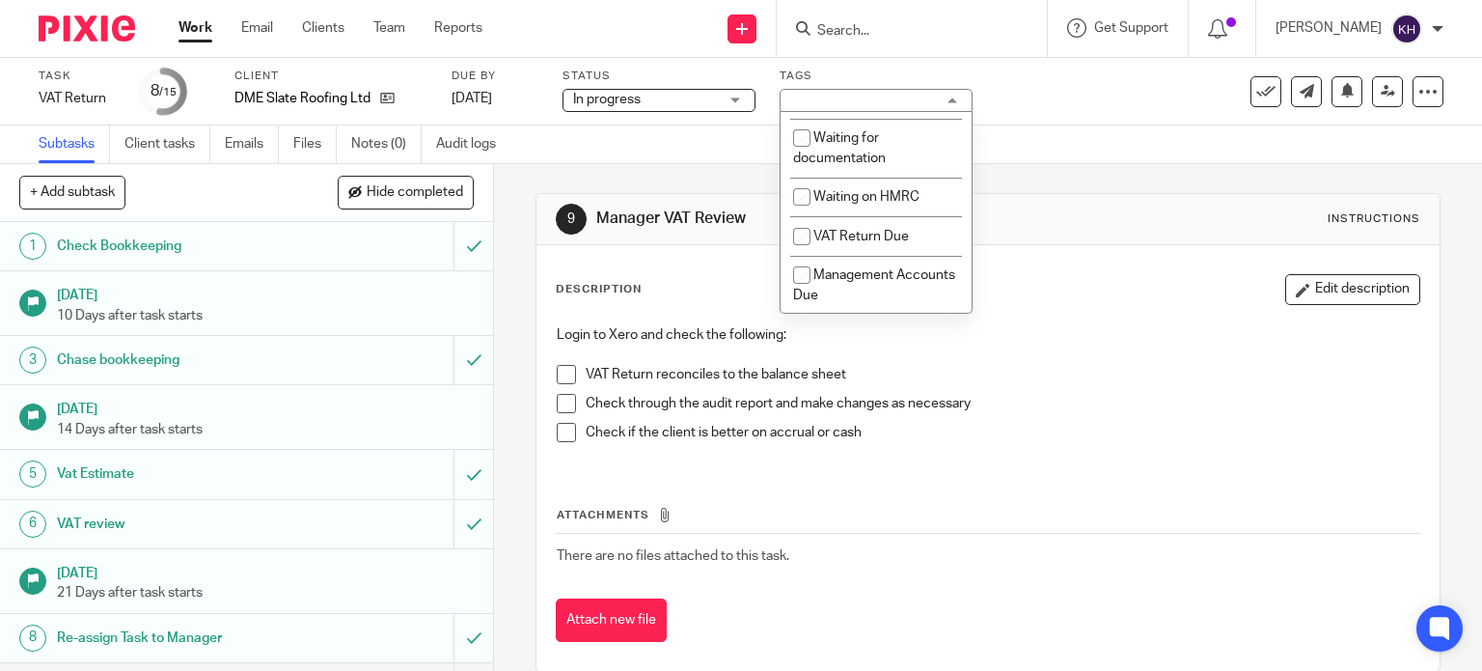
scroll to position [890, 0]
click at [1104, 126] on div "Subtasks Client tasks Emails Files Notes (0) Audit logs" at bounding box center [741, 144] width 1482 height 39
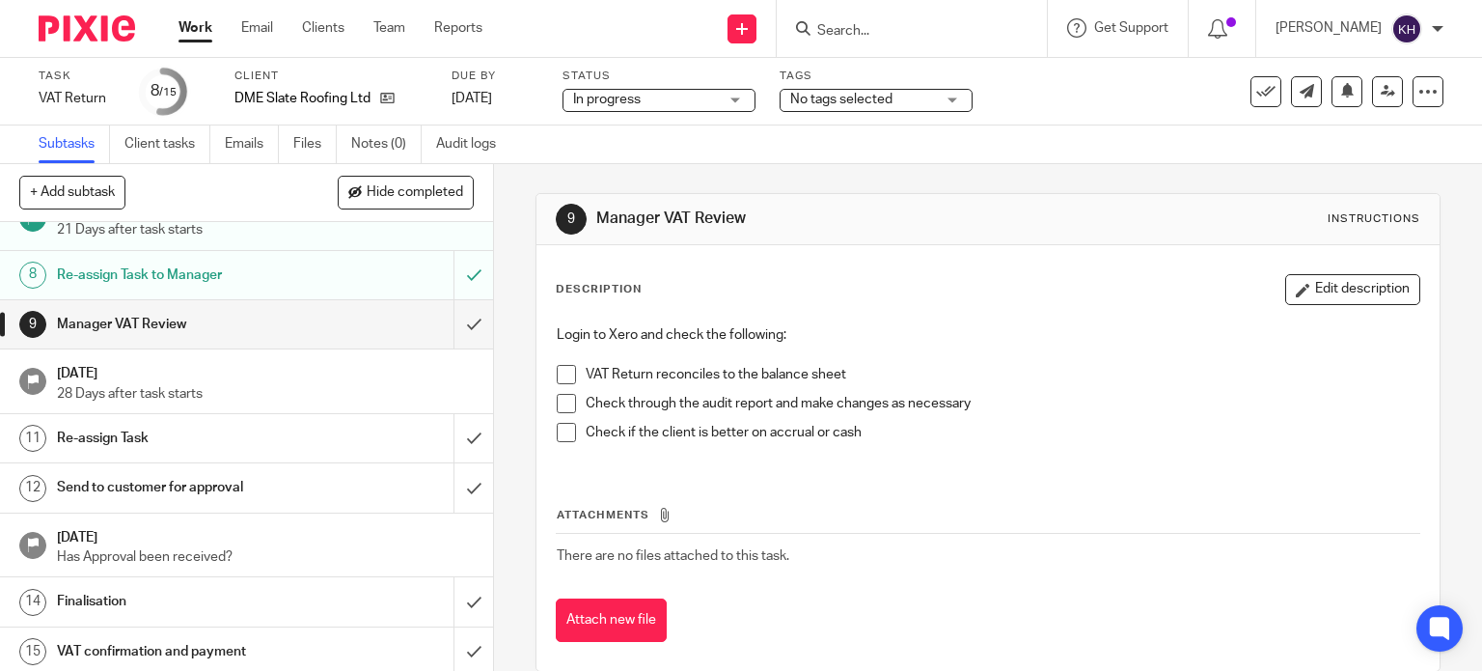
scroll to position [366, 0]
click at [455, 322] on input "submit" at bounding box center [246, 321] width 493 height 48
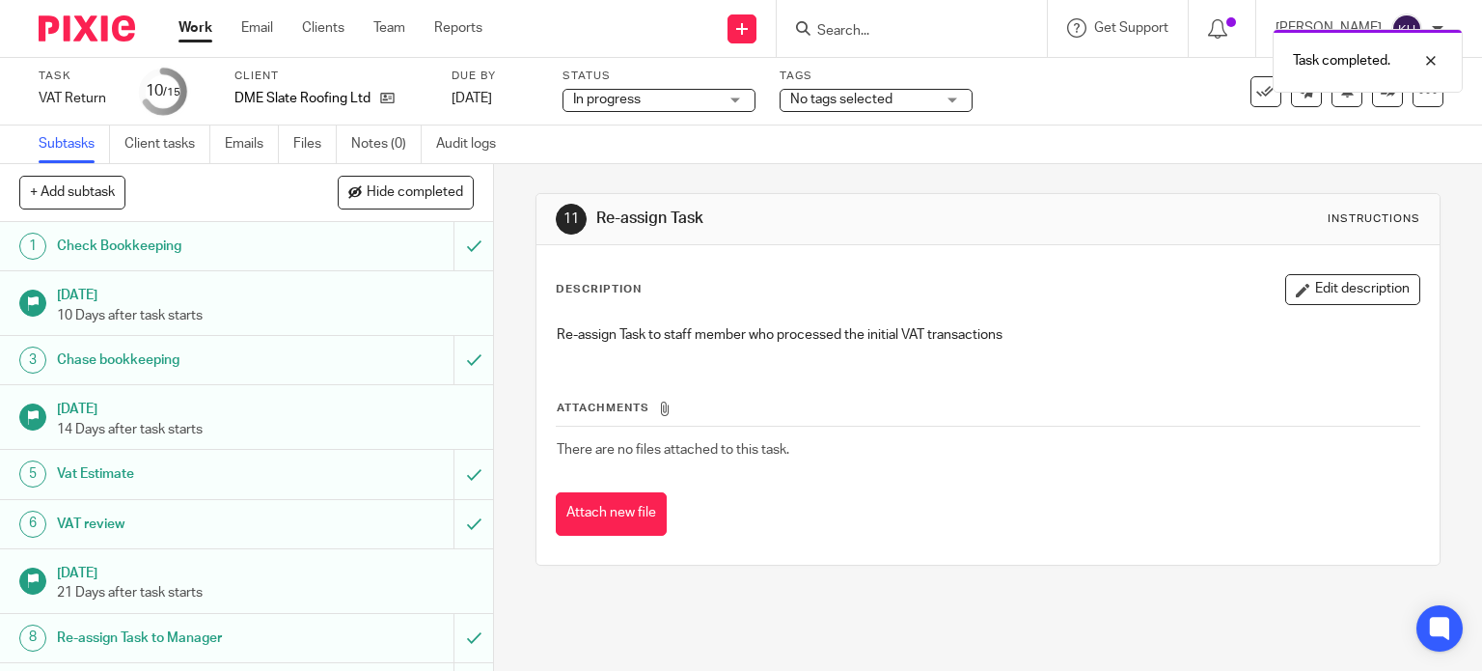
click at [876, 102] on span "No tags selected" at bounding box center [841, 100] width 102 height 14
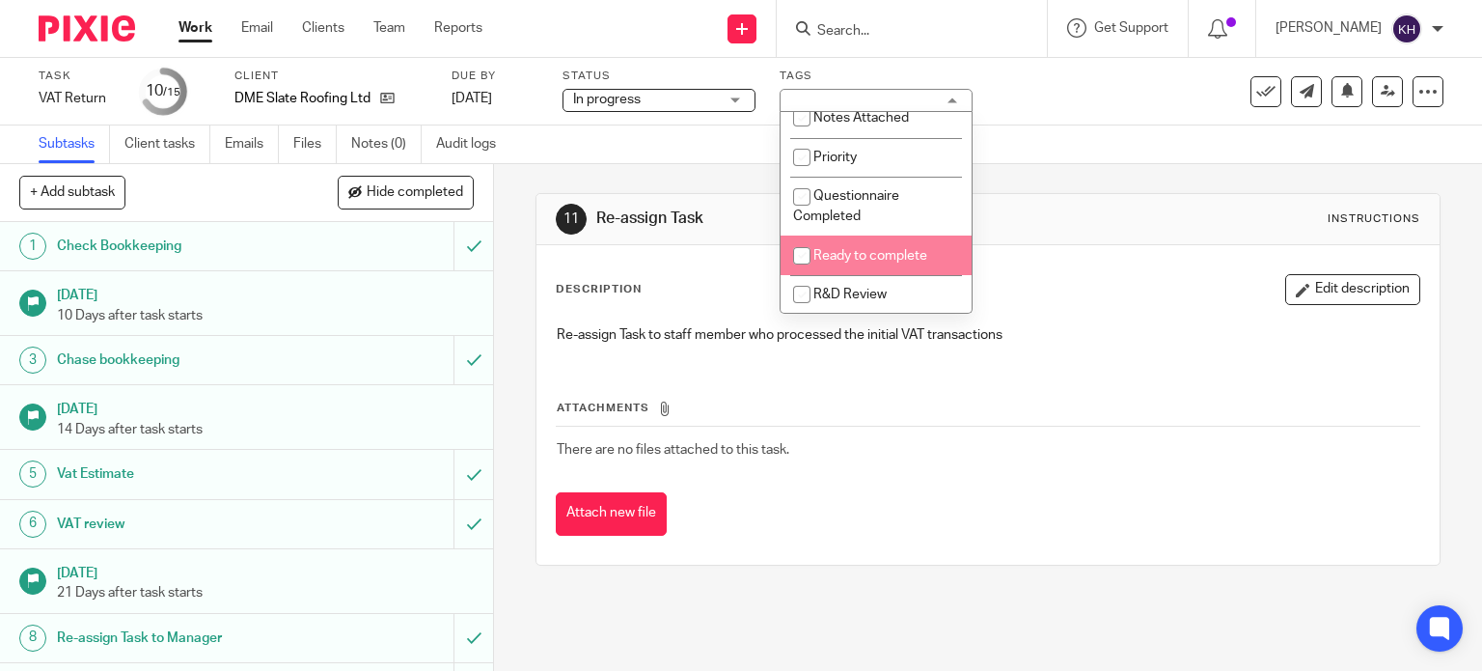
scroll to position [483, 0]
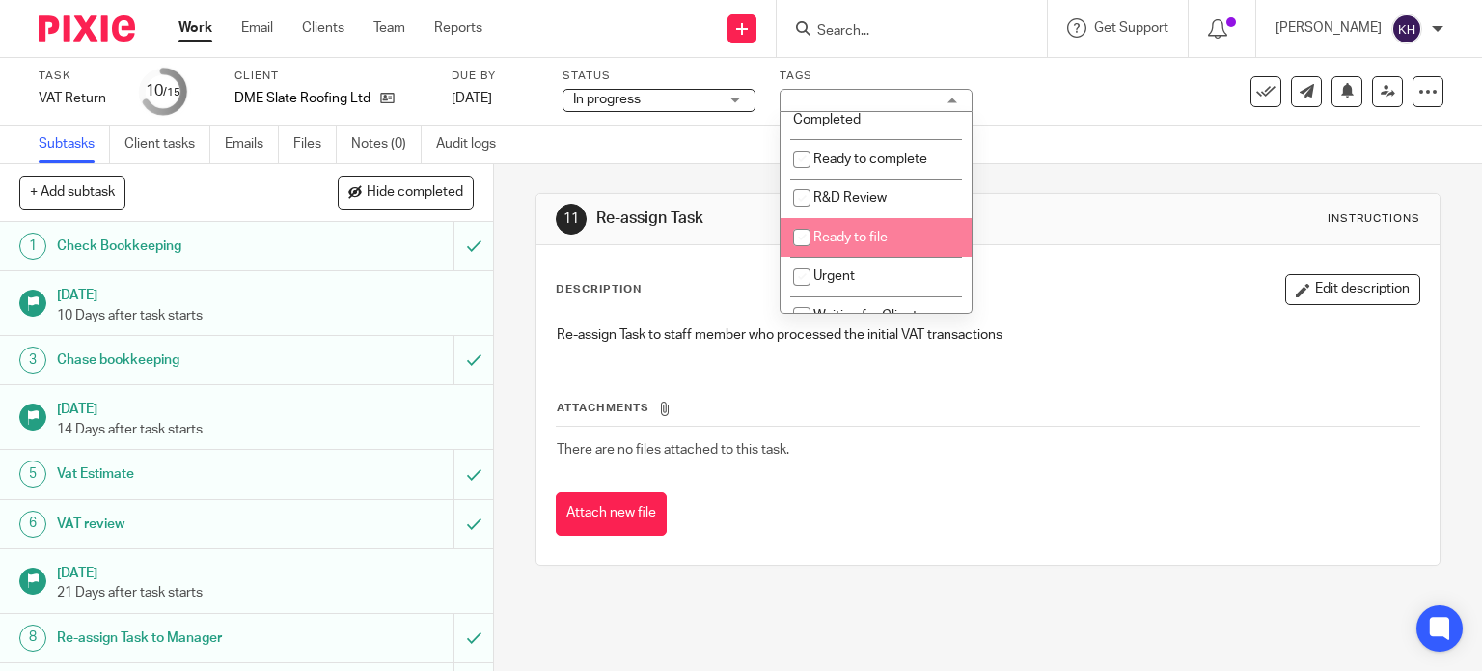
click at [896, 242] on li "Ready to file" at bounding box center [876, 238] width 191 height 40
checkbox input "true"
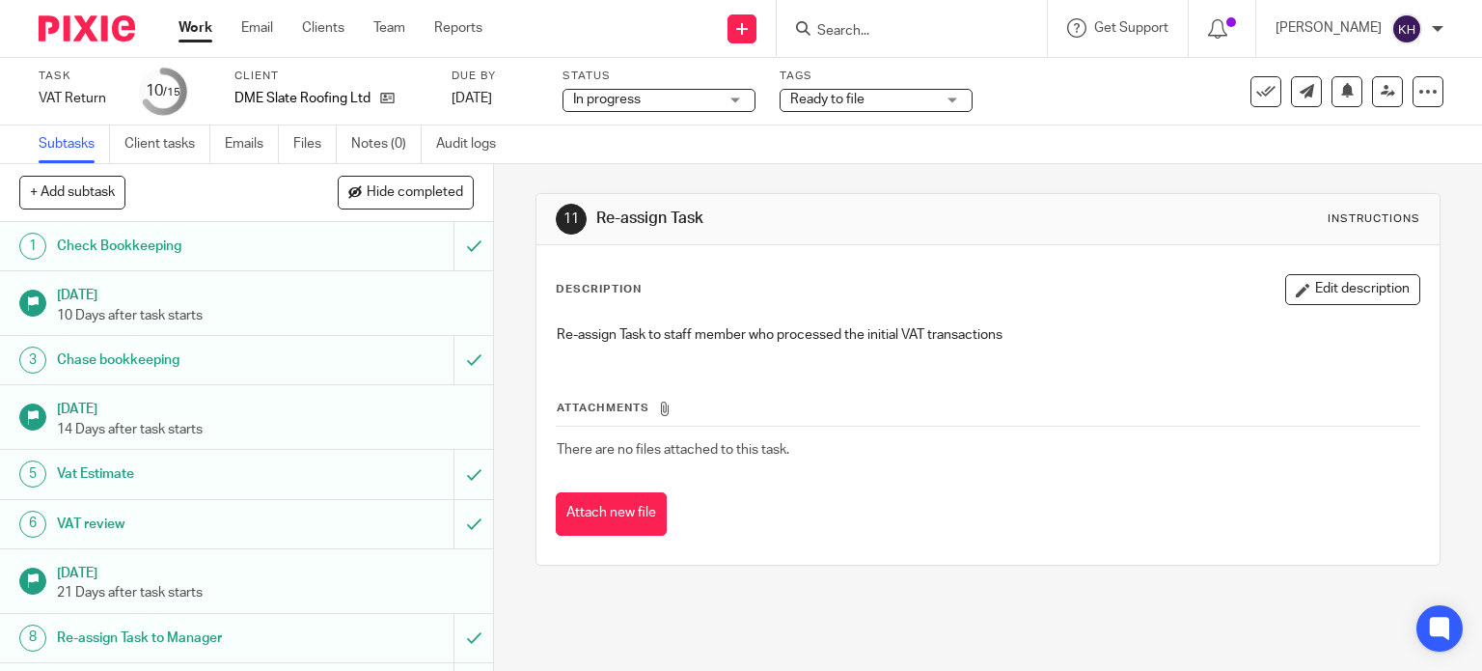
click at [616, 150] on div "Subtasks Client tasks Emails Files Notes (0) Audit logs" at bounding box center [741, 144] width 1482 height 39
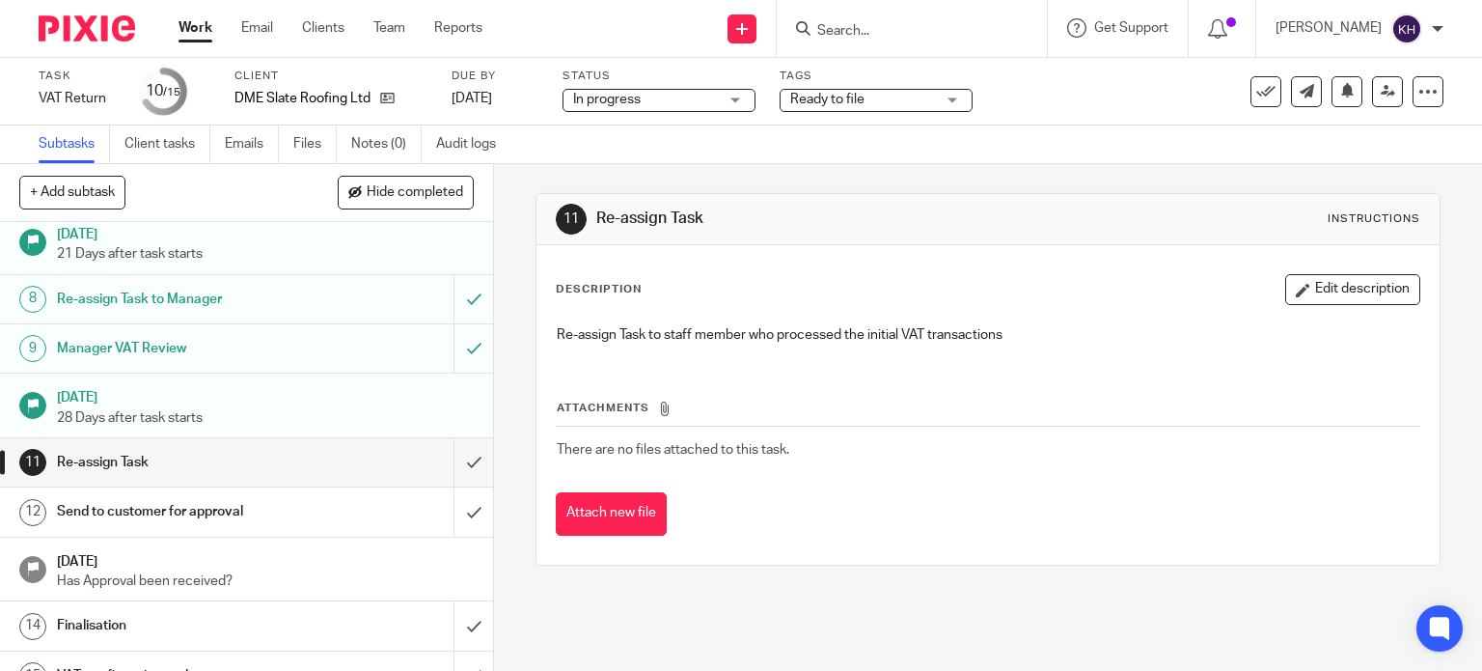
scroll to position [366, 0]
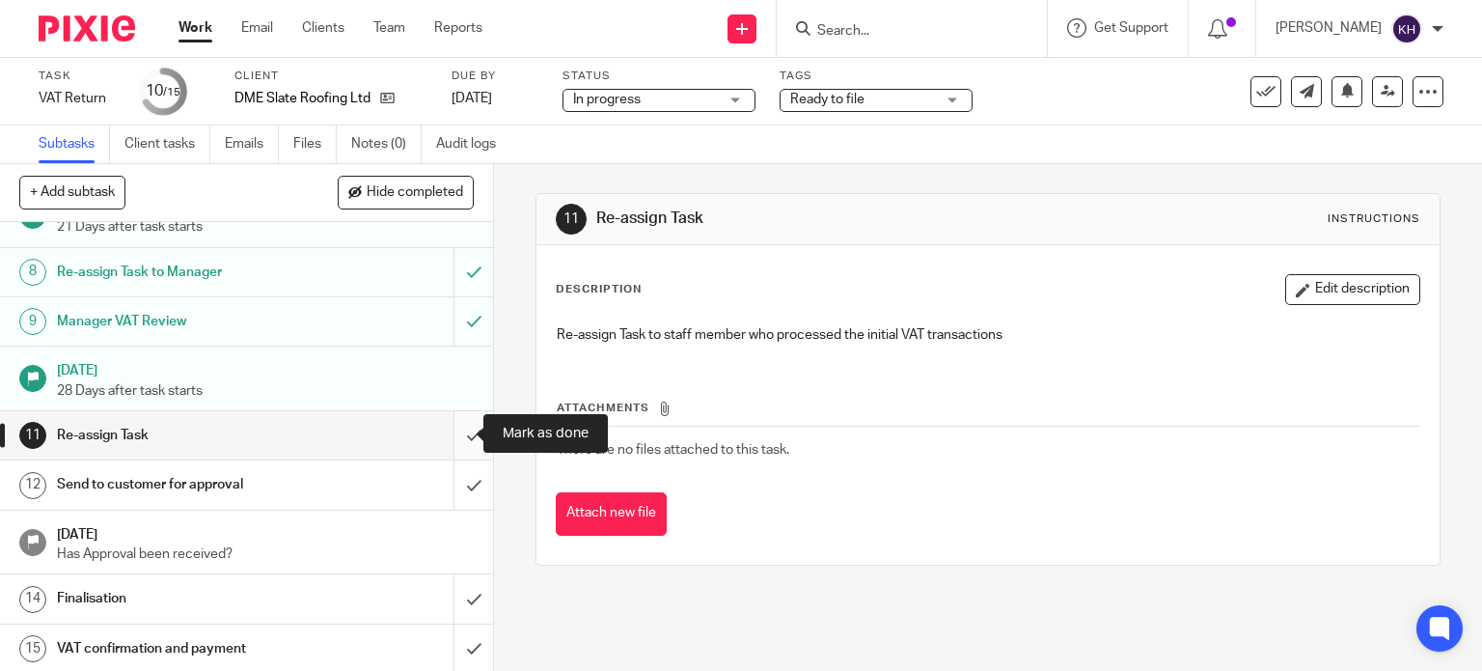
click at [448, 435] on input "submit" at bounding box center [246, 435] width 493 height 48
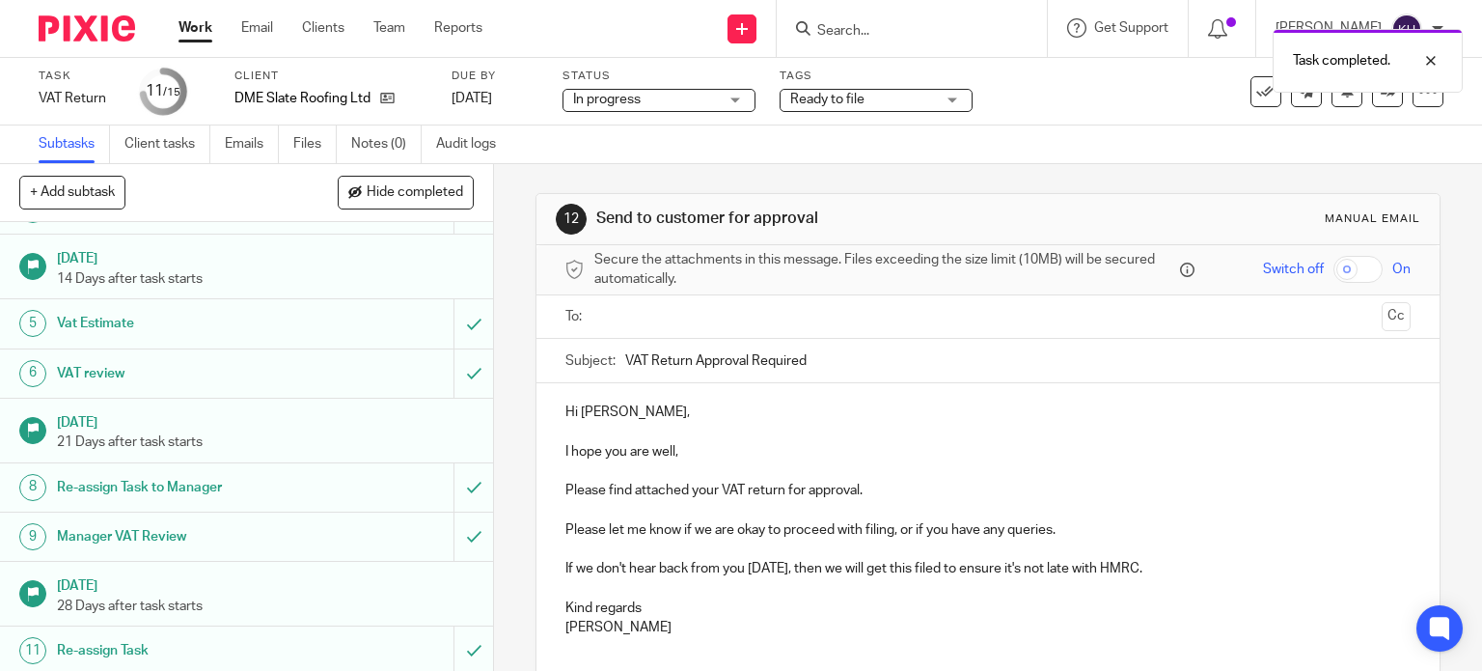
scroll to position [366, 0]
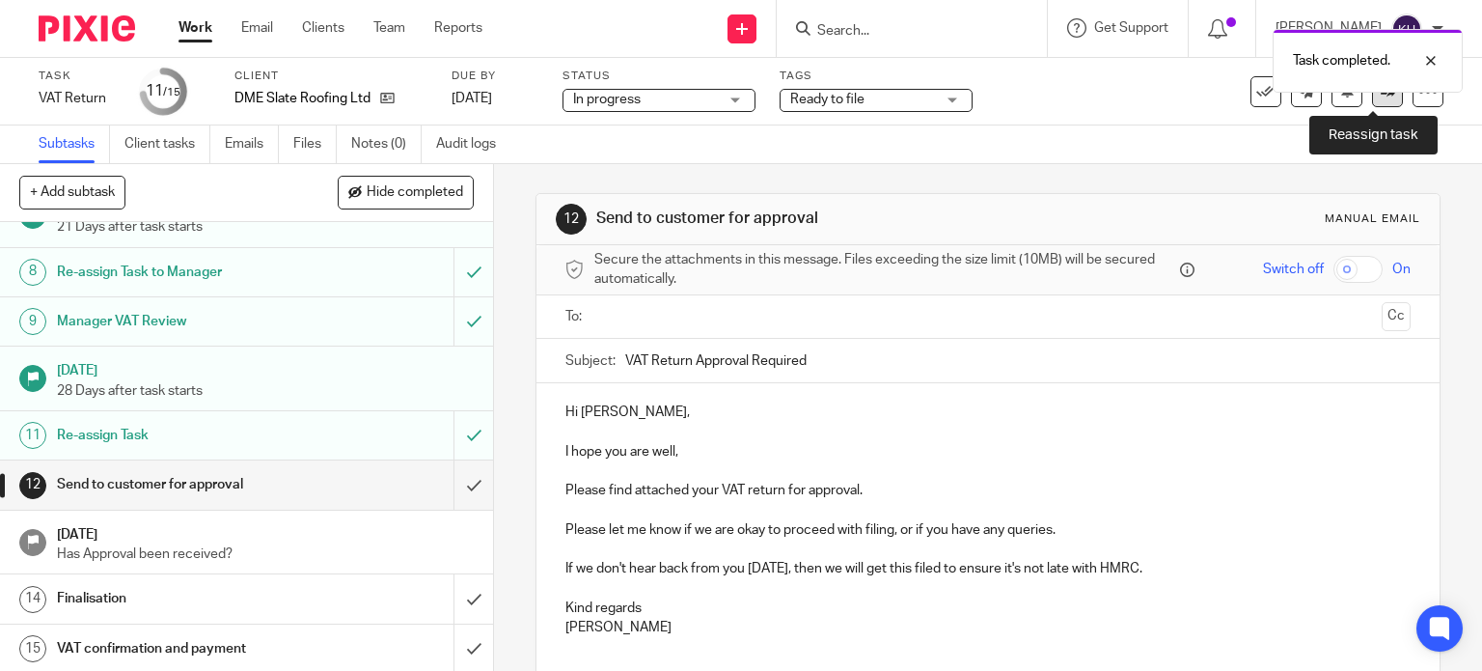
click at [1384, 97] on link at bounding box center [1387, 91] width 31 height 31
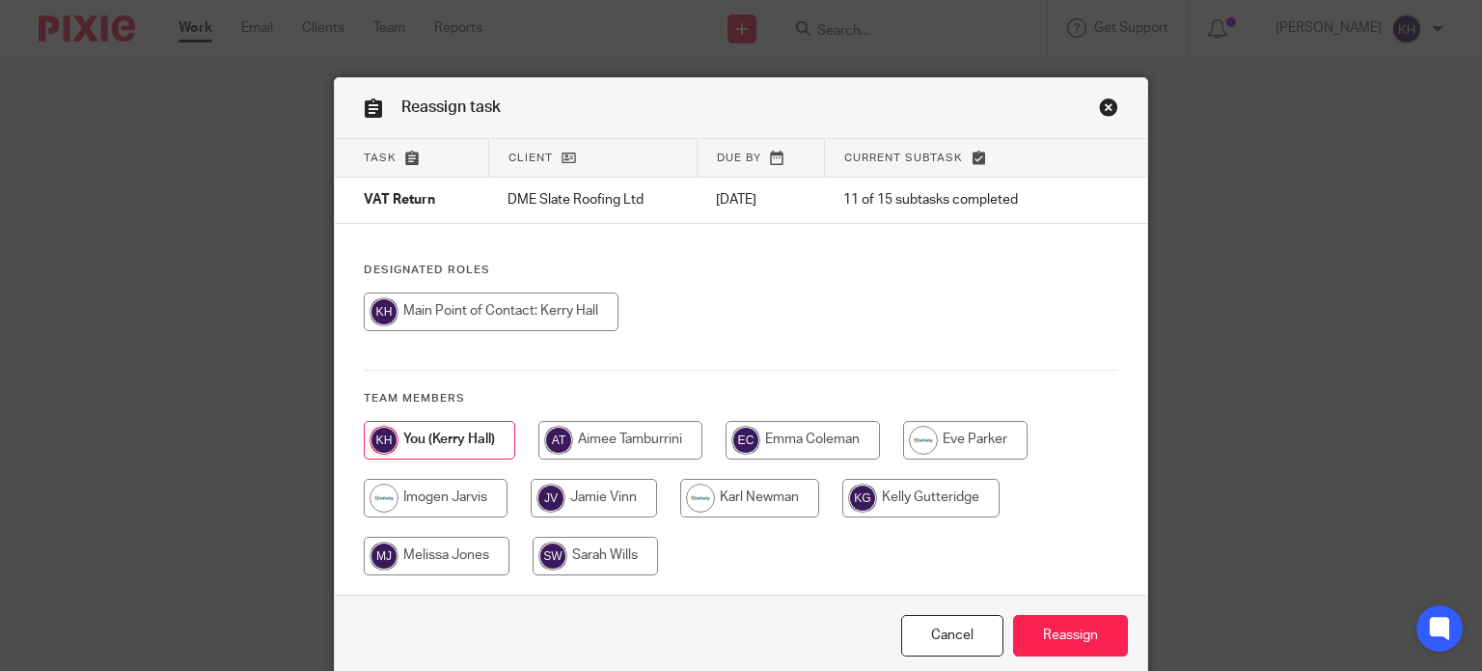
click at [452, 488] on input "radio" at bounding box center [436, 498] width 144 height 39
radio input "true"
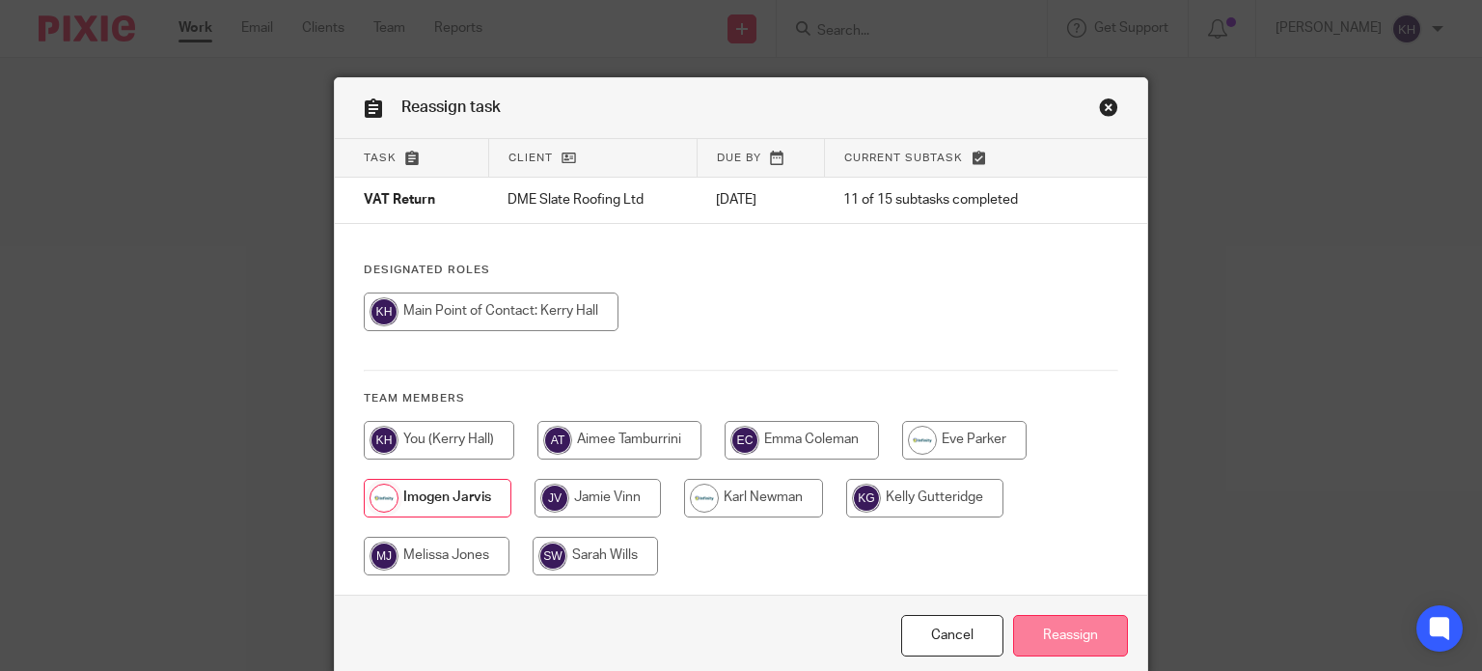
click at [1089, 636] on input "Reassign" at bounding box center [1070, 635] width 115 height 41
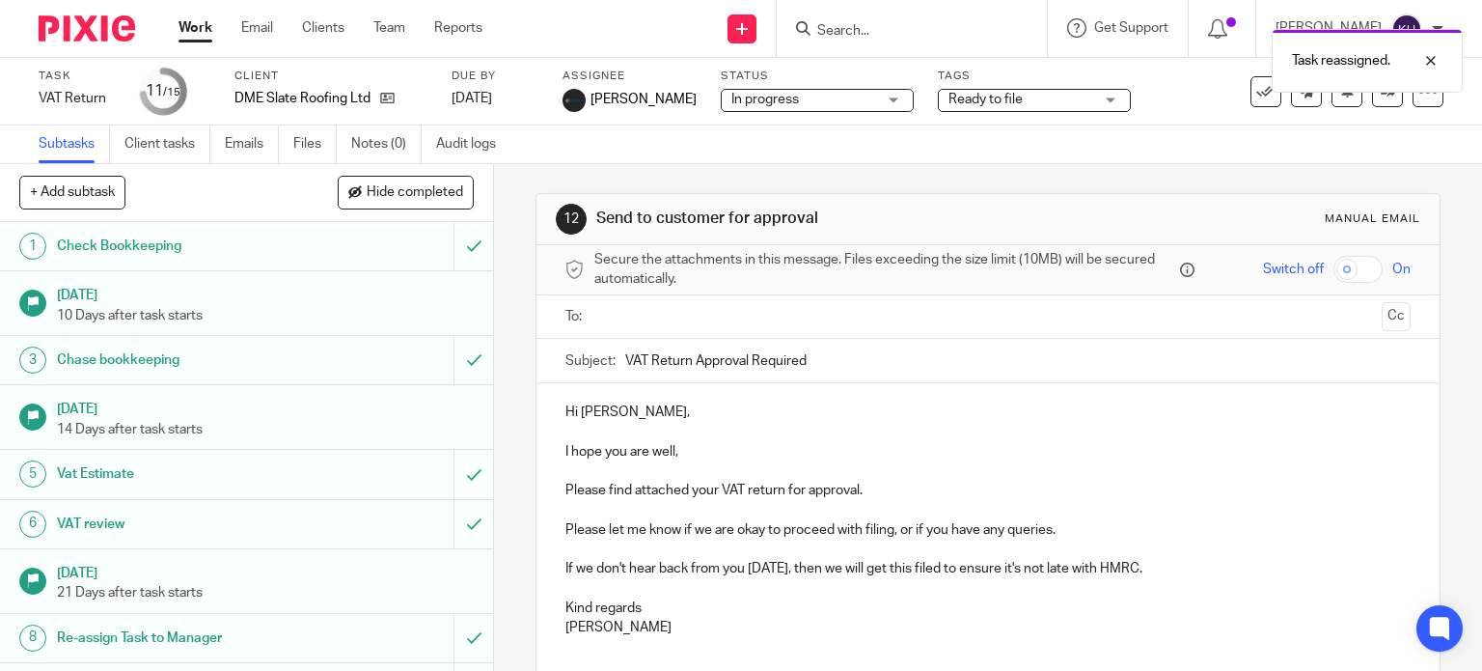
click at [204, 26] on link "Work" at bounding box center [196, 27] width 34 height 19
